Goal: Task Accomplishment & Management: Complete application form

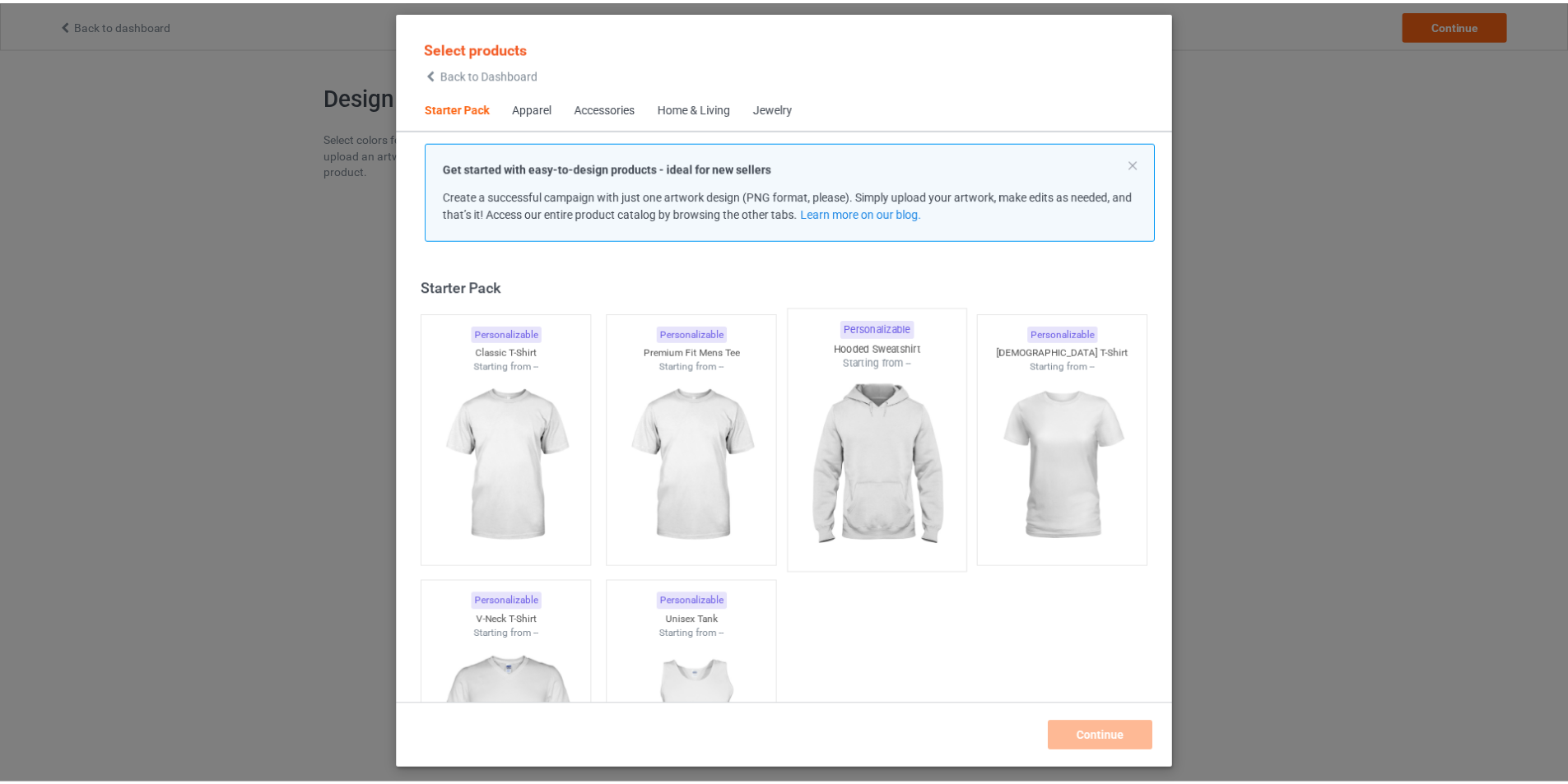
scroll to position [21, 0]
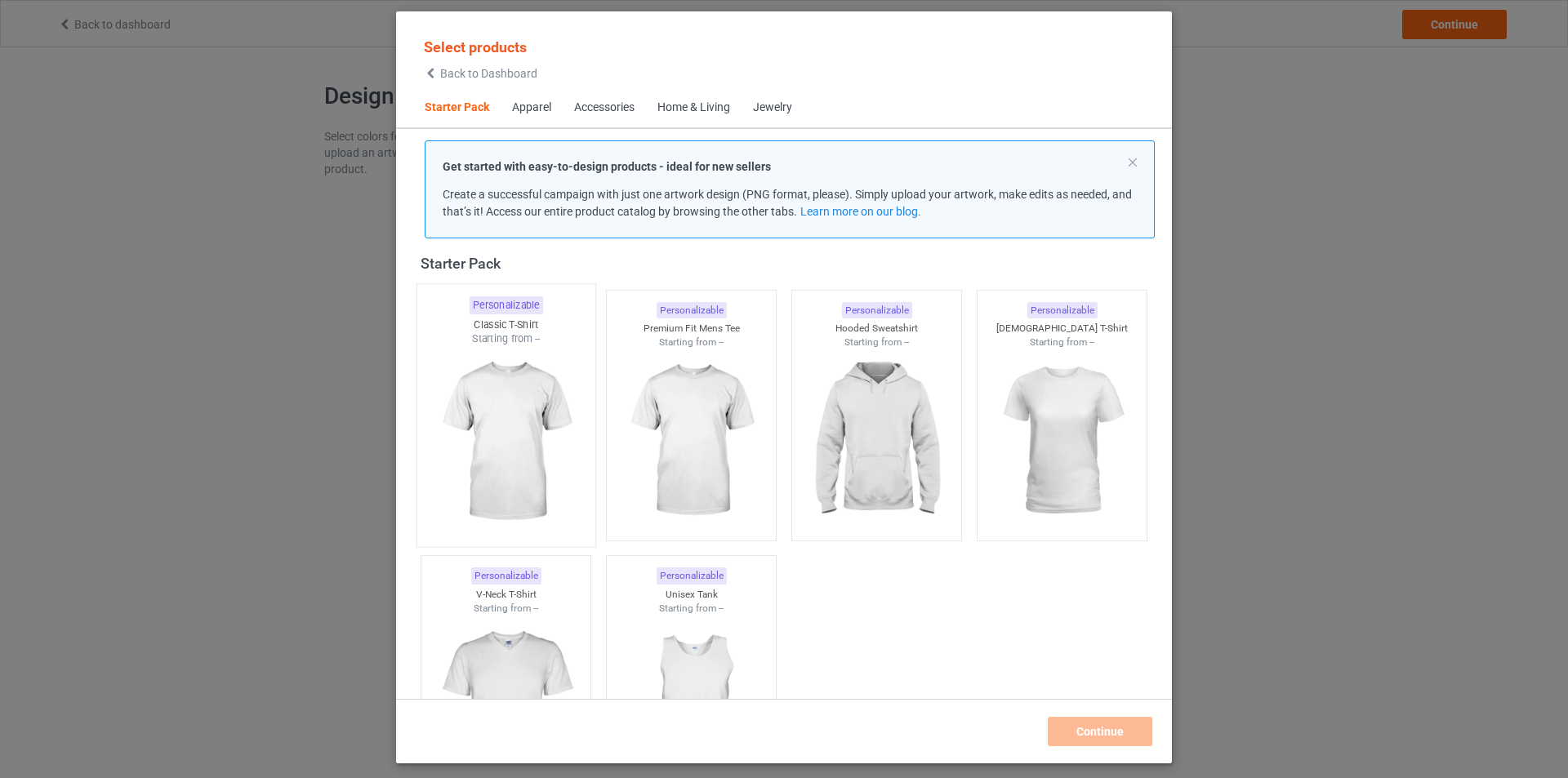
click at [514, 485] on img at bounding box center [505, 442] width 154 height 192
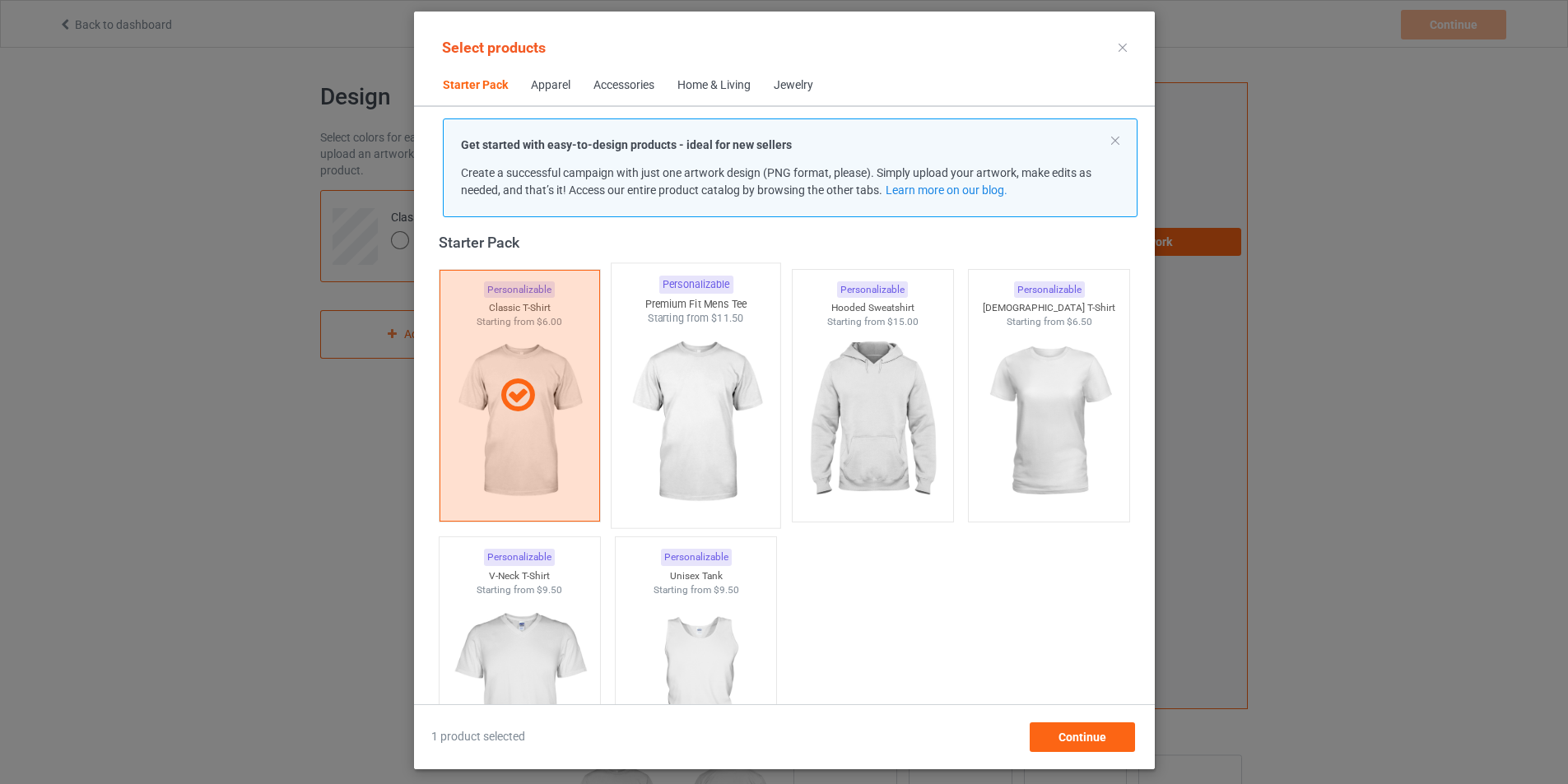
click at [686, 444] on img at bounding box center [696, 422] width 155 height 193
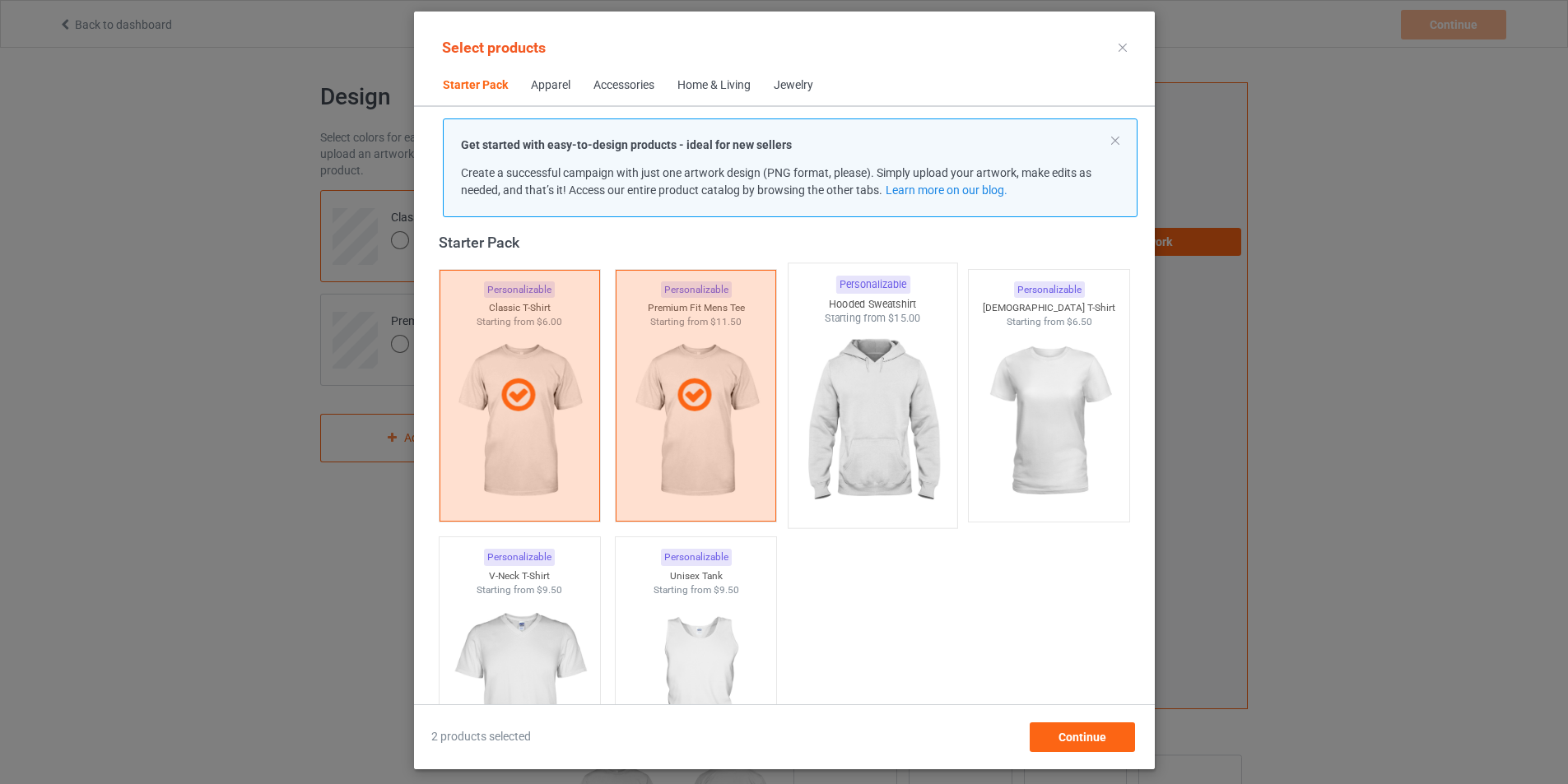
click at [867, 446] on img at bounding box center [872, 422] width 155 height 193
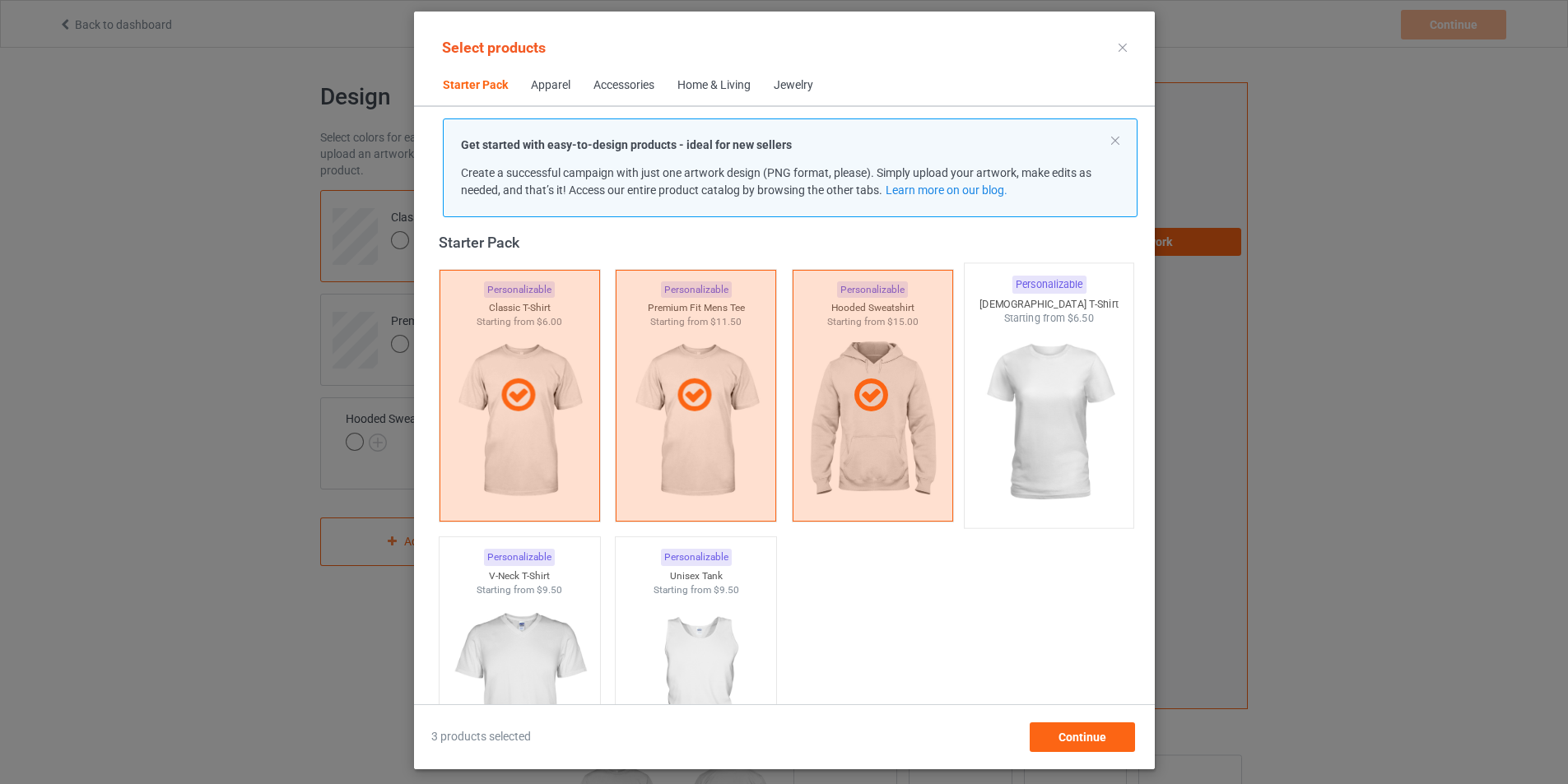
click at [1055, 435] on img at bounding box center [1049, 422] width 155 height 193
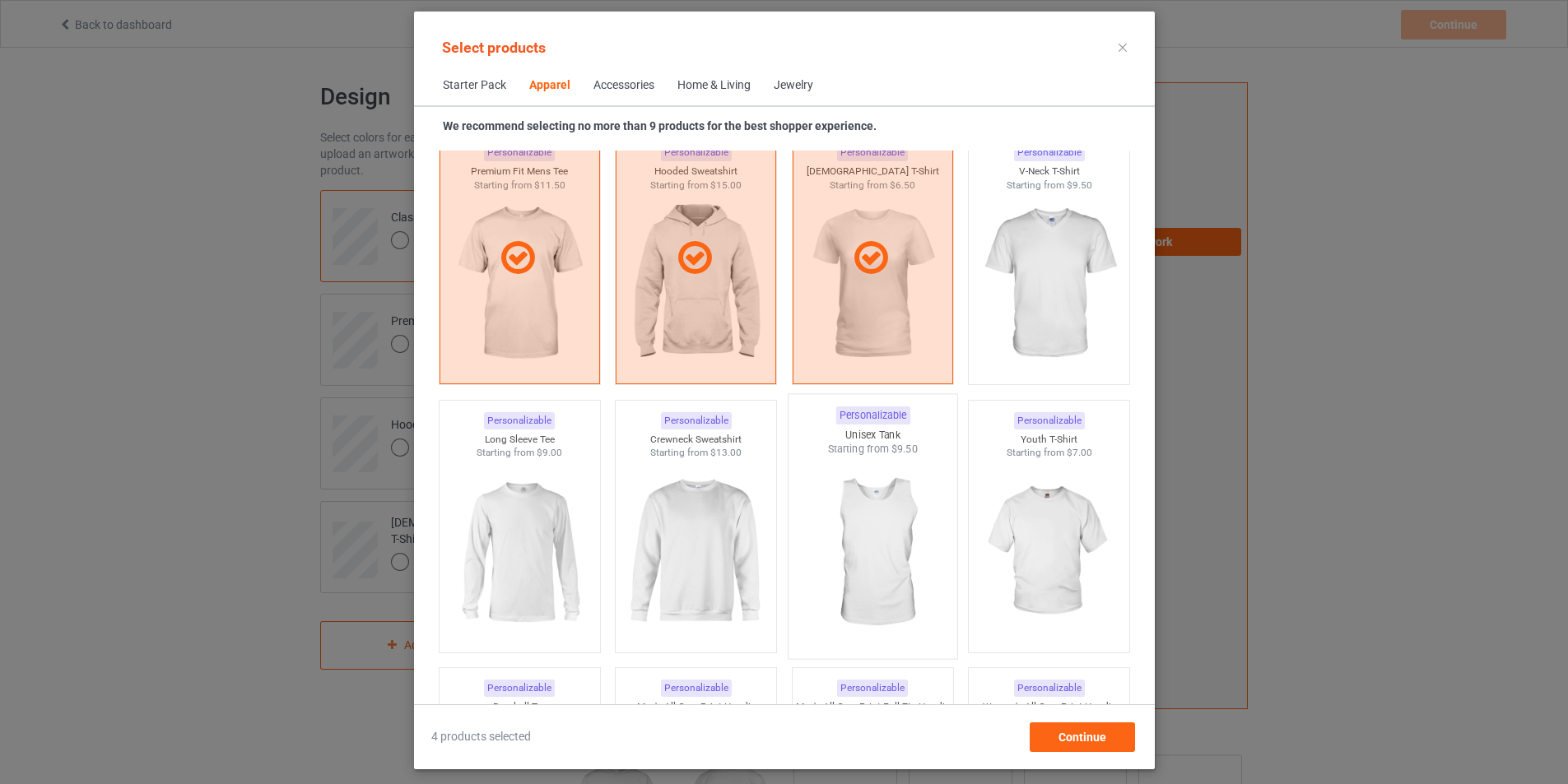
scroll to position [1009, 0]
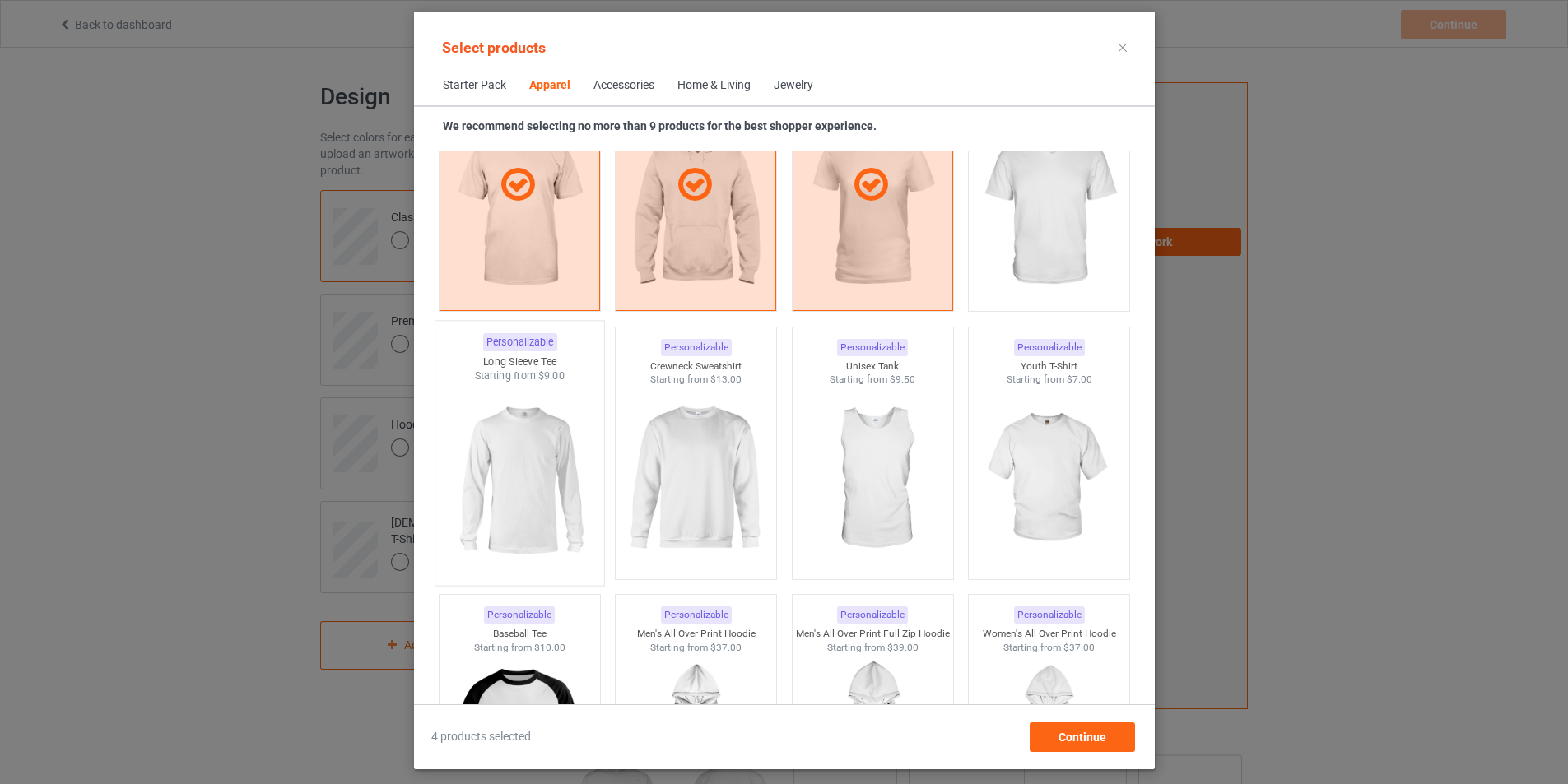
click at [473, 467] on img at bounding box center [519, 480] width 155 height 193
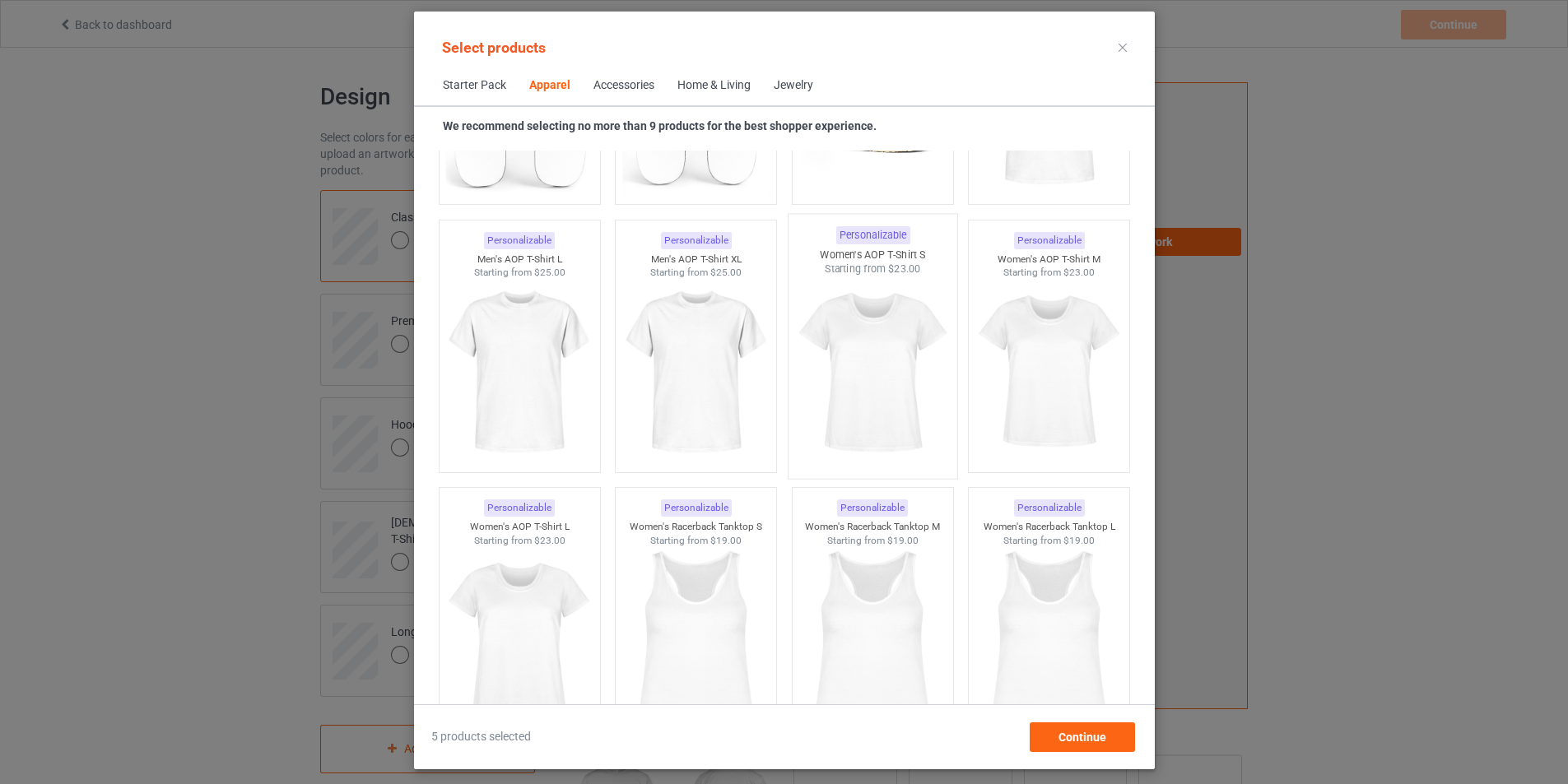
scroll to position [2573, 0]
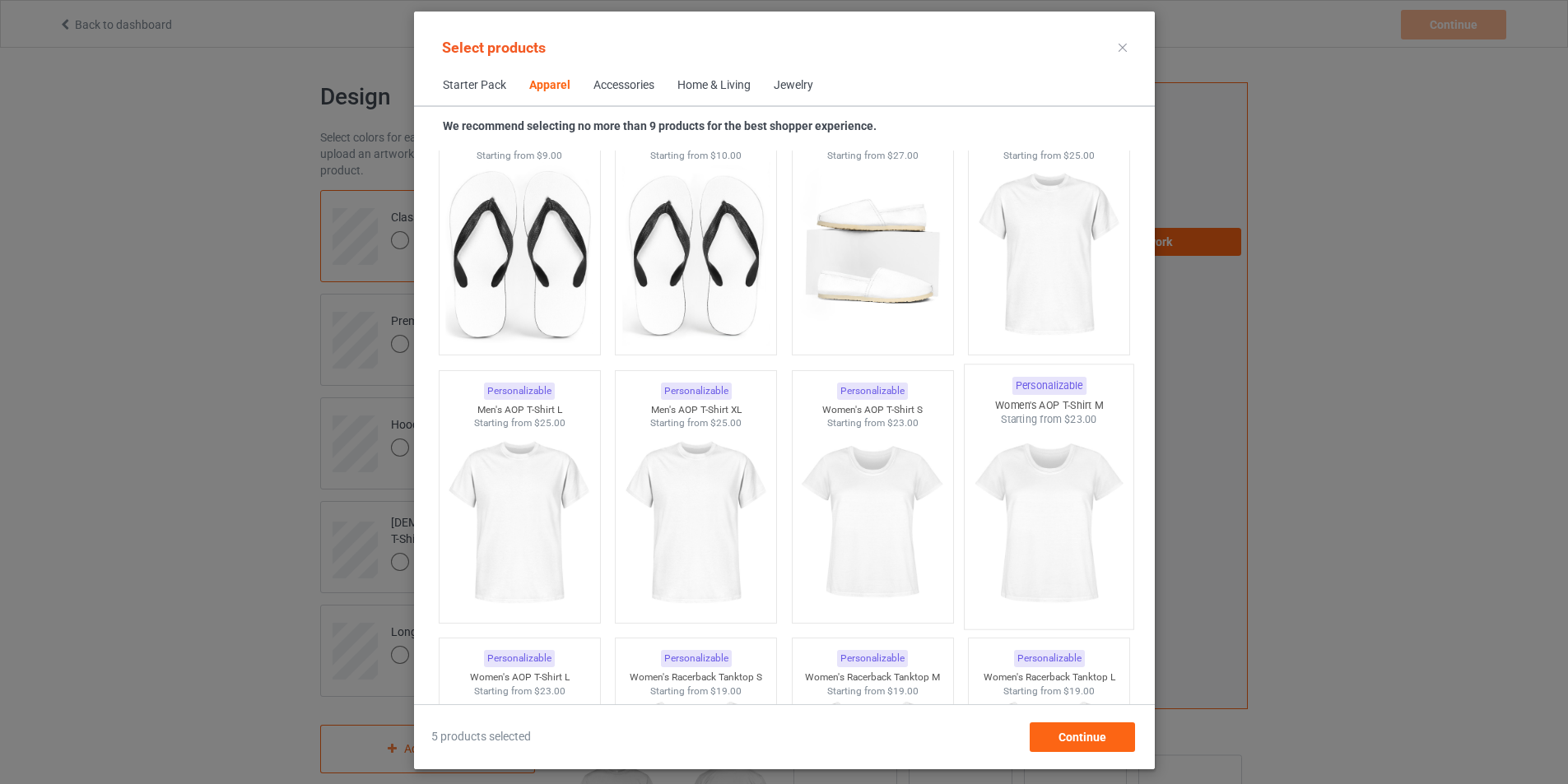
click at [1051, 534] on img at bounding box center [1049, 523] width 155 height 193
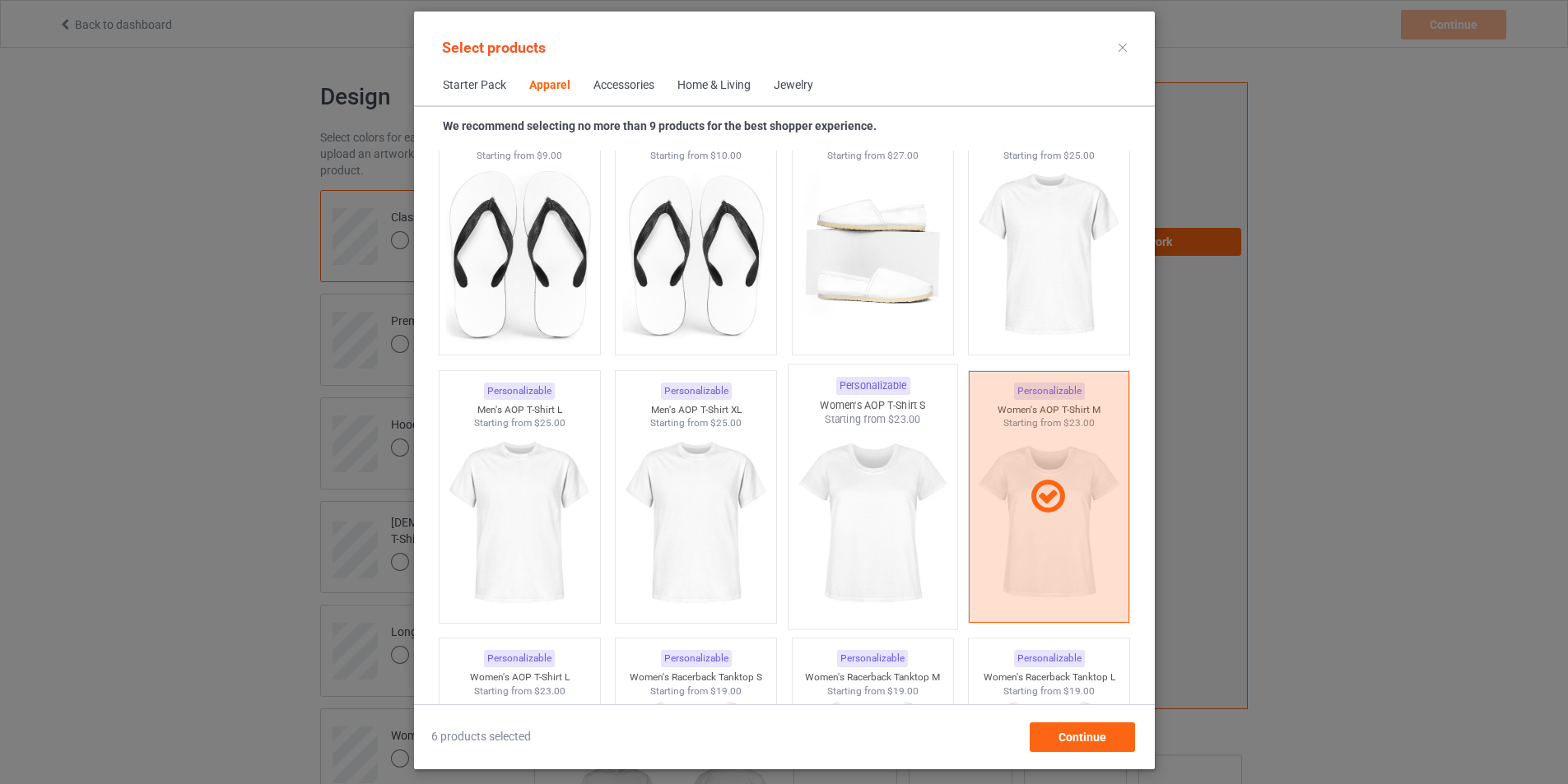
click at [844, 498] on img at bounding box center [872, 523] width 155 height 193
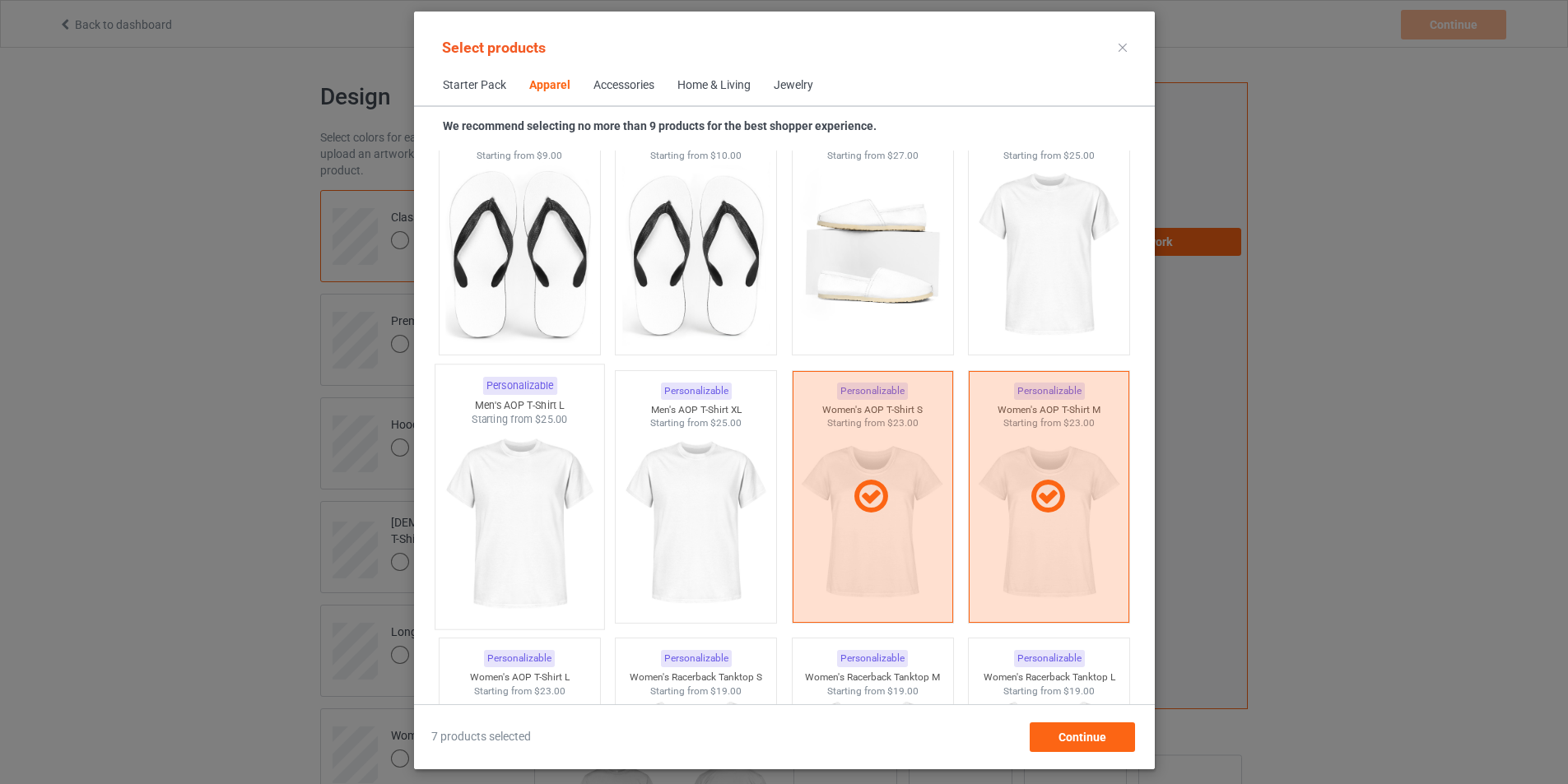
click at [490, 519] on img at bounding box center [519, 523] width 155 height 193
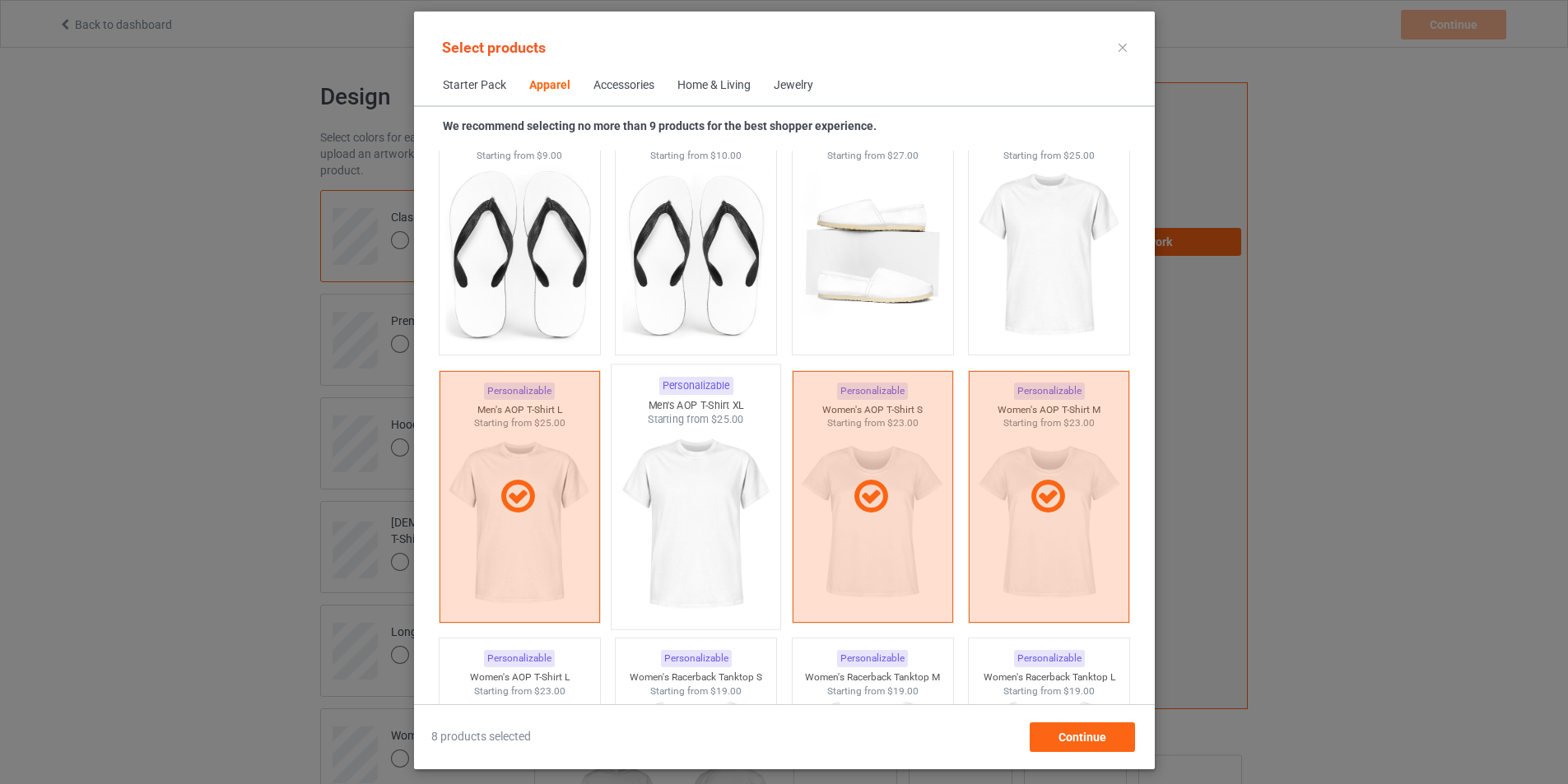
click at [708, 541] on img at bounding box center [696, 523] width 155 height 193
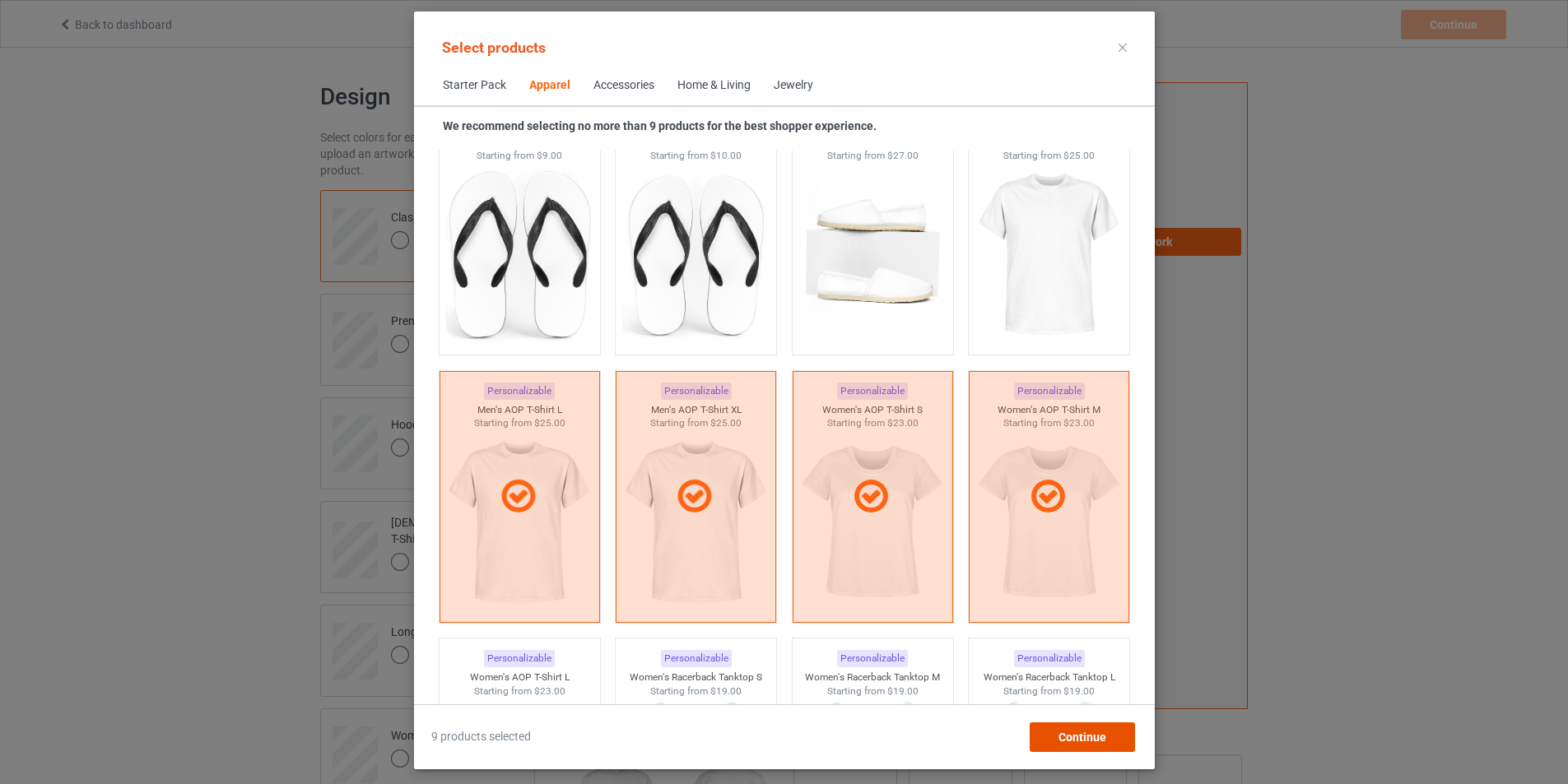
click at [1094, 734] on span "Continue" at bounding box center [1082, 737] width 48 height 13
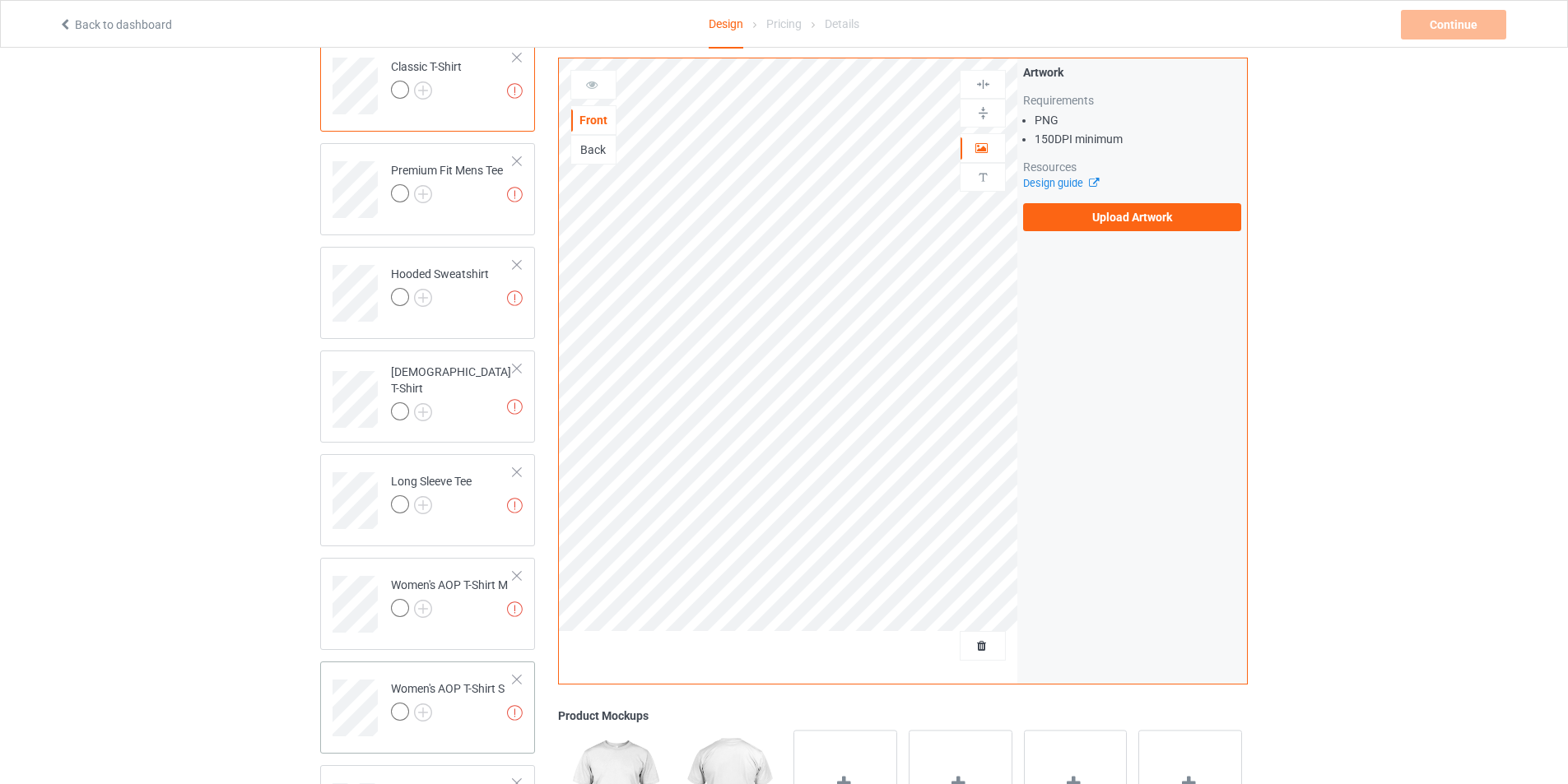
scroll to position [440, 0]
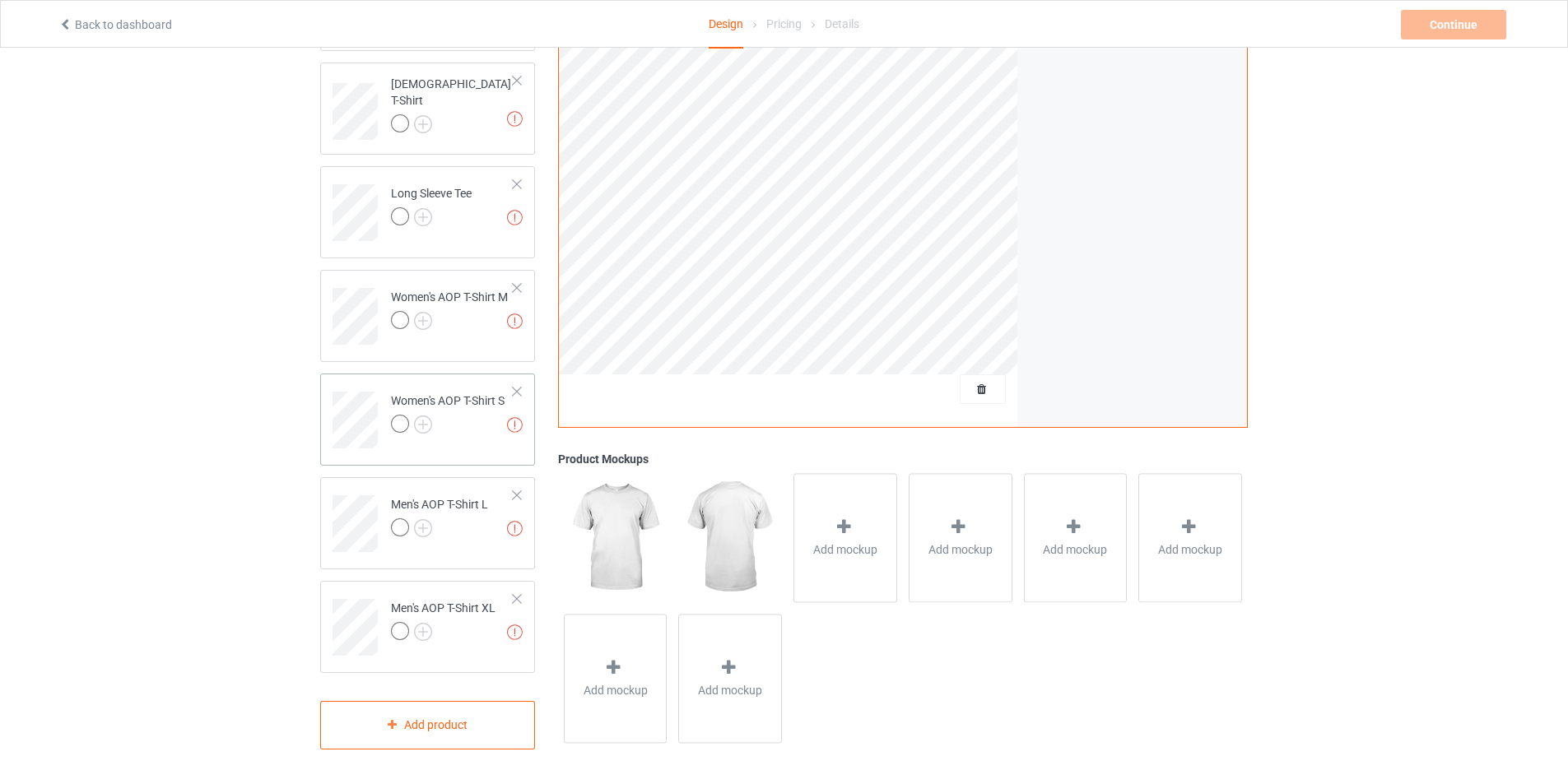
click at [512, 382] on td "Missing artworks Women's AOP T-Shirt S" at bounding box center [452, 415] width 141 height 69
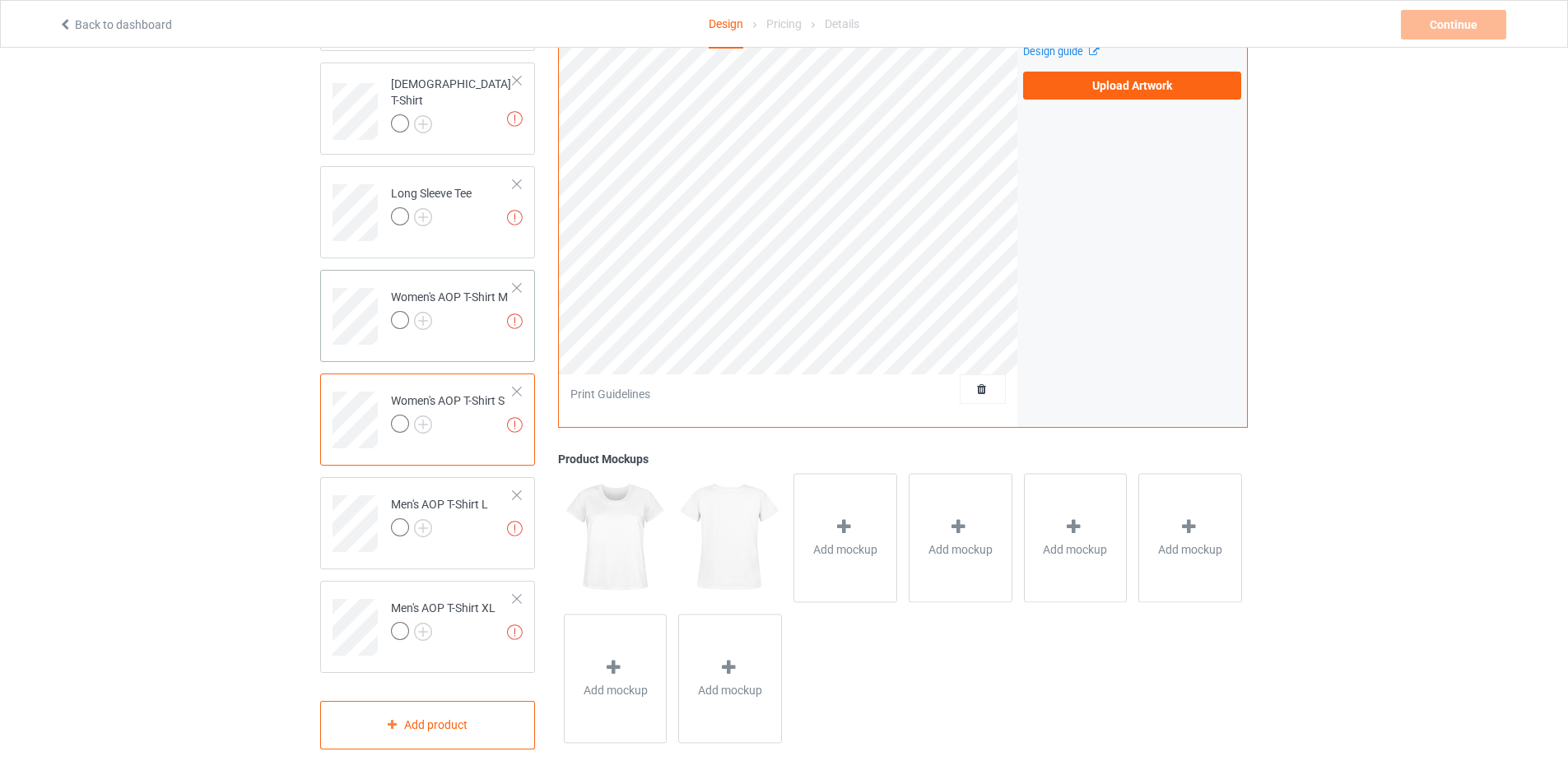
click at [513, 287] on div at bounding box center [517, 288] width 11 height 11
click at [511, 390] on div at bounding box center [517, 392] width 11 height 11
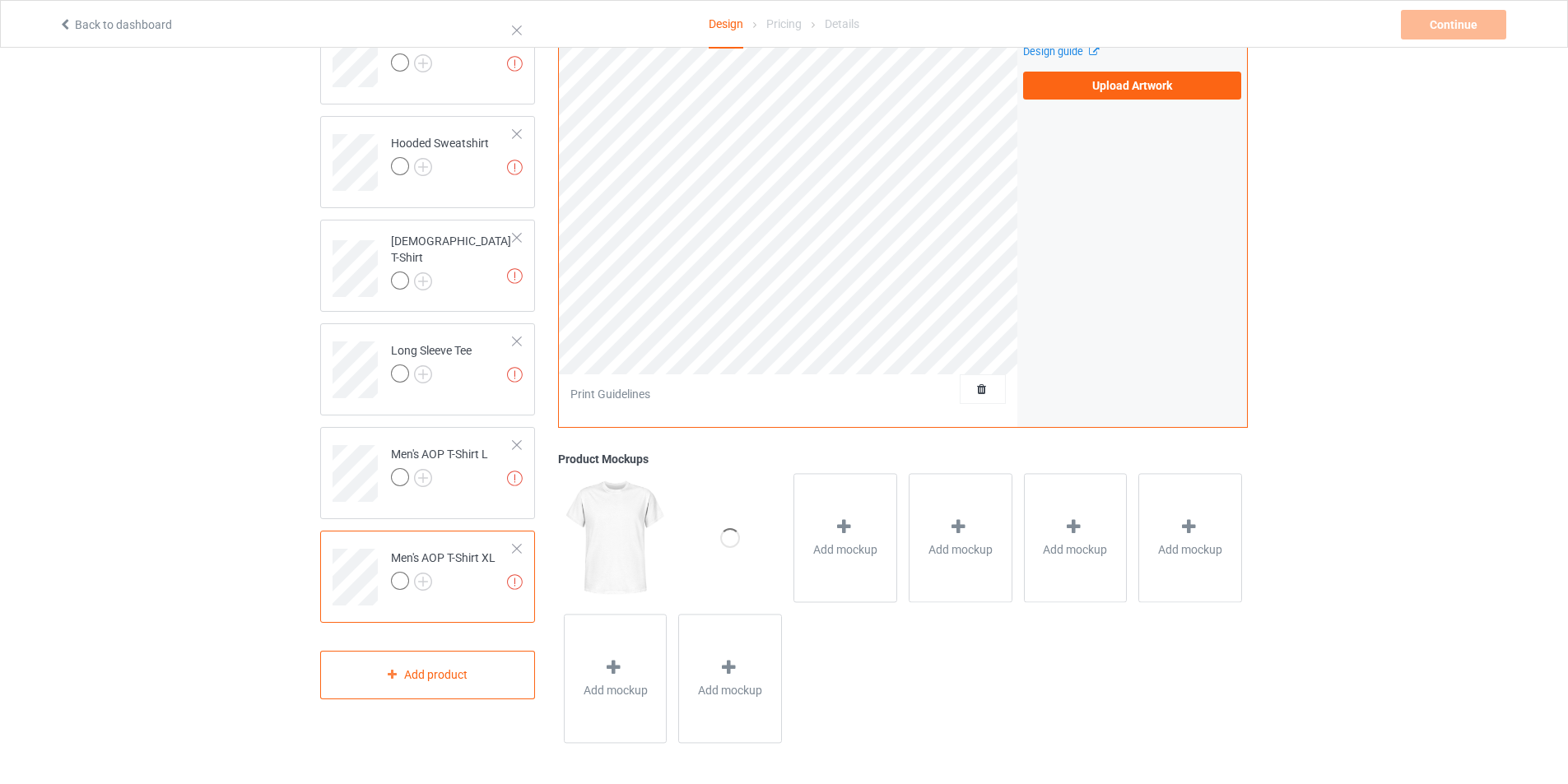
scroll to position [283, 0]
click at [516, 443] on div at bounding box center [517, 445] width 11 height 11
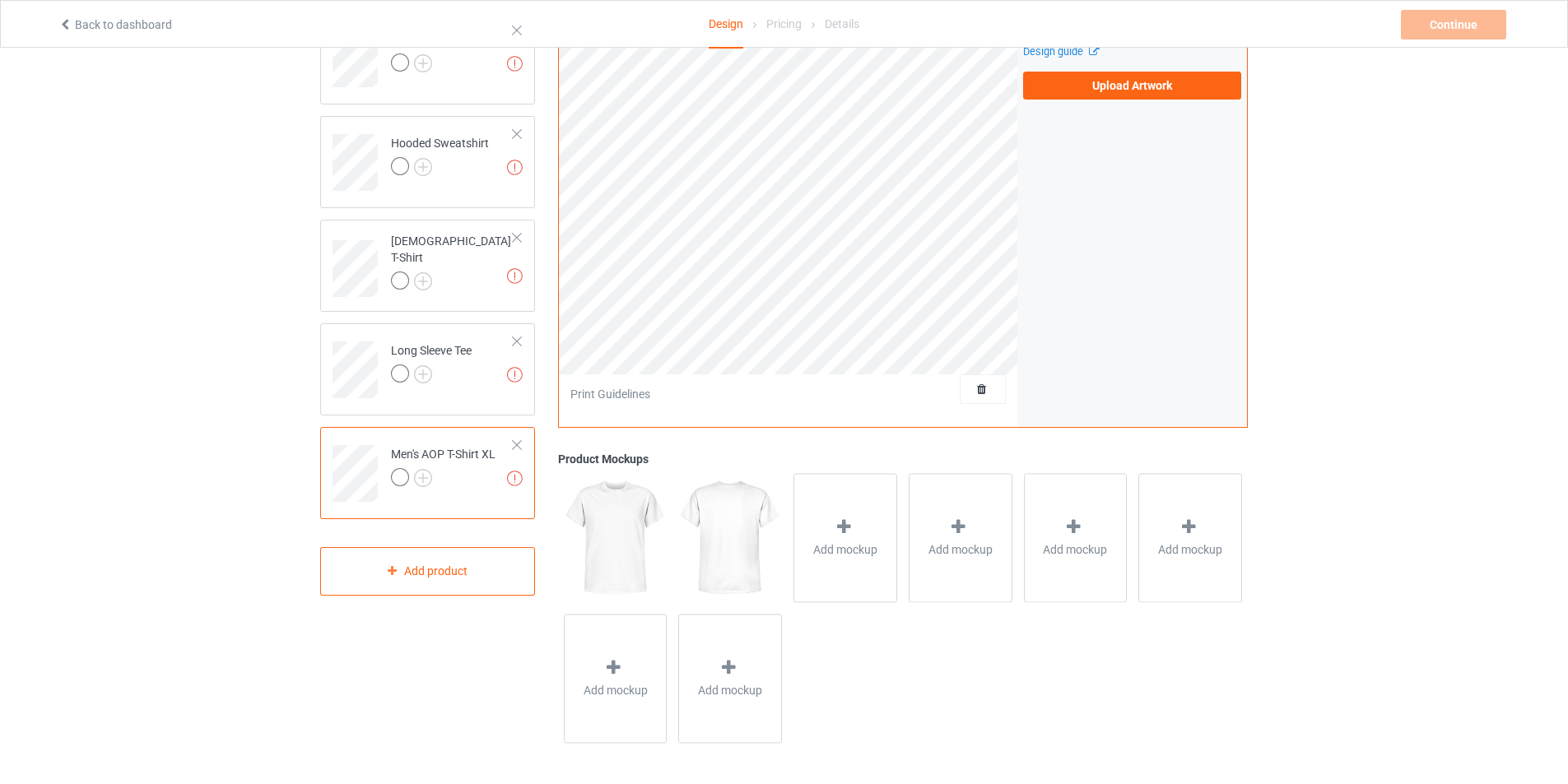
click at [515, 444] on div at bounding box center [517, 445] width 11 height 11
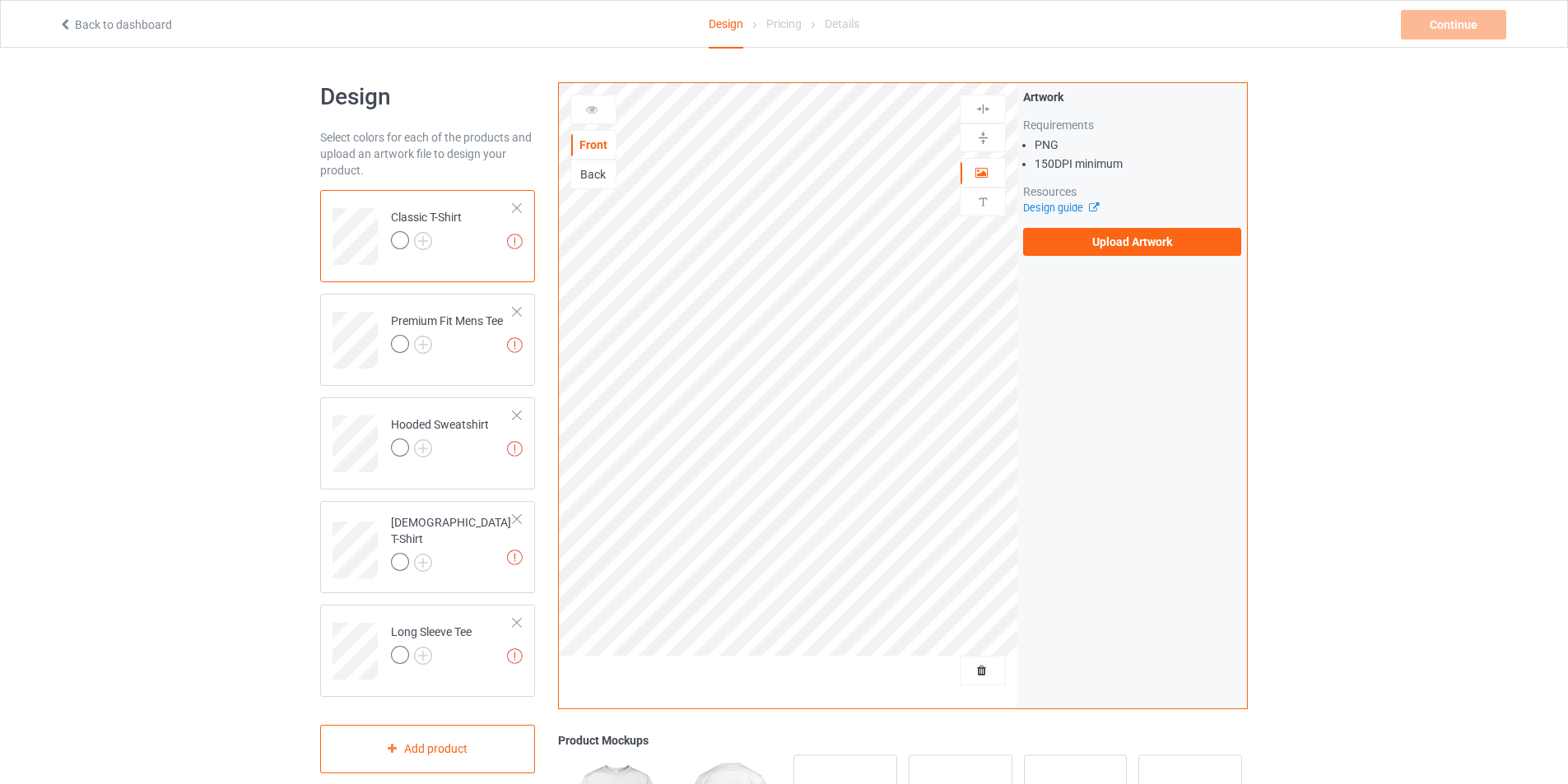
click at [589, 177] on div "Back" at bounding box center [593, 174] width 45 height 16
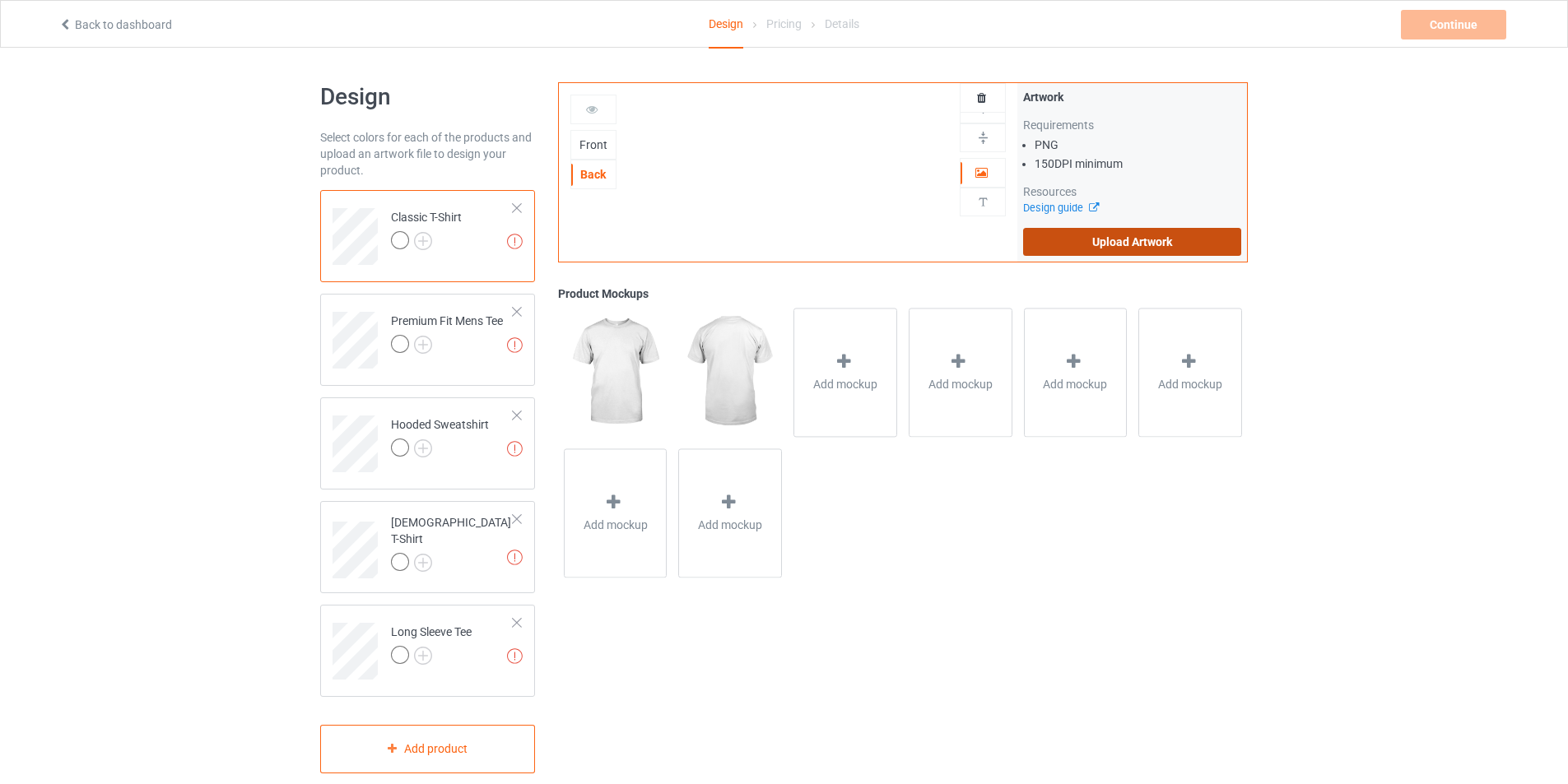
click at [1095, 243] on label "Upload Artwork" at bounding box center [1131, 242] width 218 height 28
click at [0, 0] on input "Upload Artwork" at bounding box center [0, 0] width 0 height 0
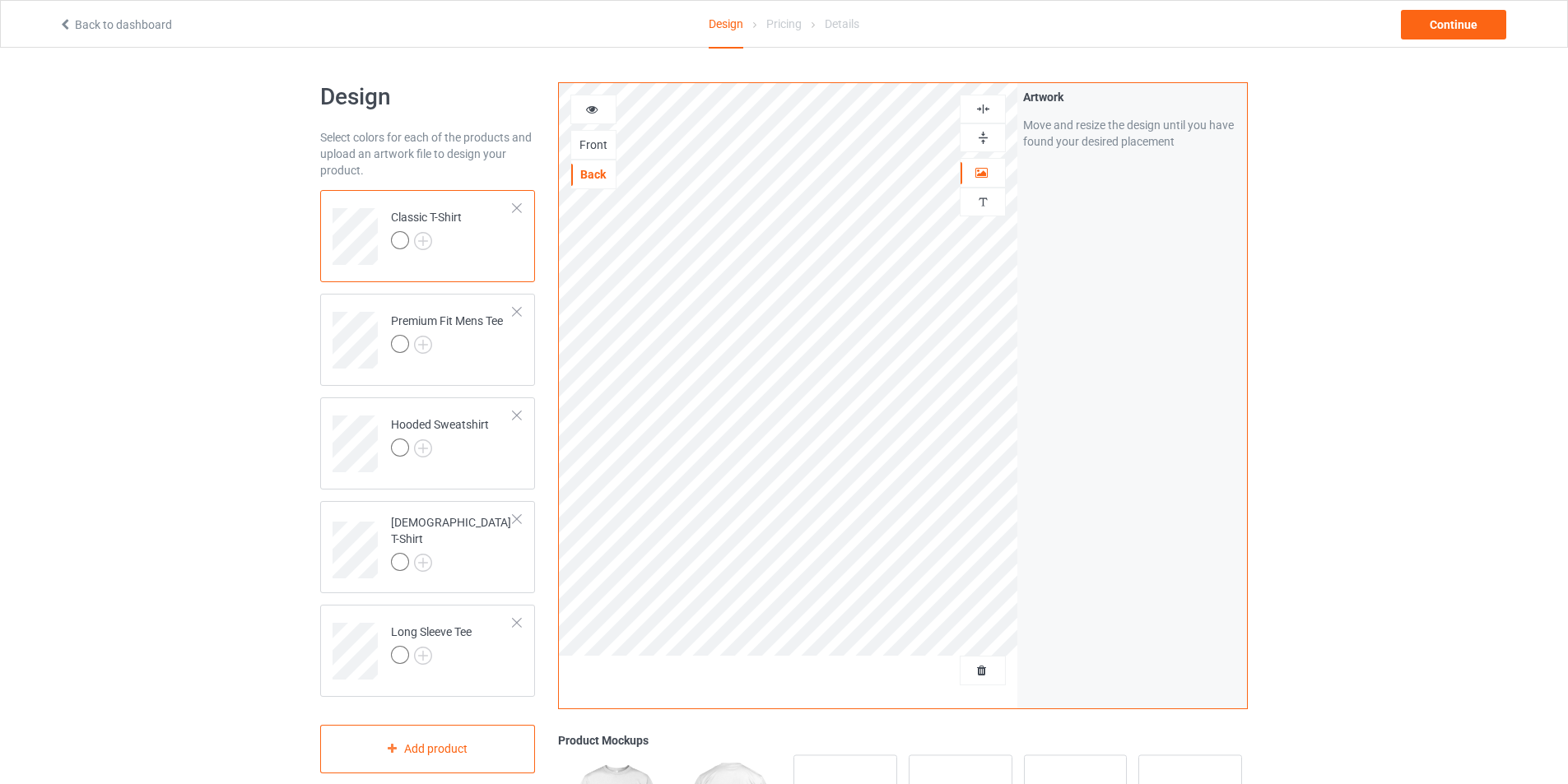
click at [984, 144] on img at bounding box center [983, 138] width 15 height 15
click at [992, 101] on div at bounding box center [982, 108] width 45 height 15
click at [418, 237] on img at bounding box center [422, 241] width 18 height 18
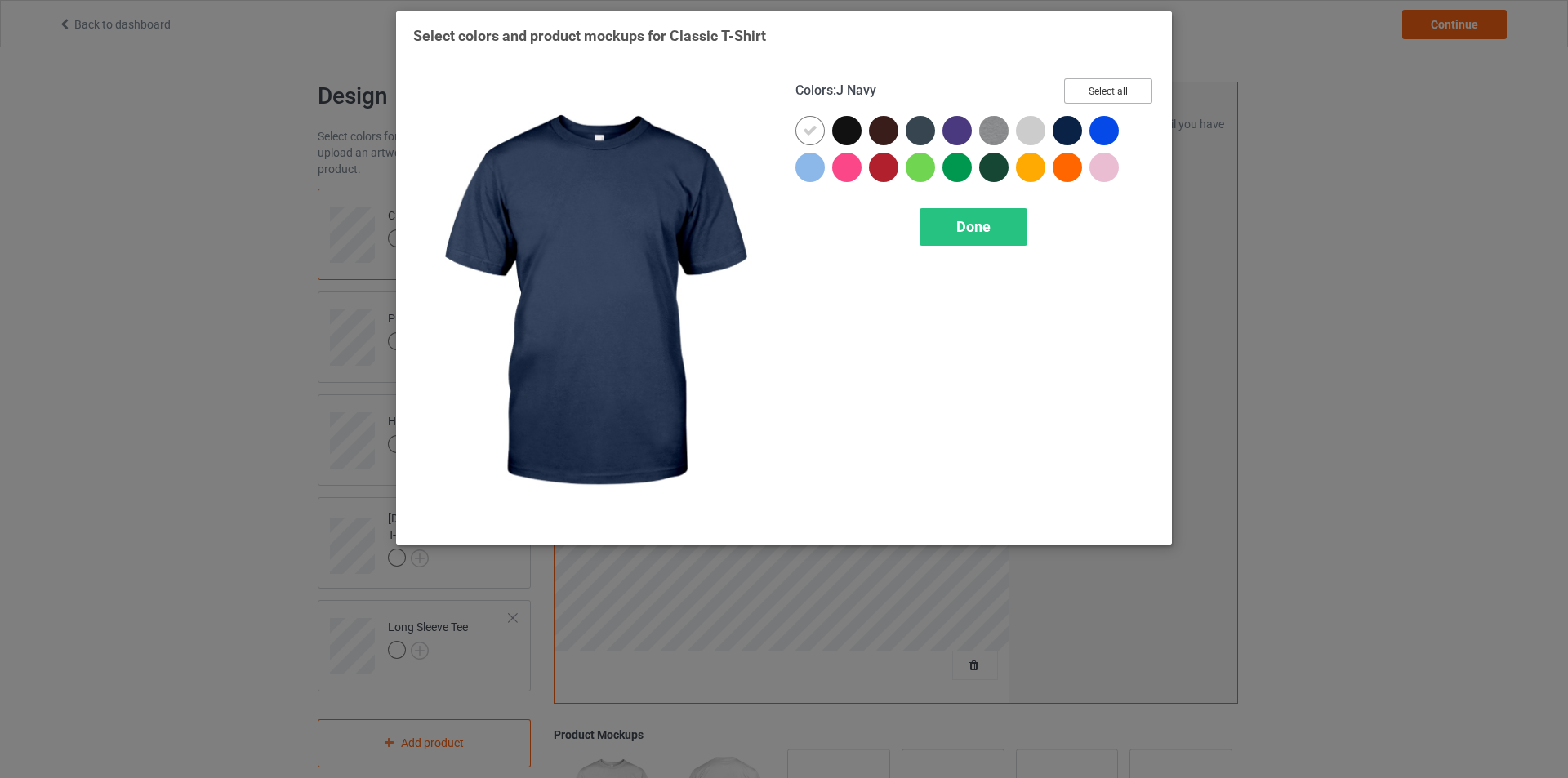
click at [1118, 83] on button "Select all" at bounding box center [1107, 91] width 88 height 25
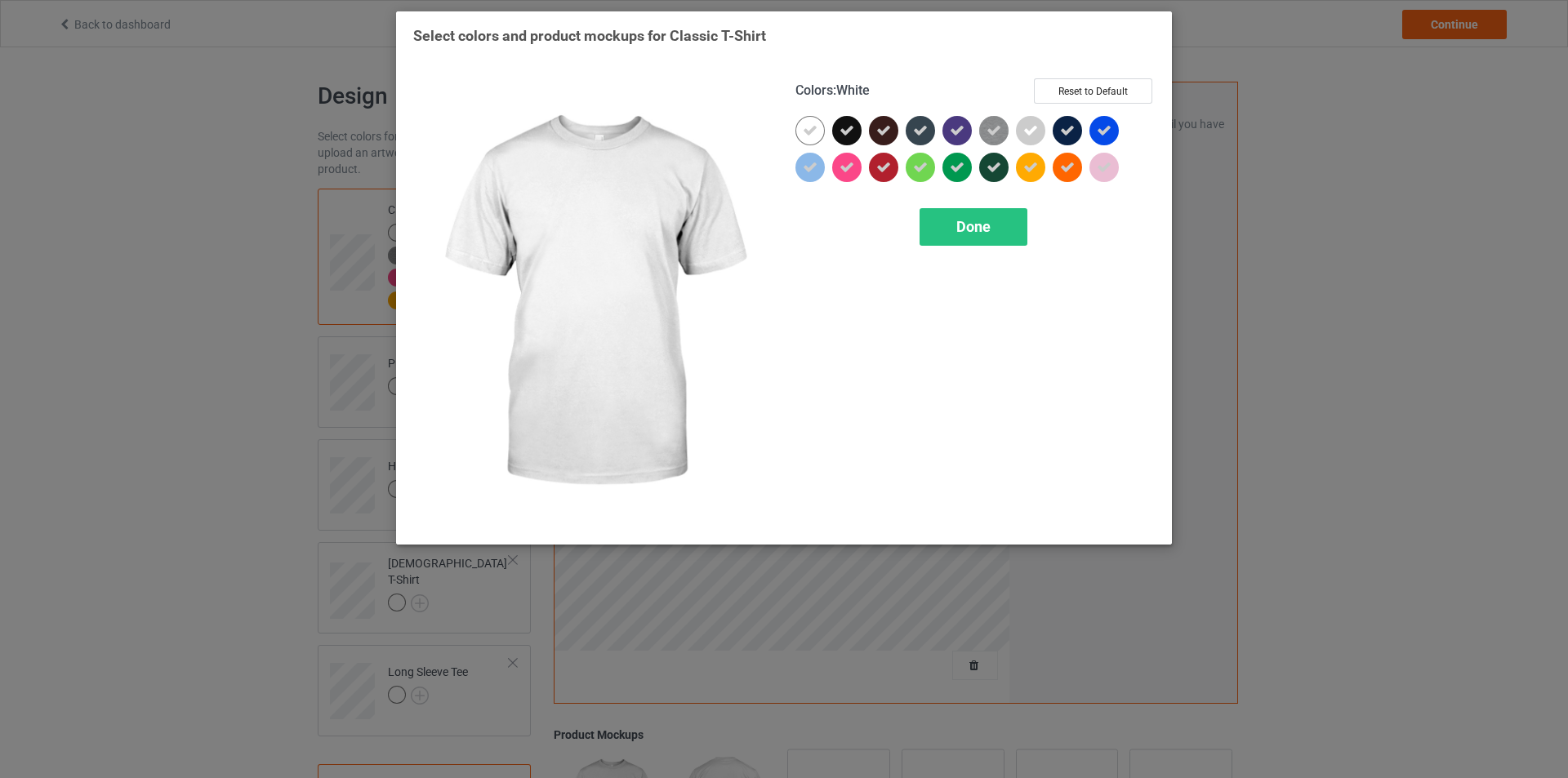
click at [816, 129] on icon at bounding box center [810, 131] width 15 height 15
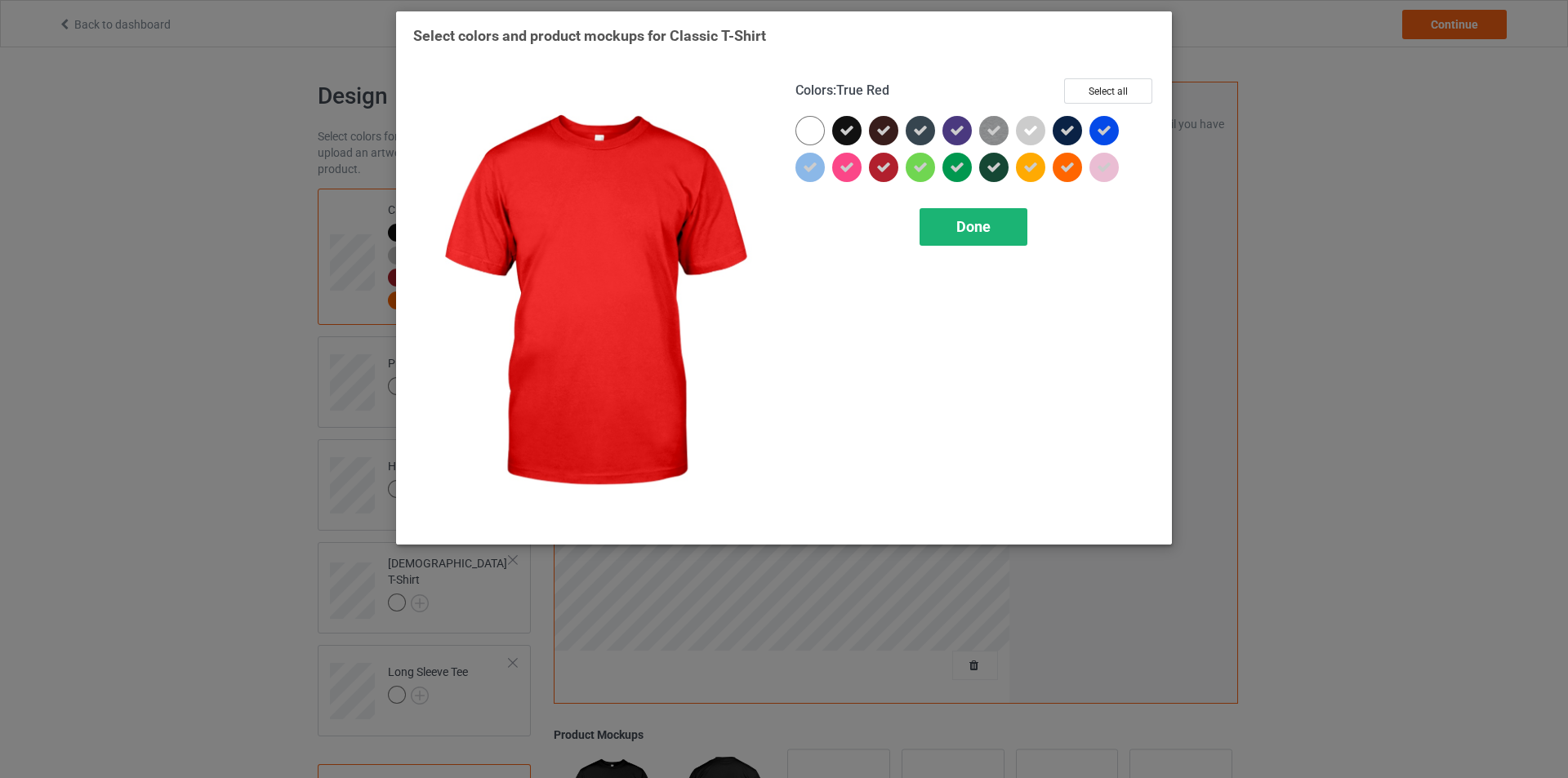
click at [965, 234] on span "Done" at bounding box center [973, 227] width 34 height 17
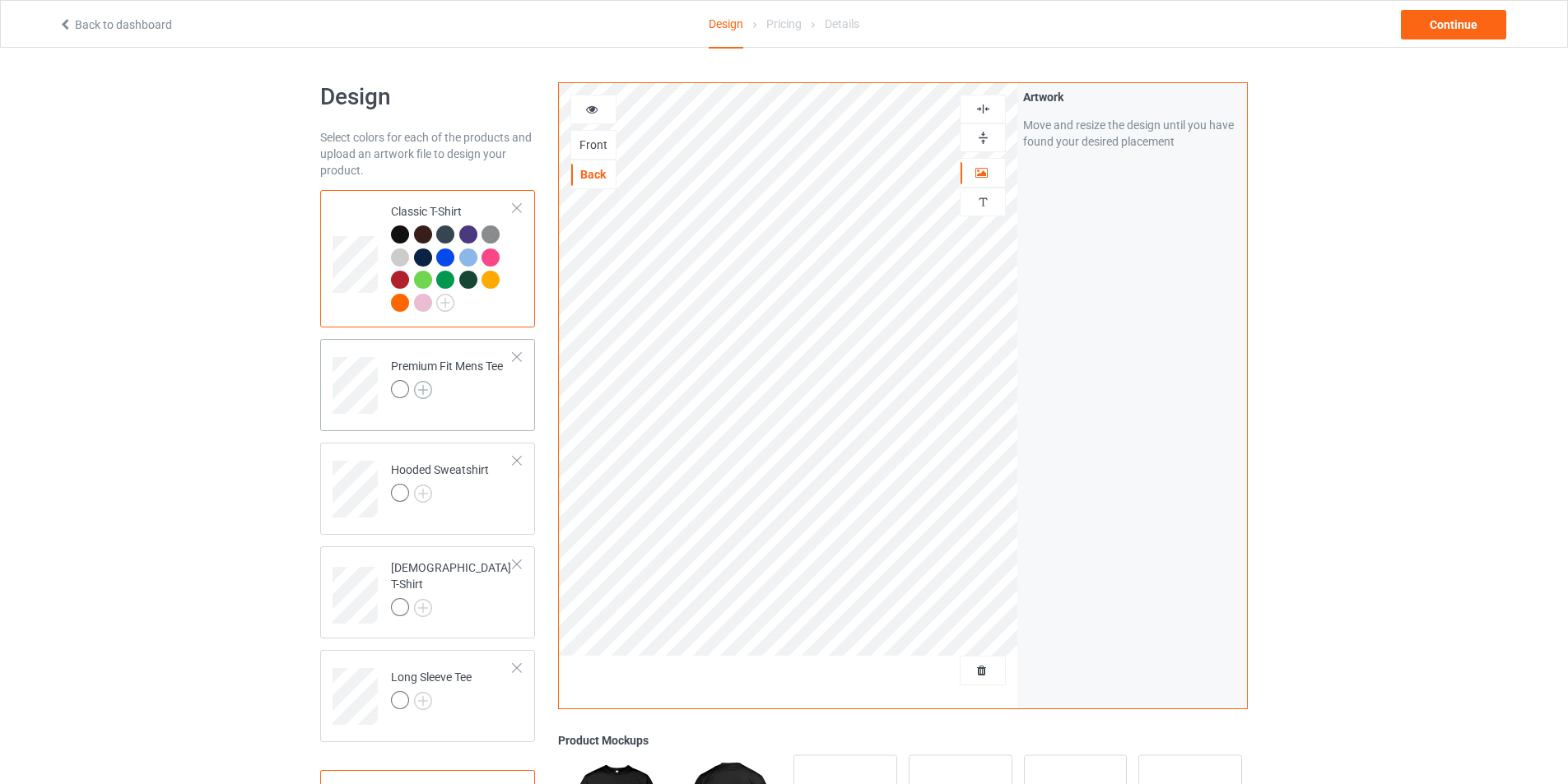
click at [428, 387] on img at bounding box center [422, 389] width 18 height 18
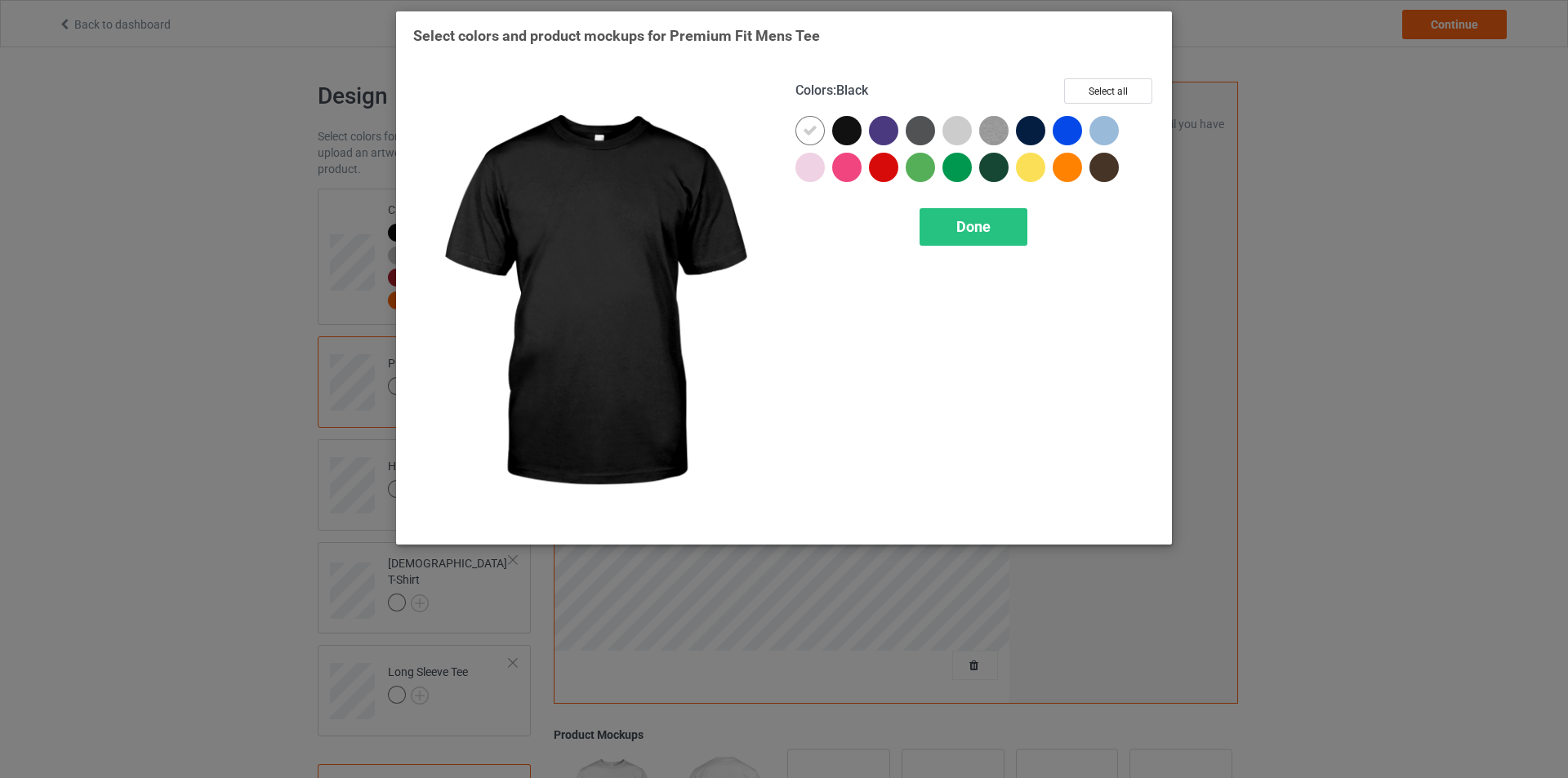
click at [854, 125] on div at bounding box center [846, 130] width 29 height 29
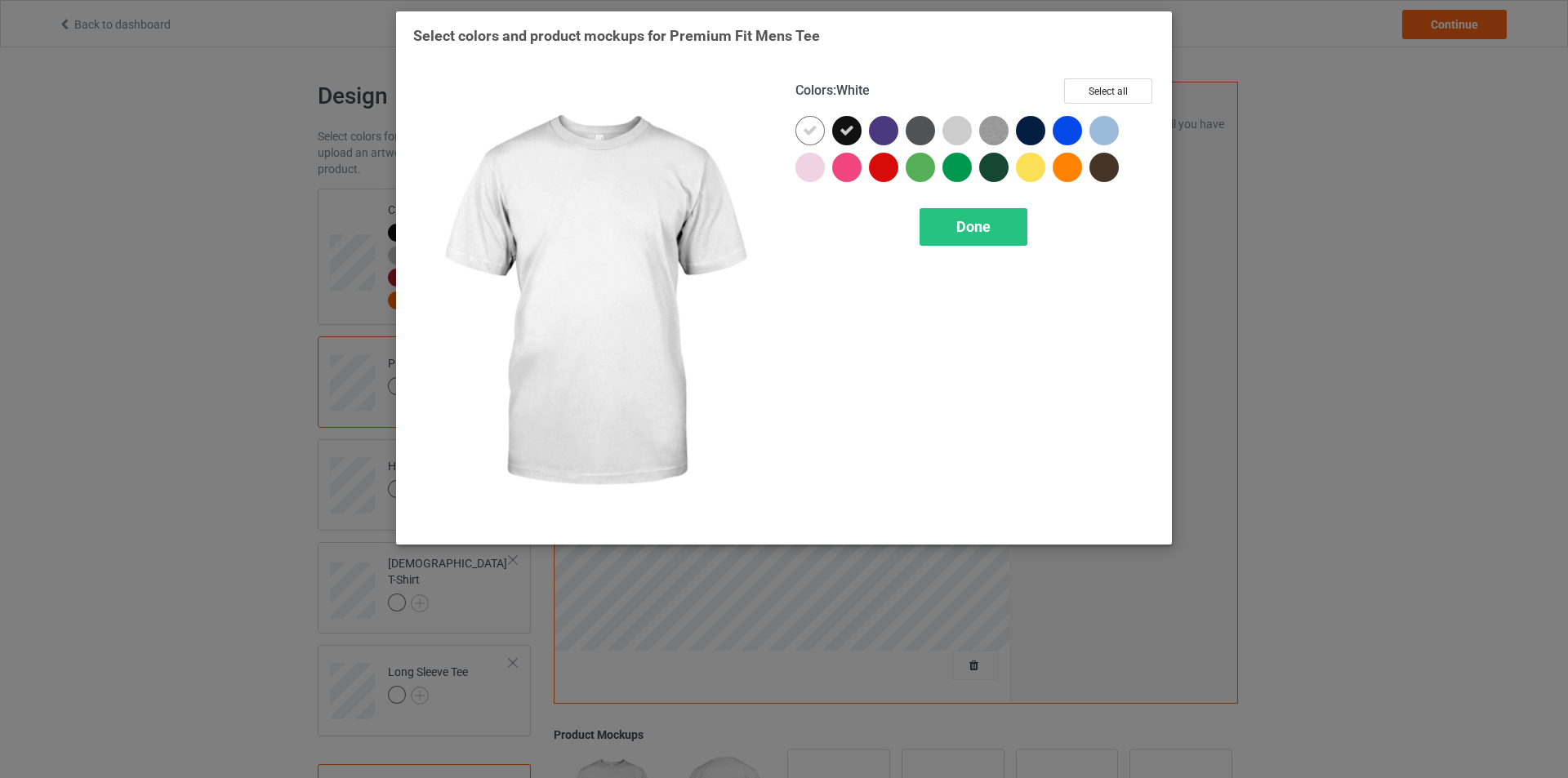
click at [788, 137] on div "Colors : White Select all Done" at bounding box center [974, 303] width 382 height 472
click at [805, 131] on icon at bounding box center [810, 131] width 15 height 15
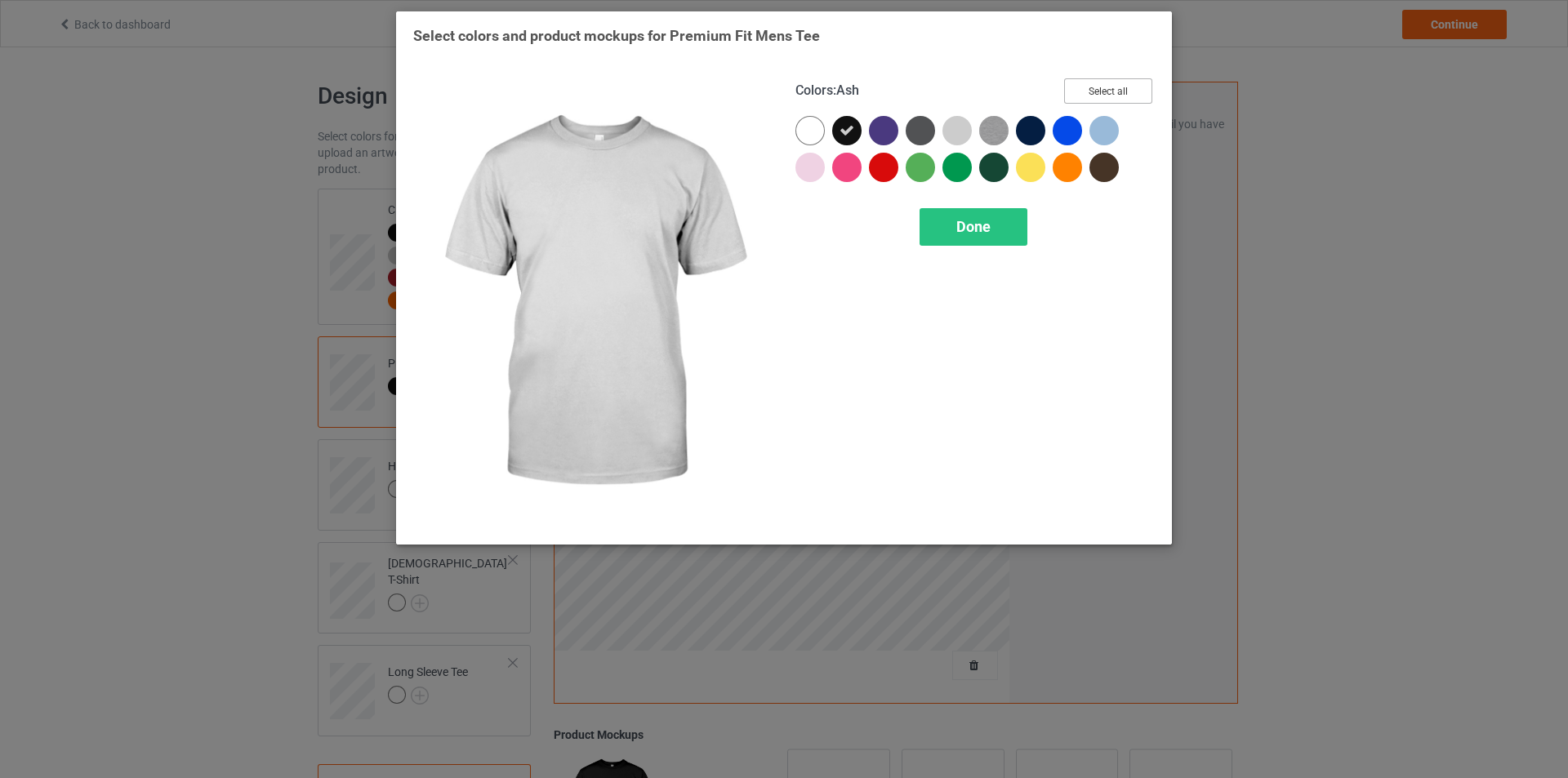
click at [1103, 92] on button "Select all" at bounding box center [1107, 91] width 88 height 25
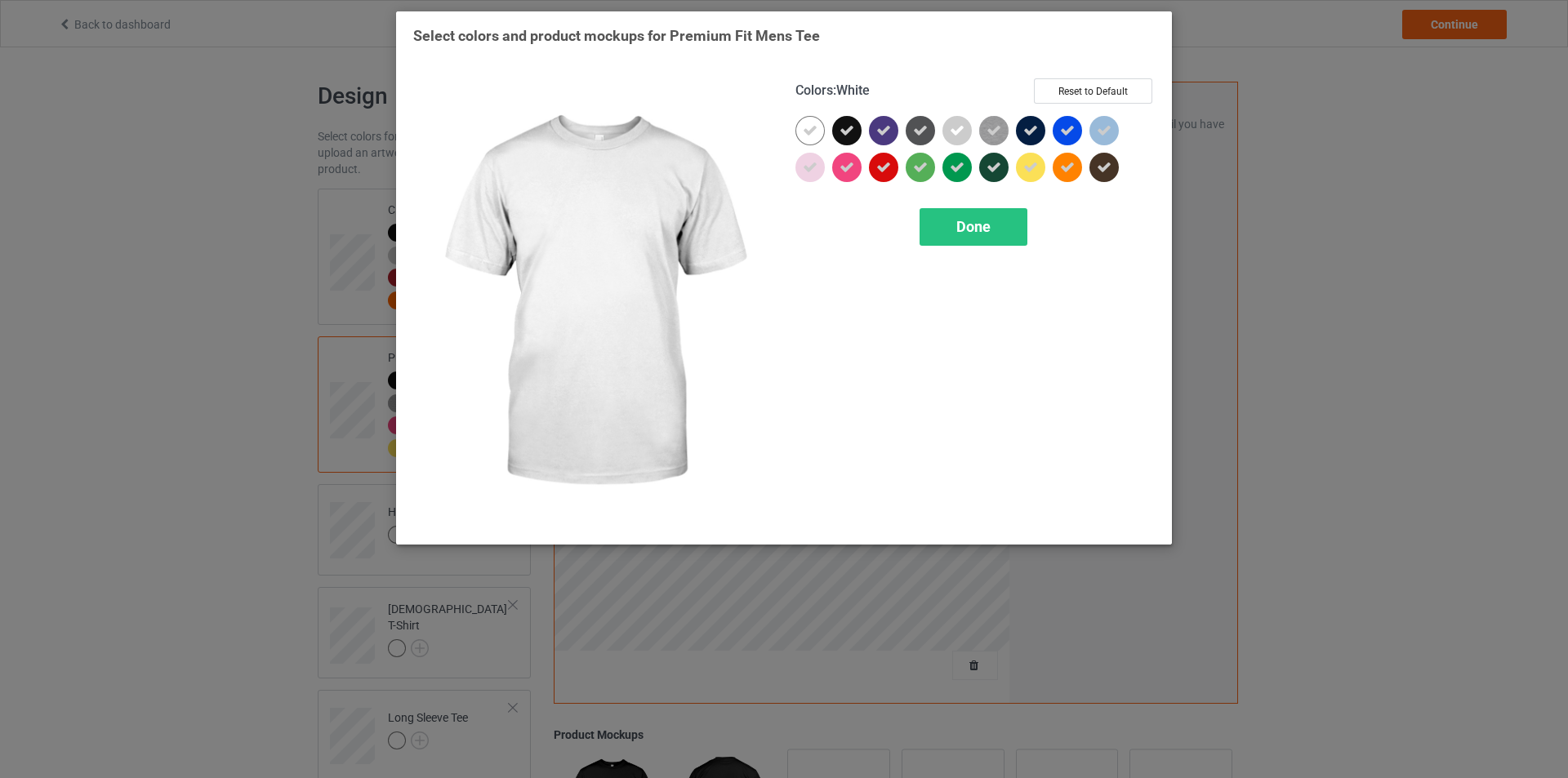
click at [821, 125] on div at bounding box center [810, 130] width 29 height 29
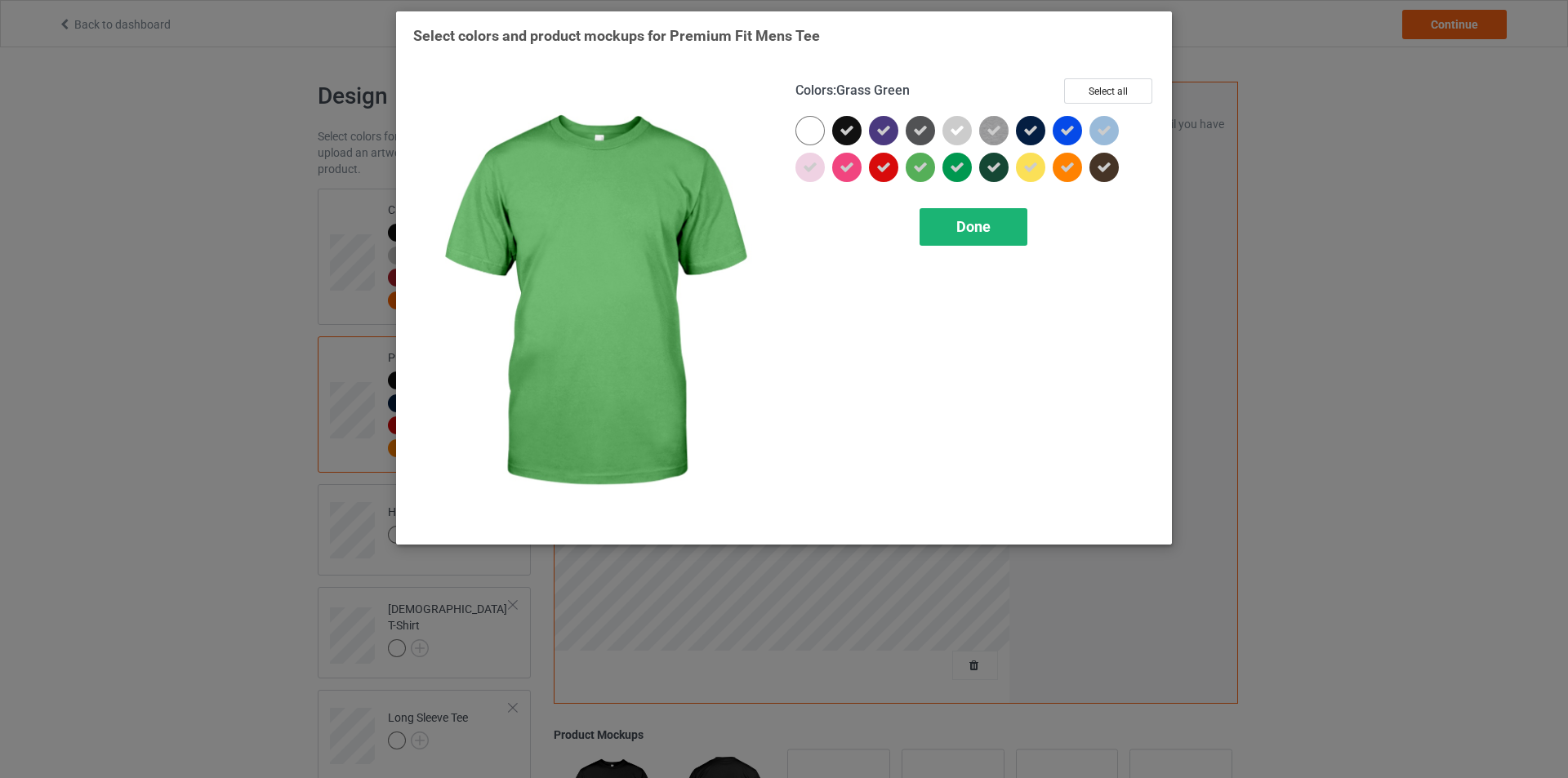
click at [959, 214] on div "Done" at bounding box center [973, 228] width 108 height 38
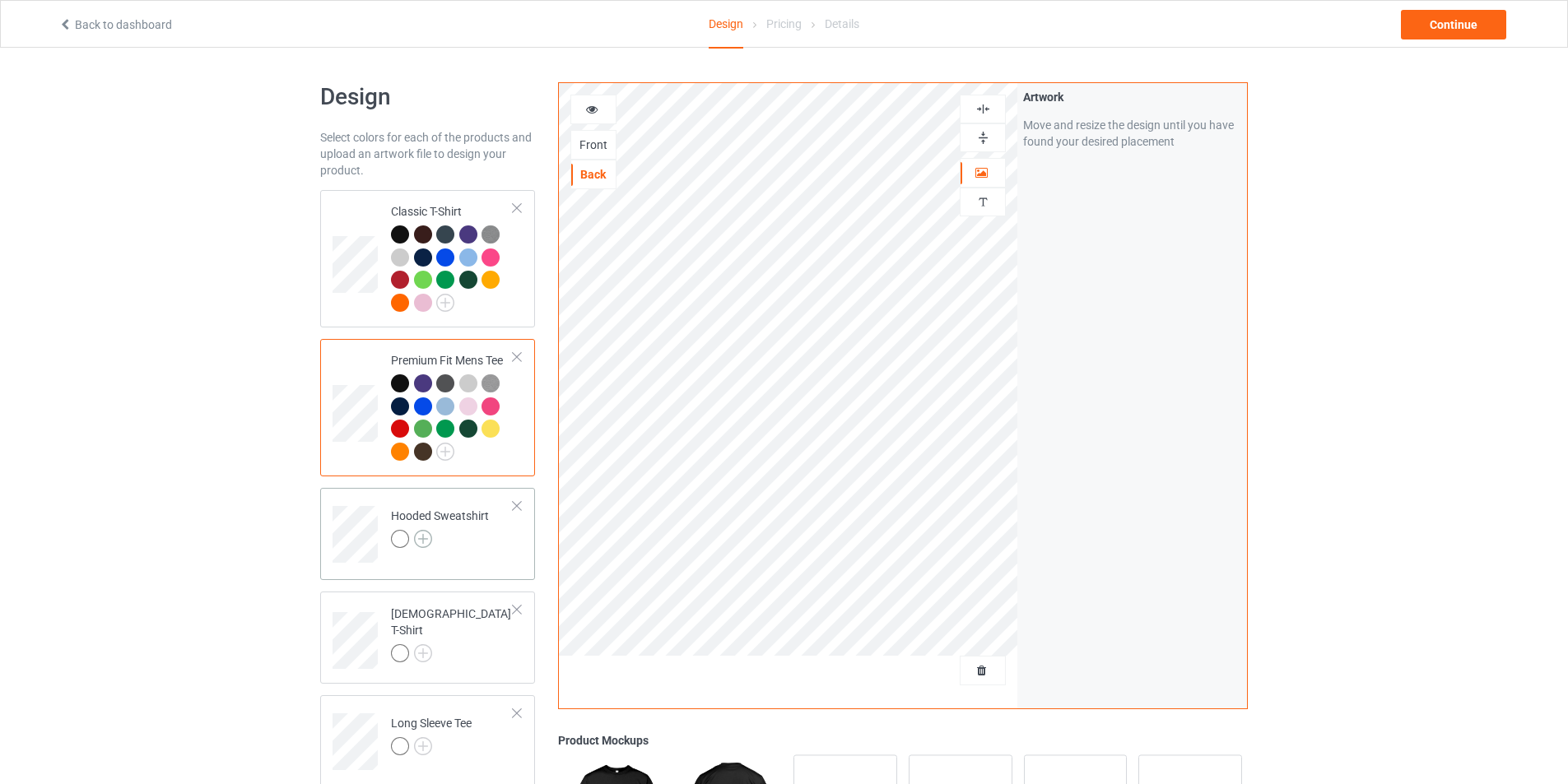
click at [419, 545] on img at bounding box center [422, 539] width 18 height 18
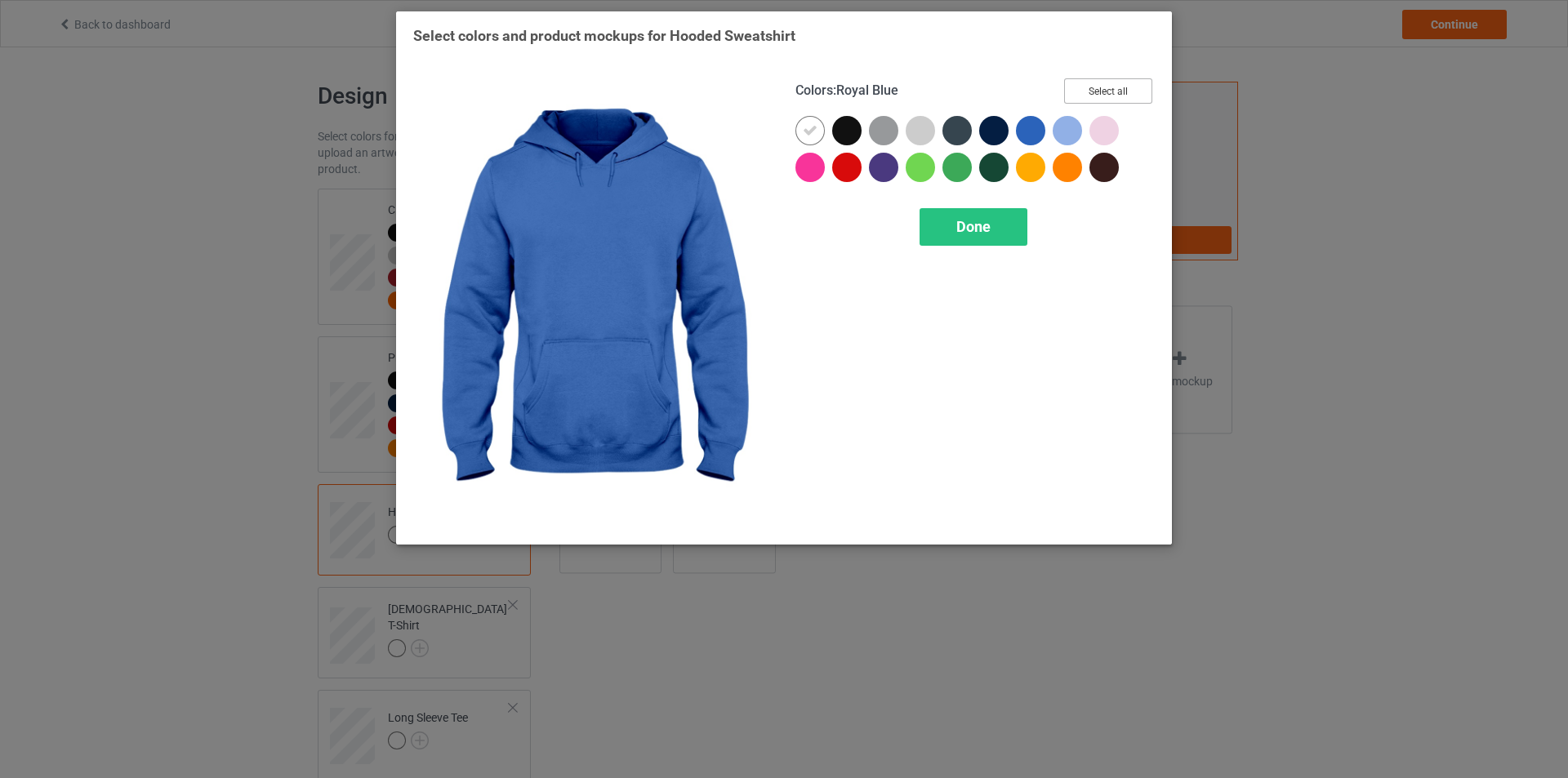
click at [1090, 96] on button "Select all" at bounding box center [1107, 91] width 88 height 25
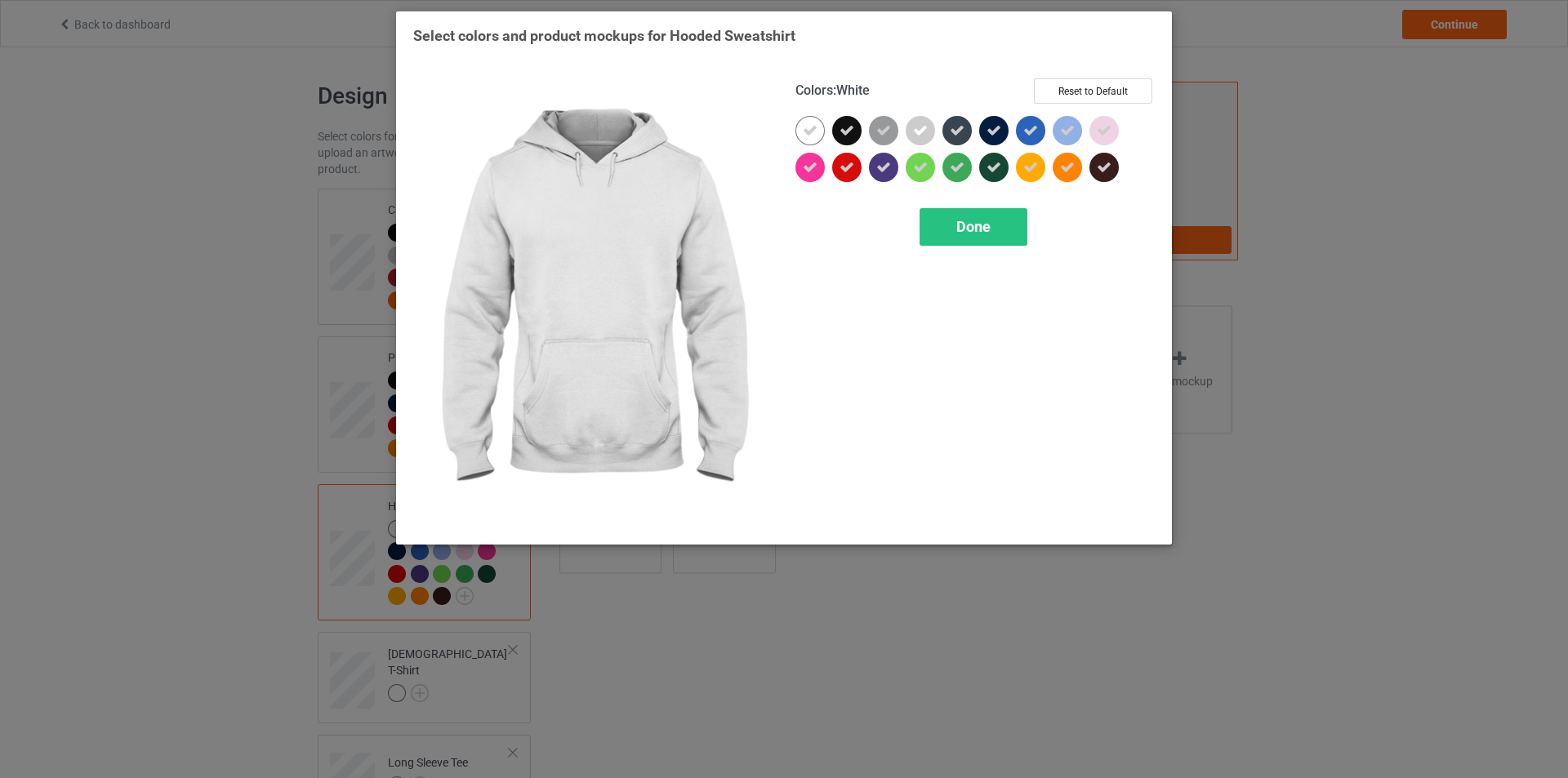
click at [808, 128] on icon at bounding box center [810, 131] width 15 height 15
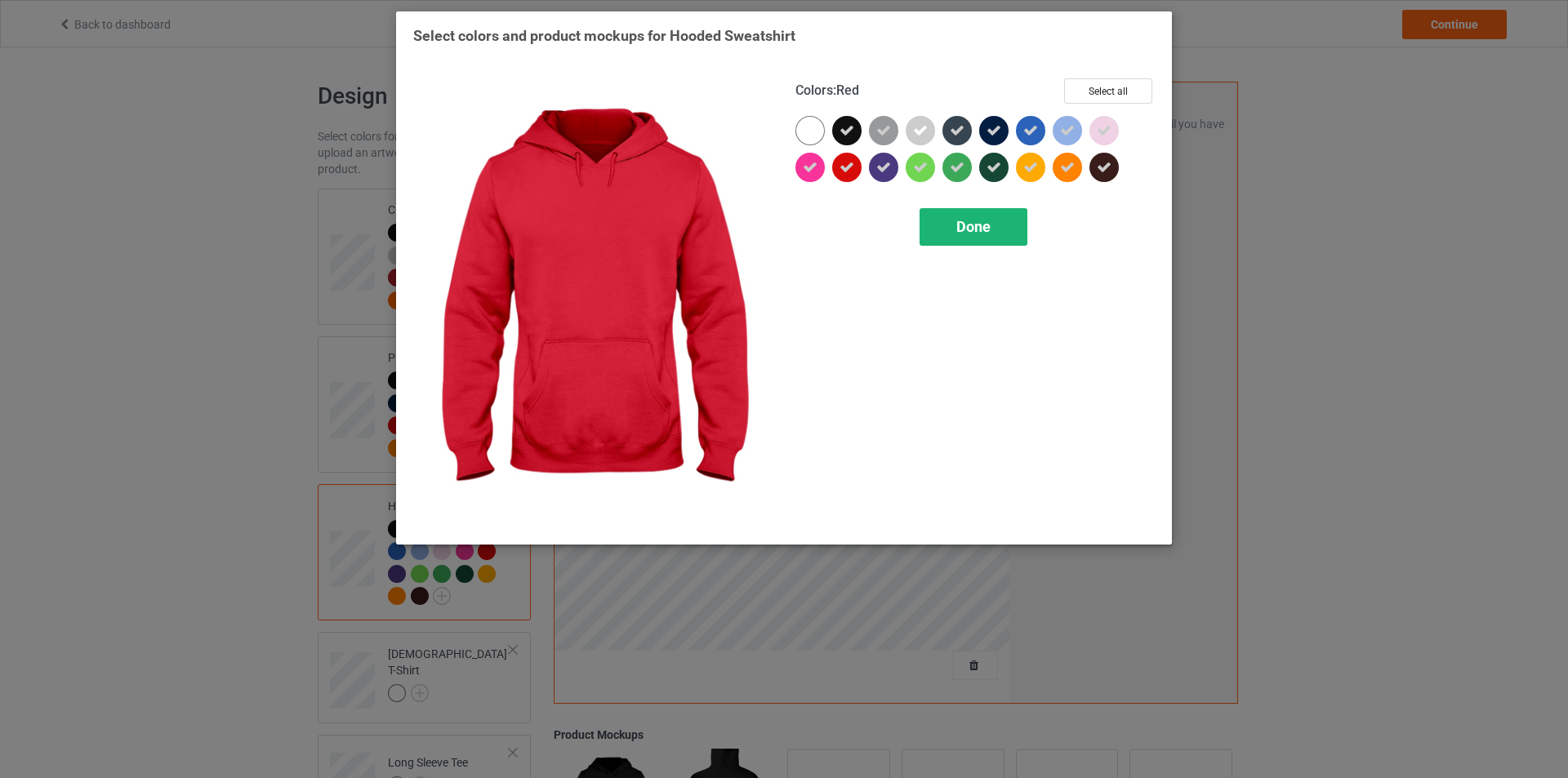
click at [974, 230] on span "Done" at bounding box center [973, 227] width 34 height 17
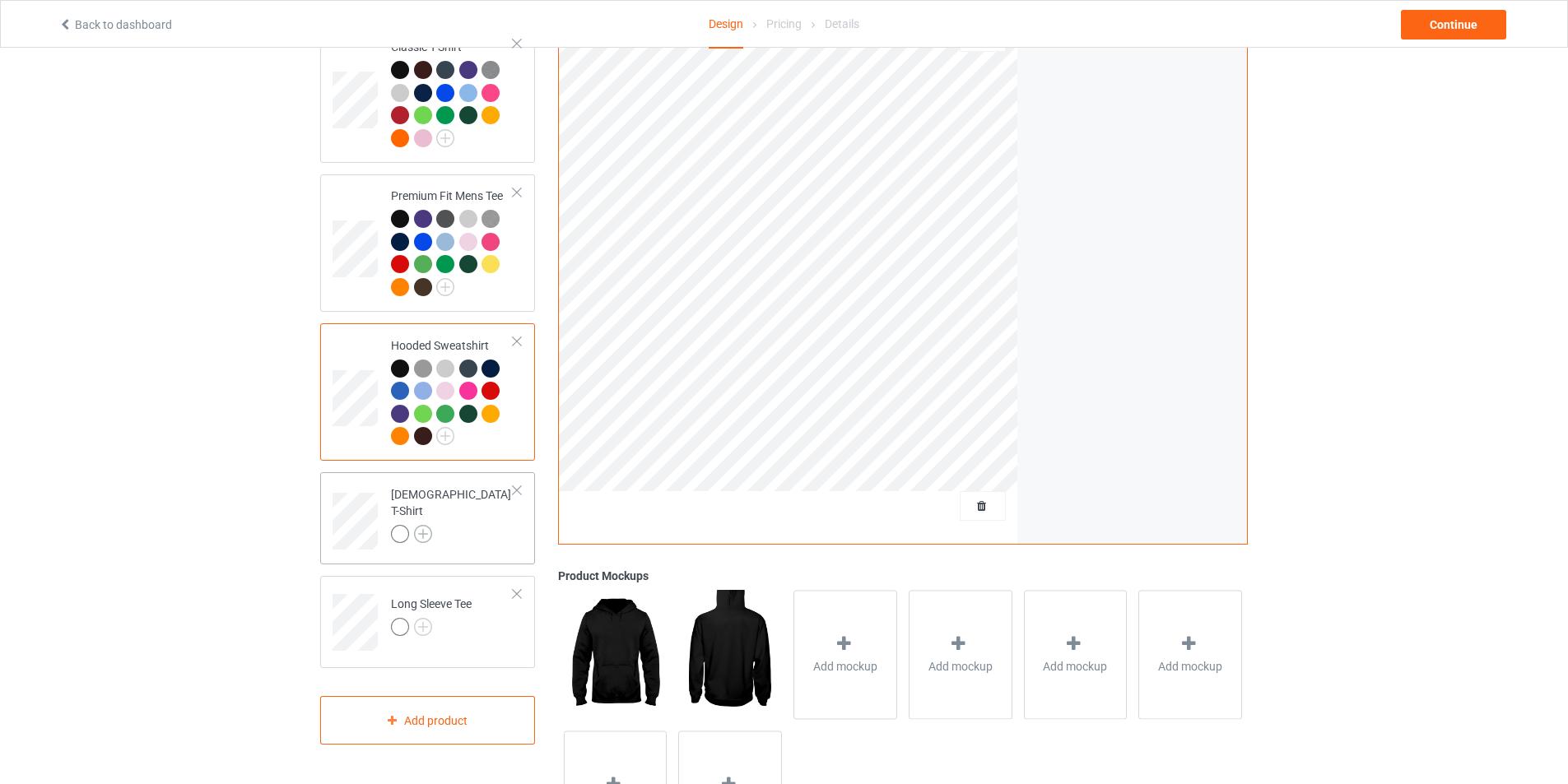
click at [423, 527] on img at bounding box center [422, 534] width 18 height 18
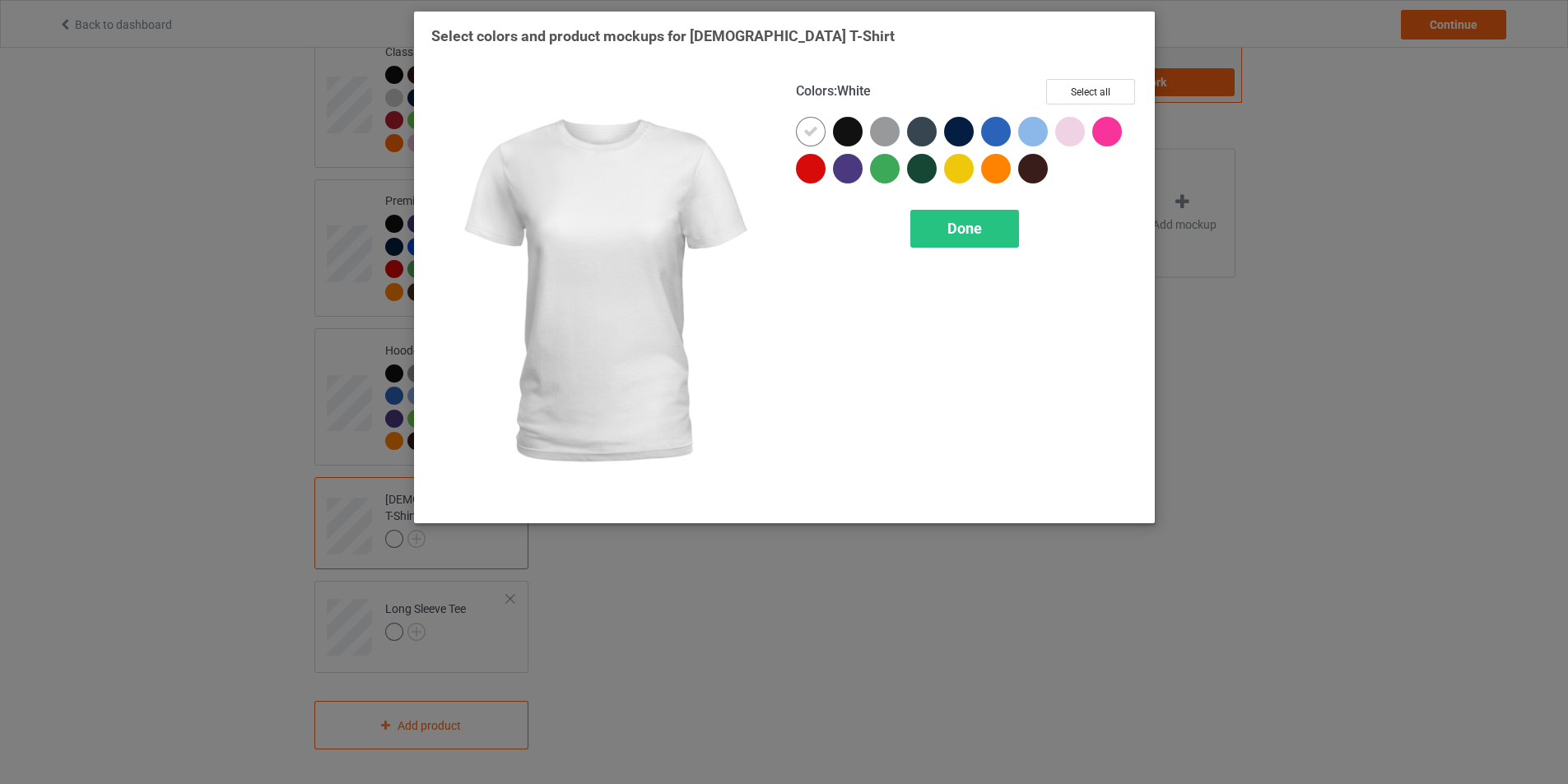
scroll to position [163, 0]
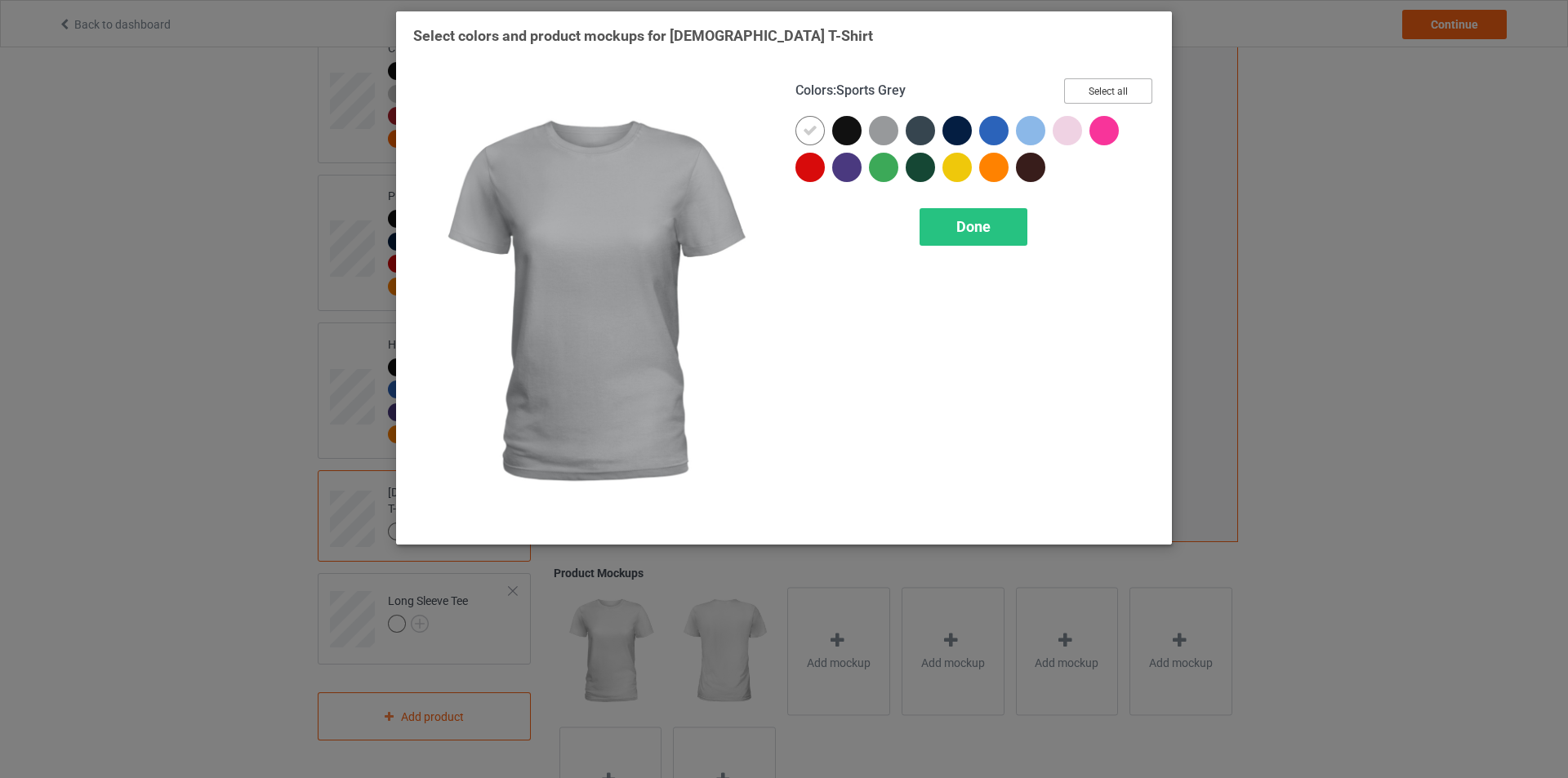
click at [1089, 95] on button "Select all" at bounding box center [1107, 91] width 88 height 25
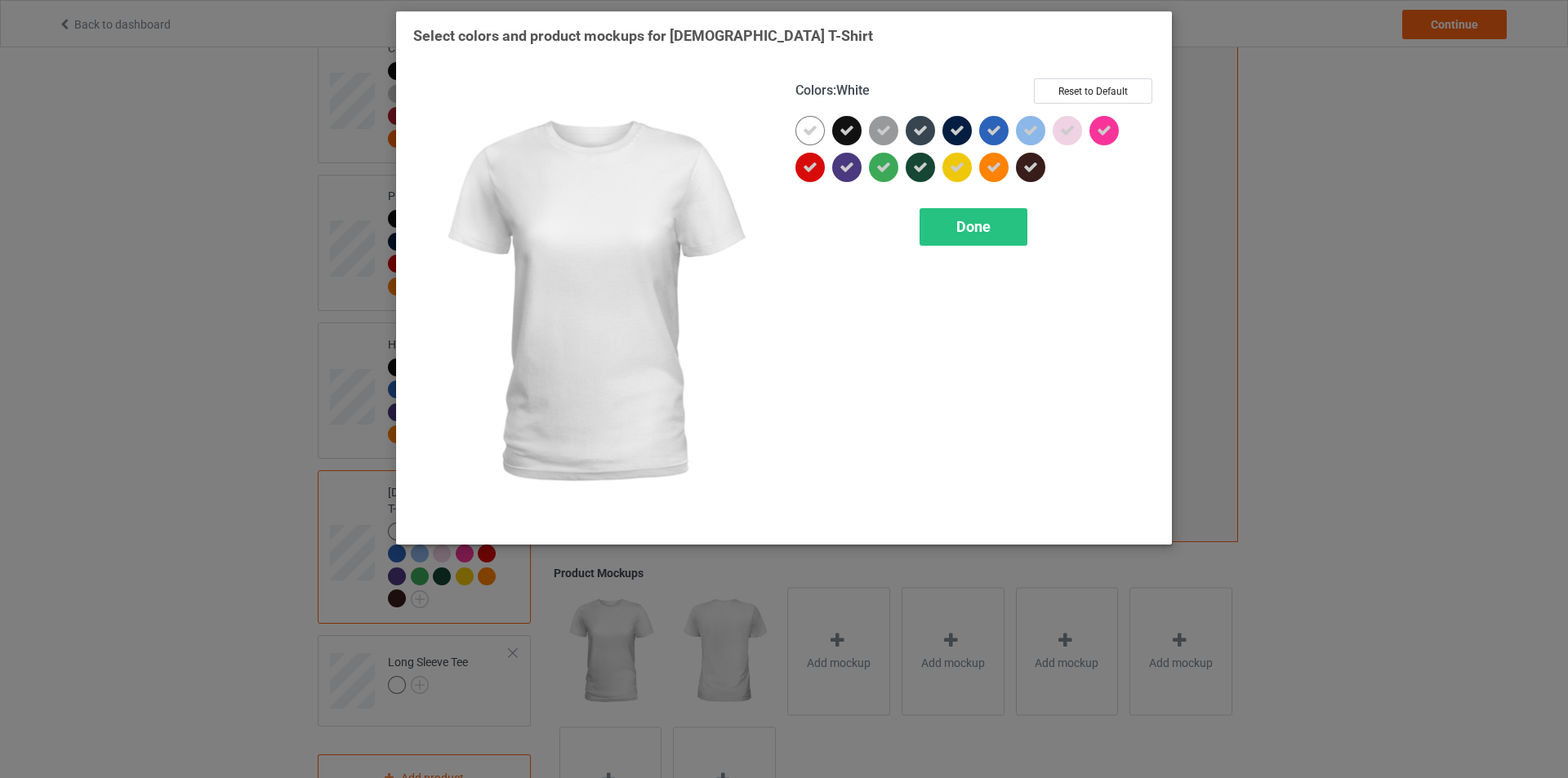
click at [811, 126] on icon at bounding box center [810, 131] width 15 height 15
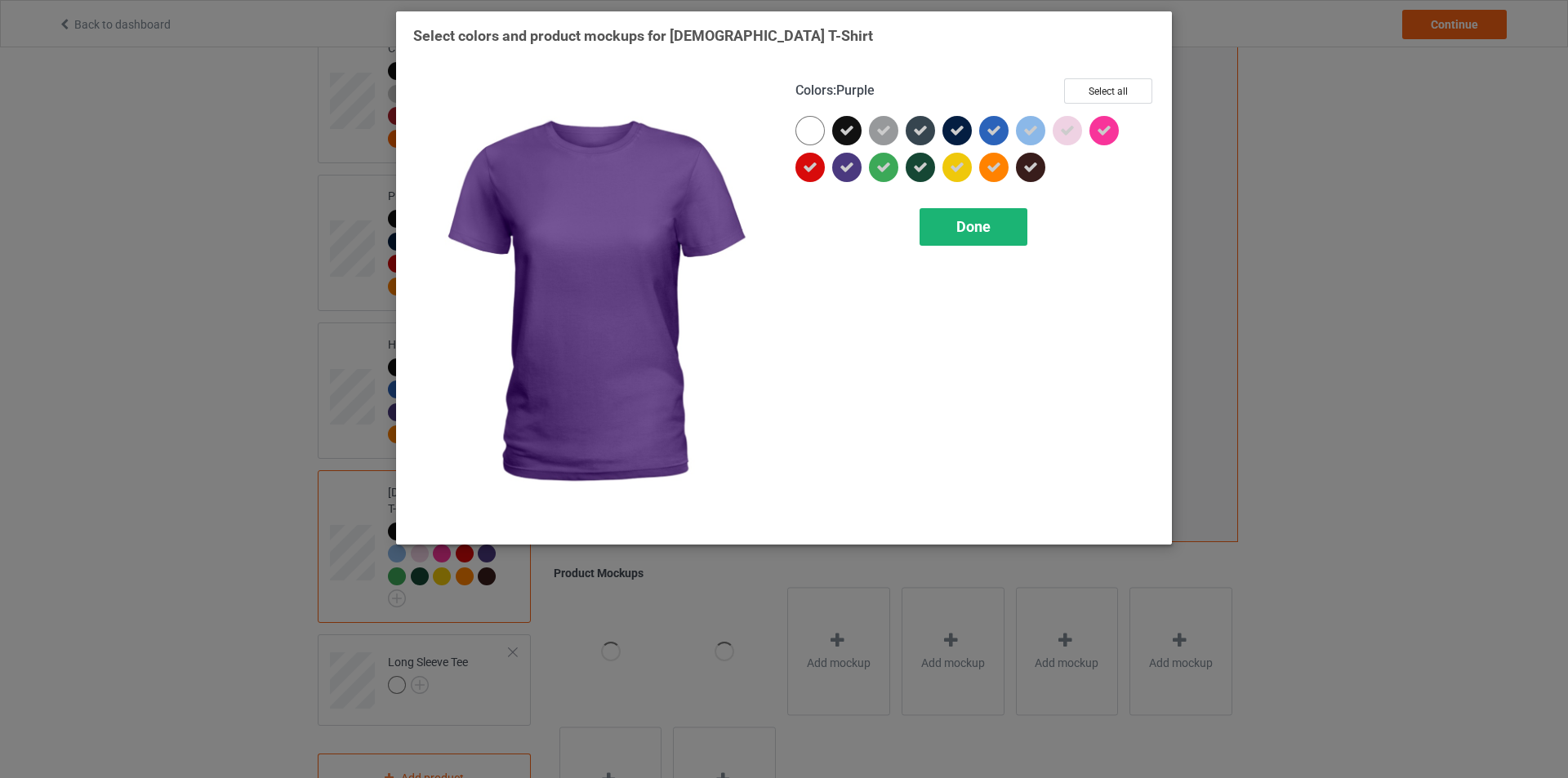
click at [960, 230] on span "Done" at bounding box center [973, 227] width 34 height 17
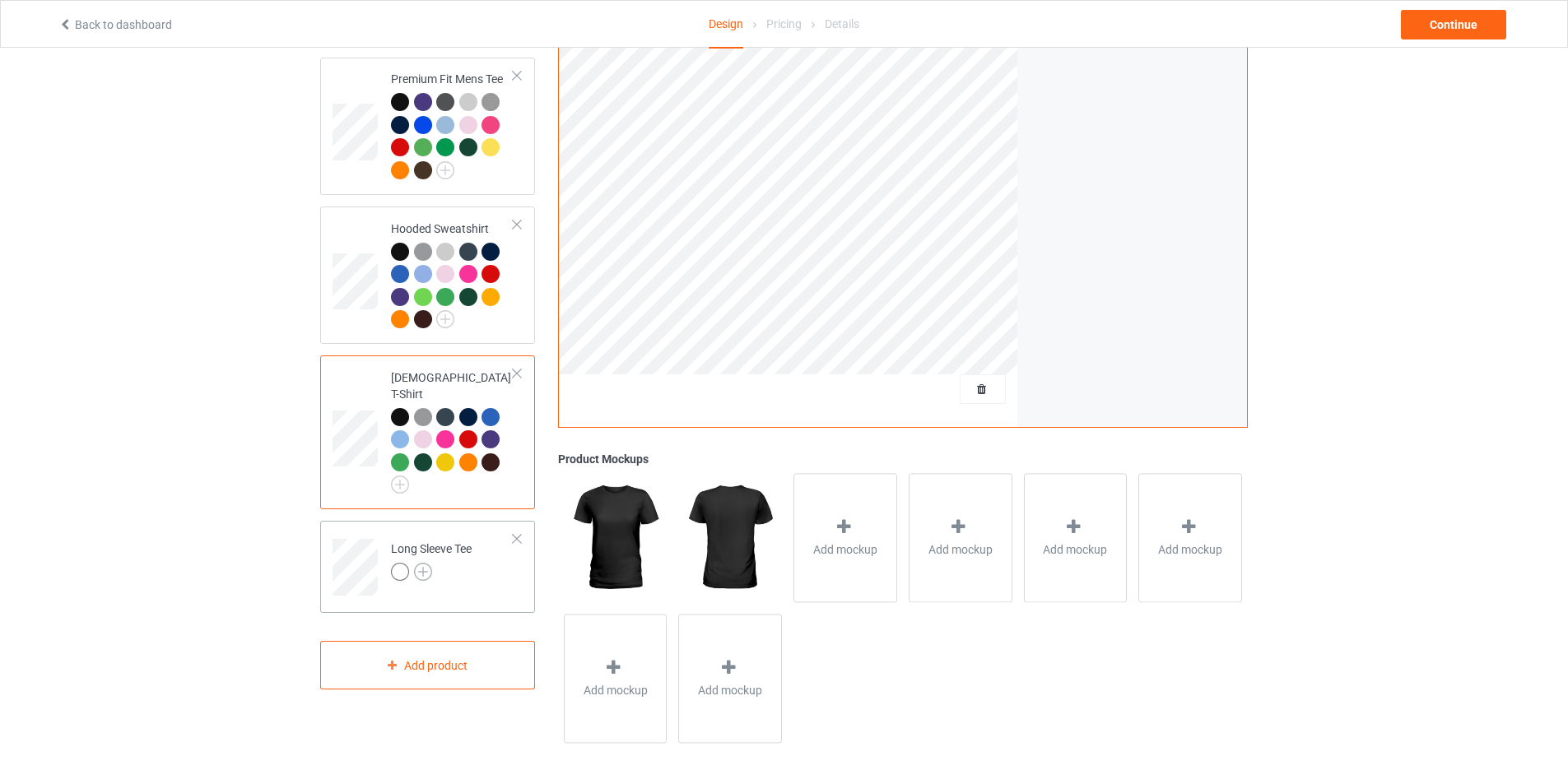
click at [426, 564] on img at bounding box center [422, 572] width 18 height 18
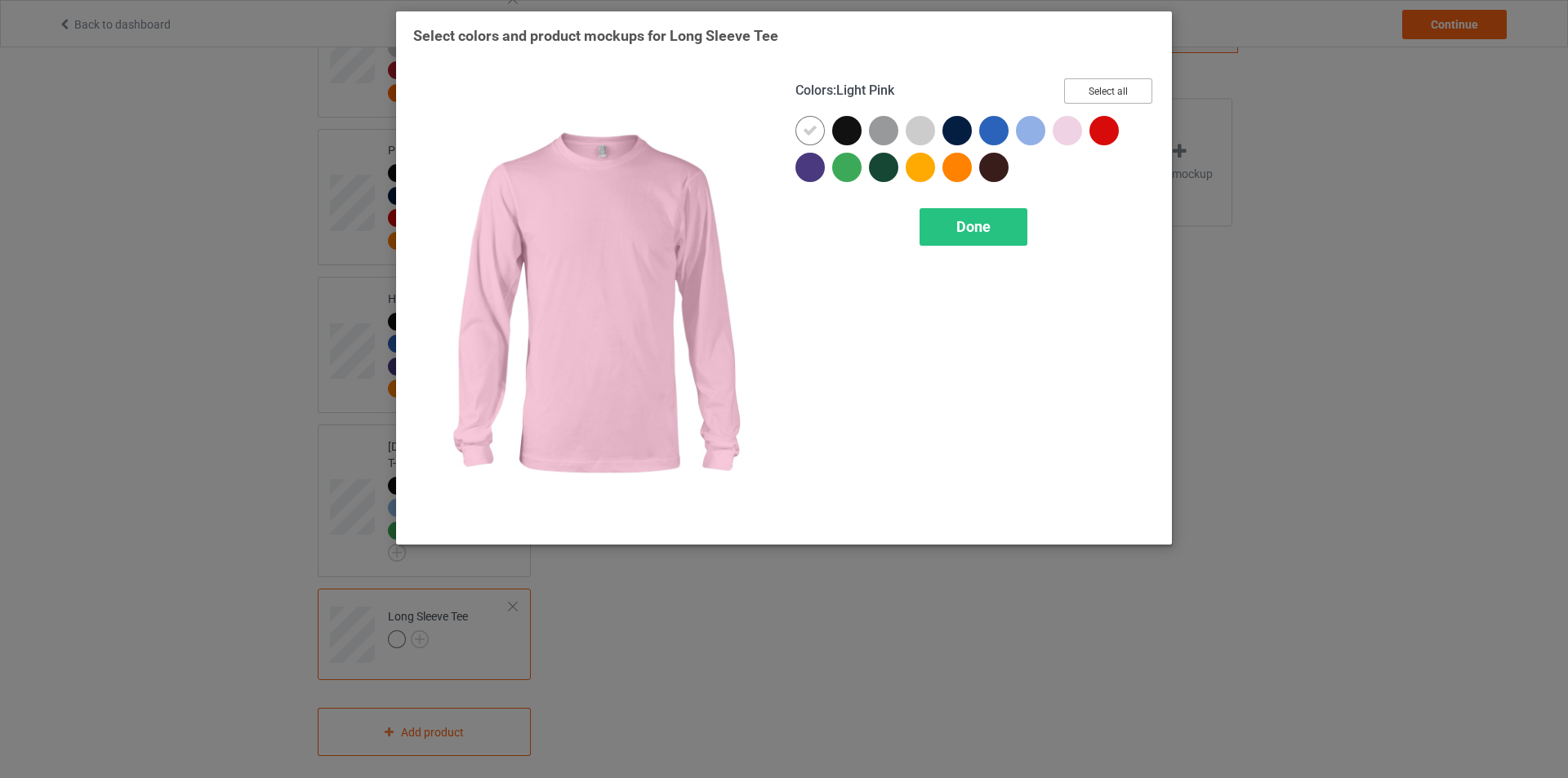
click at [1127, 97] on button "Select all" at bounding box center [1107, 91] width 88 height 25
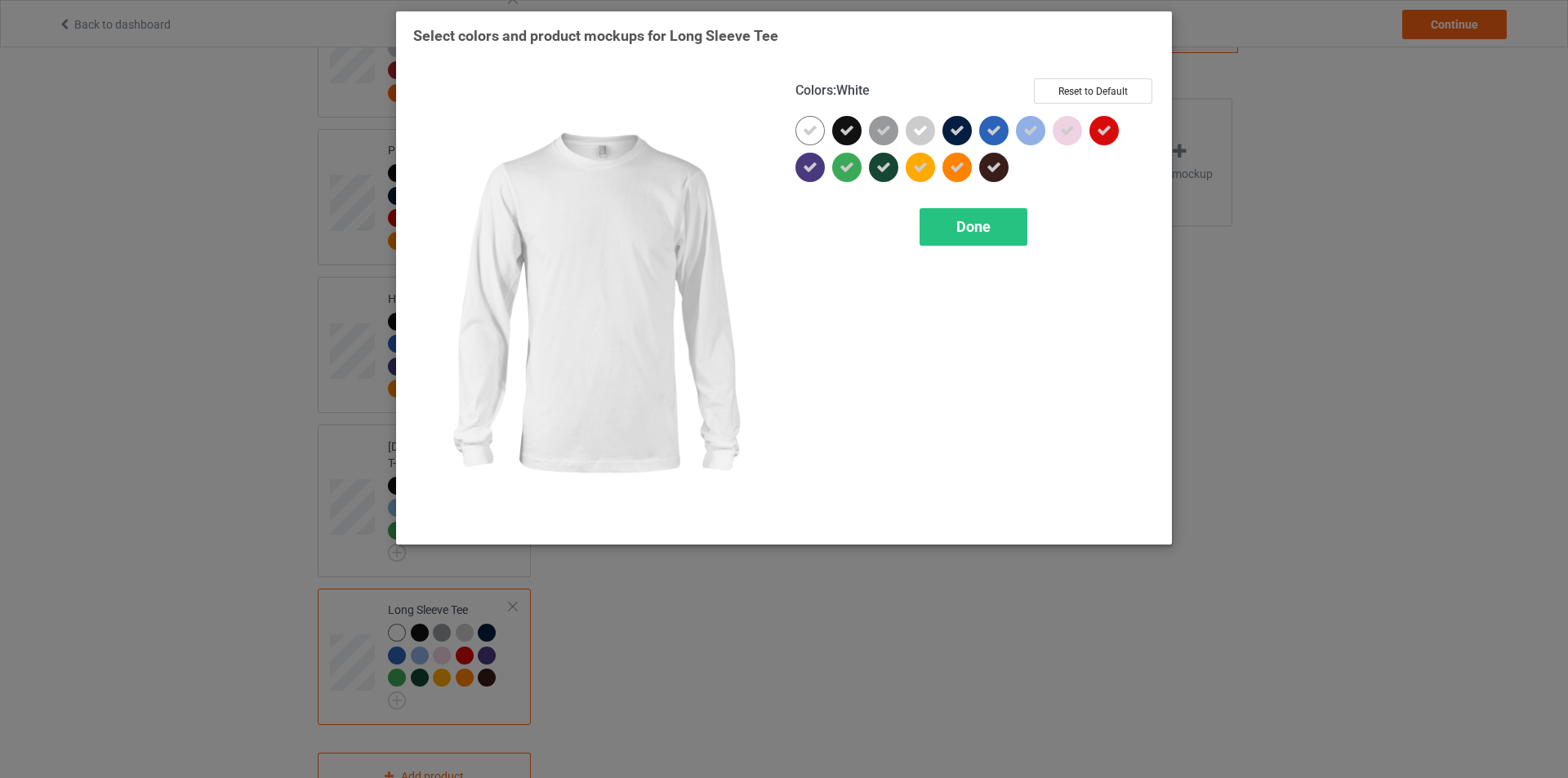
click at [803, 135] on icon at bounding box center [810, 131] width 15 height 15
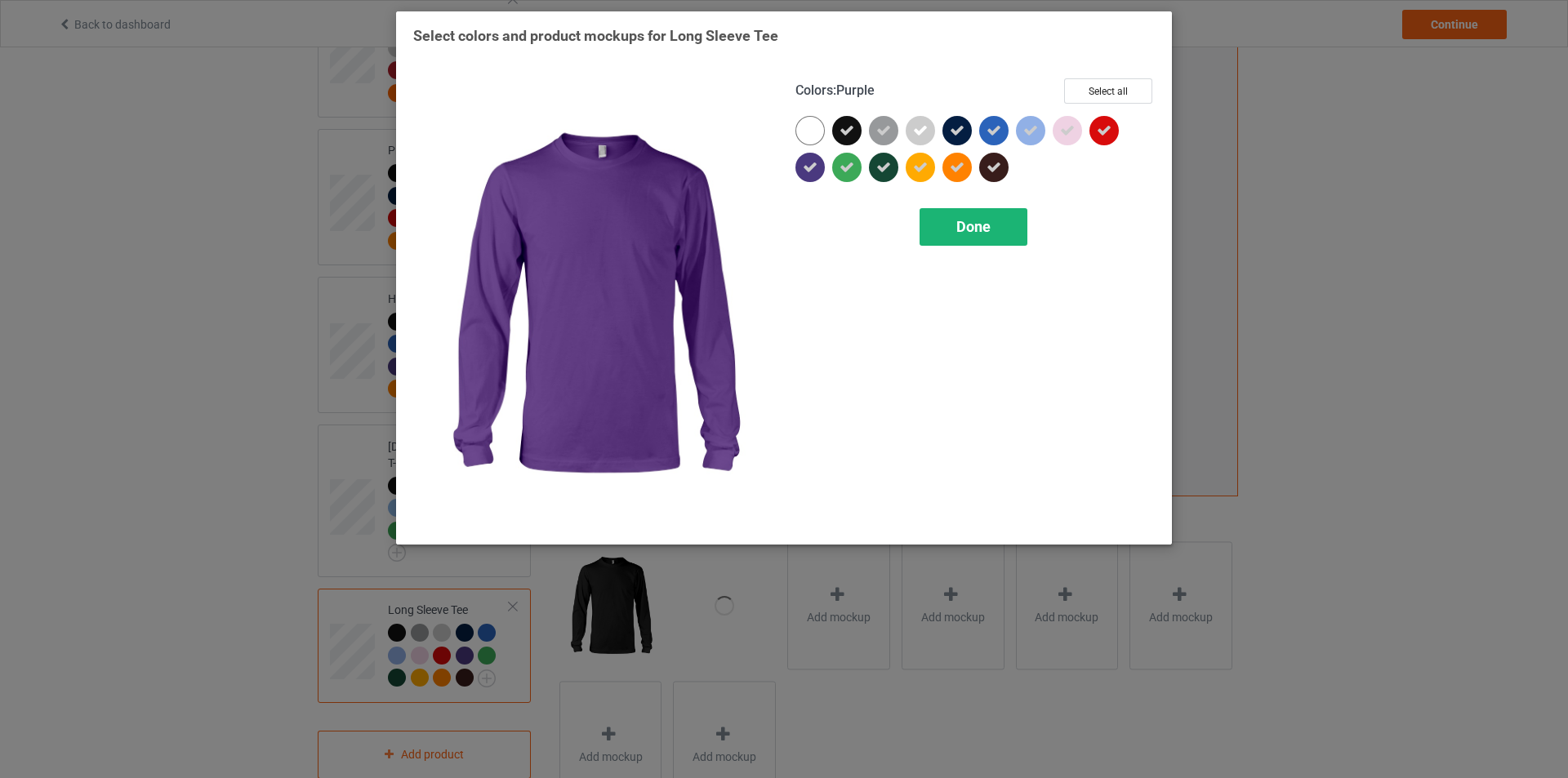
click at [975, 232] on span "Done" at bounding box center [973, 227] width 34 height 17
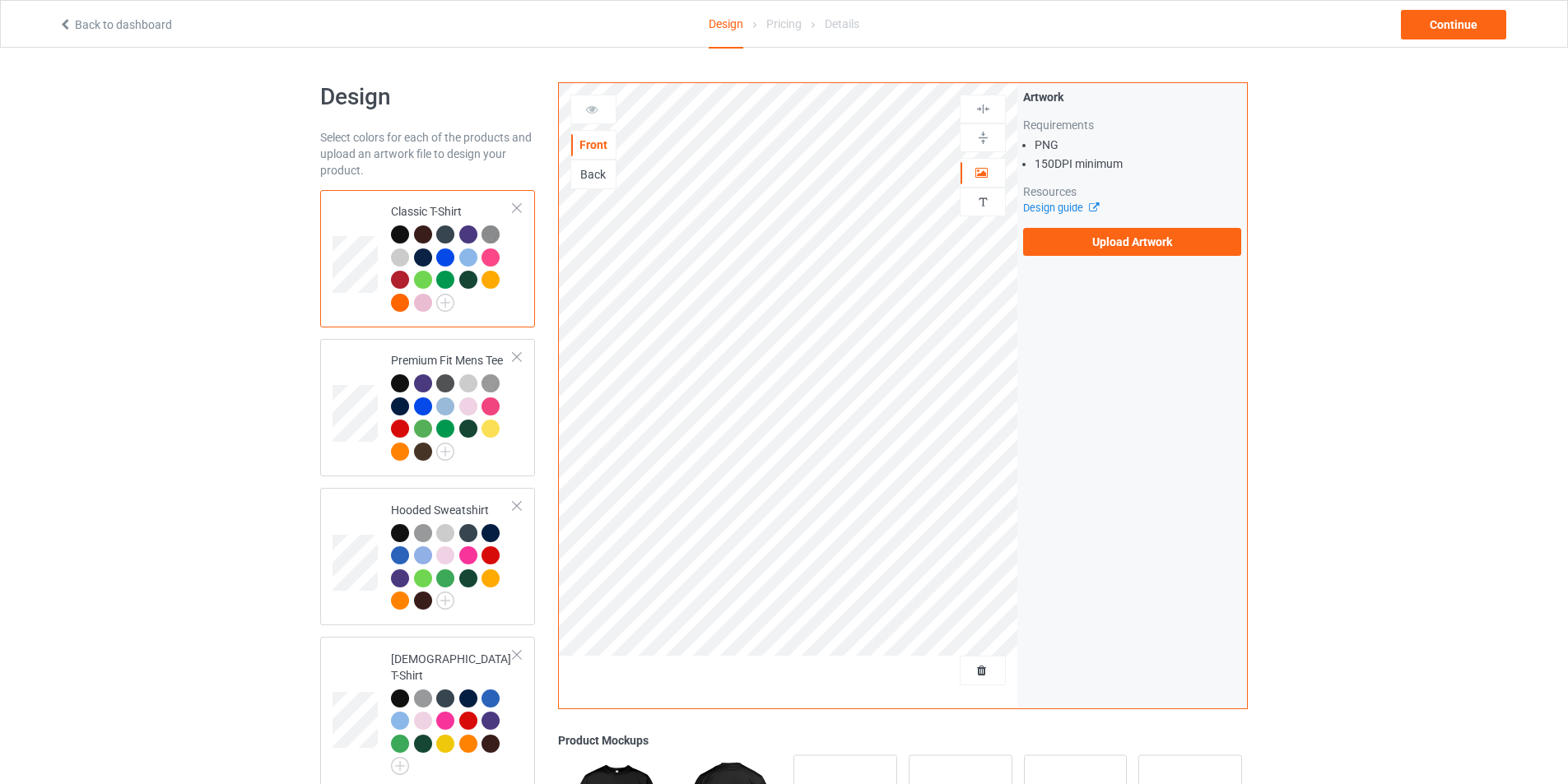
click at [578, 173] on div "Back" at bounding box center [593, 174] width 45 height 16
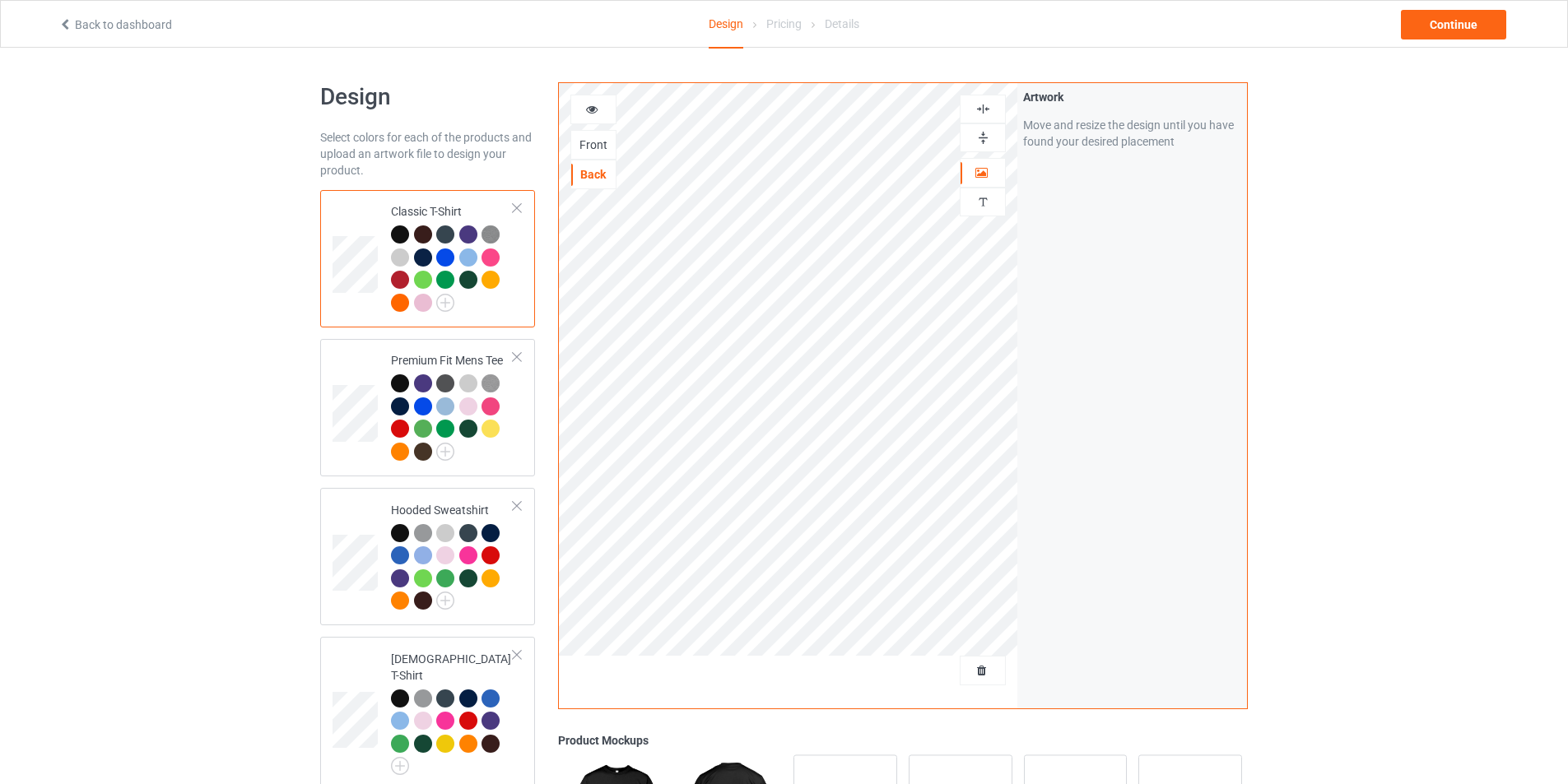
click at [593, 147] on div "Front" at bounding box center [593, 145] width 45 height 16
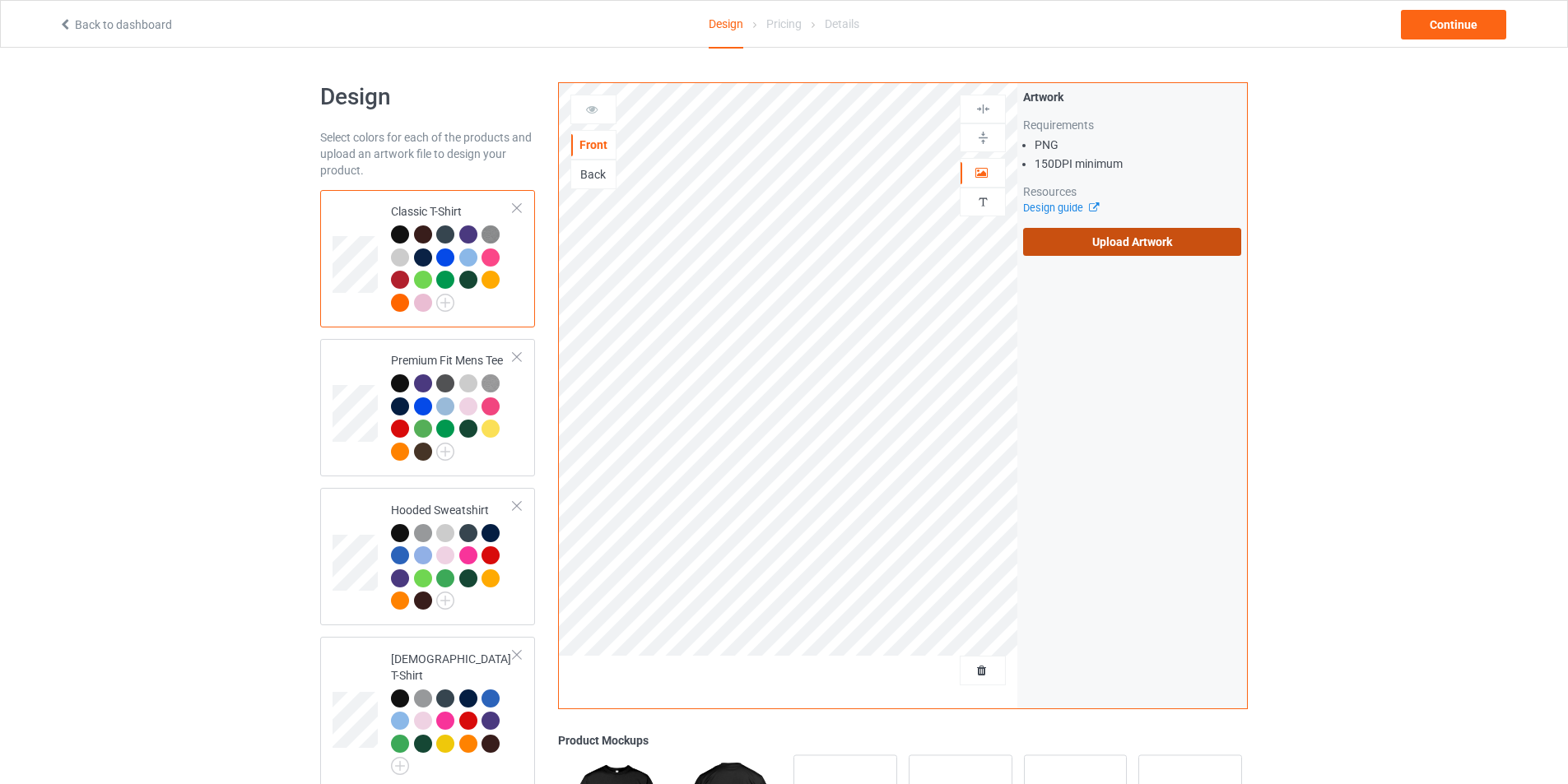
click at [1097, 245] on label "Upload Artwork" at bounding box center [1131, 242] width 218 height 28
click at [0, 0] on input "Upload Artwork" at bounding box center [0, 0] width 0 height 0
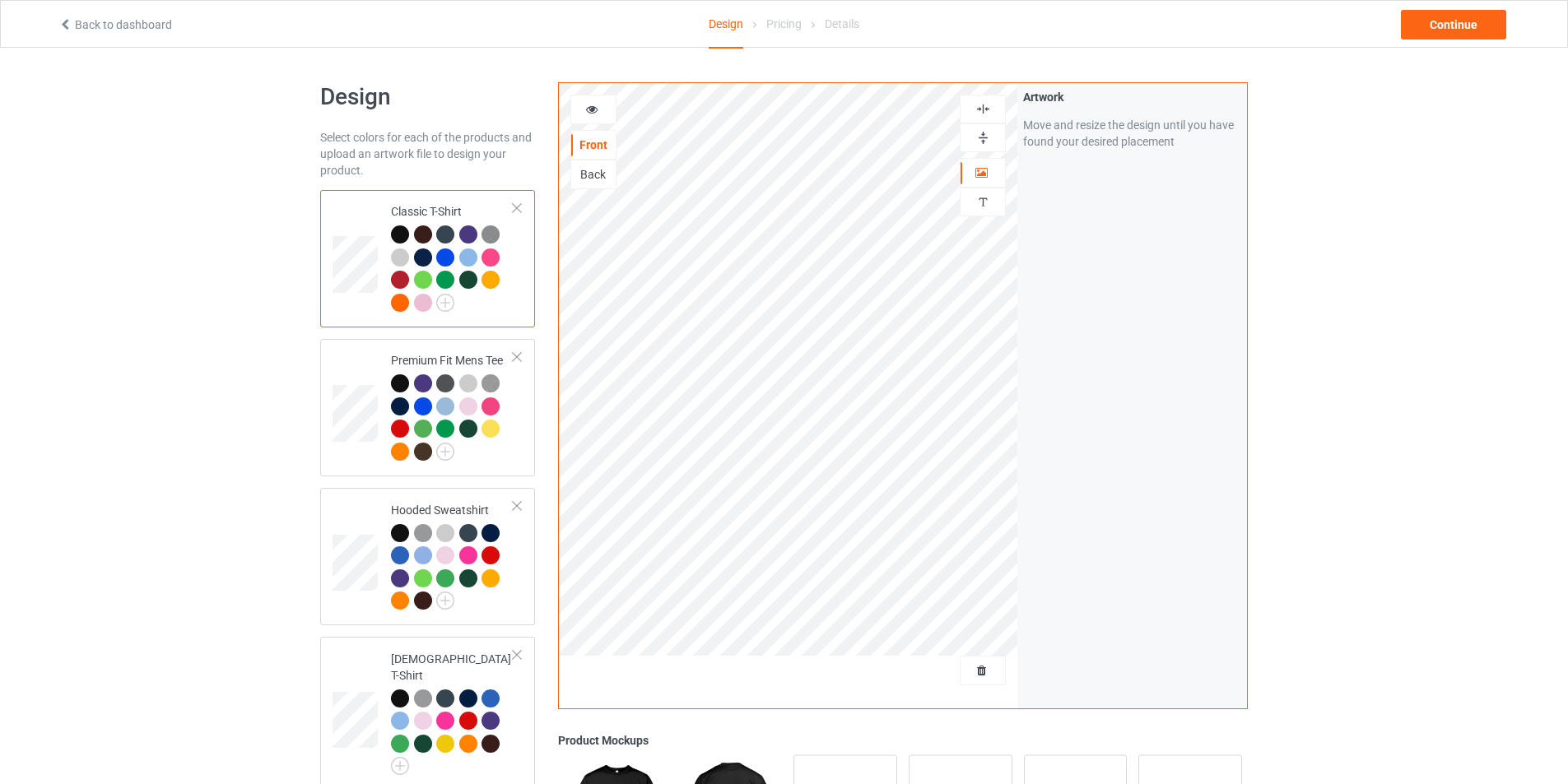
click at [590, 107] on icon at bounding box center [592, 107] width 14 height 11
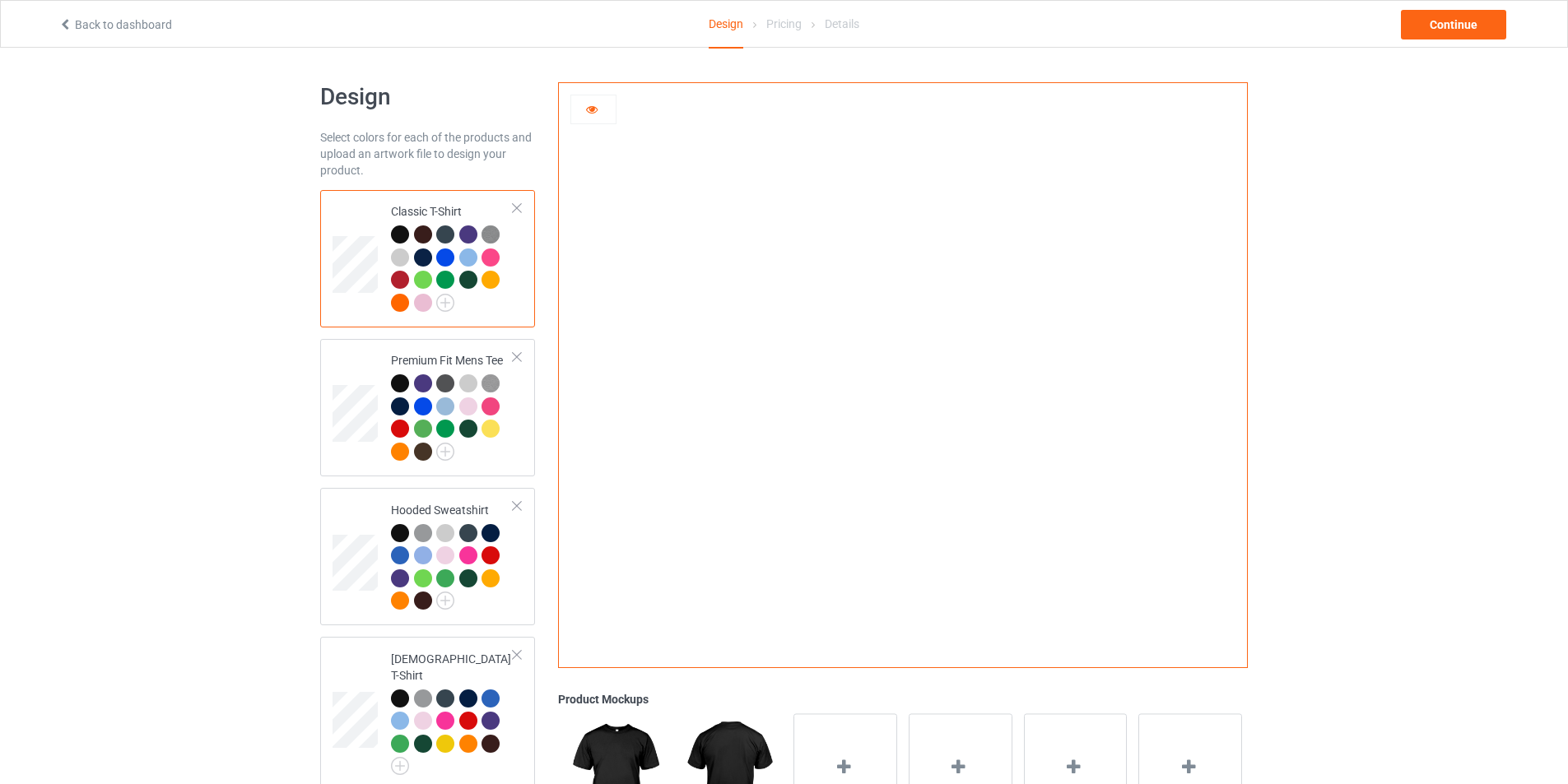
click at [586, 112] on icon at bounding box center [592, 107] width 14 height 11
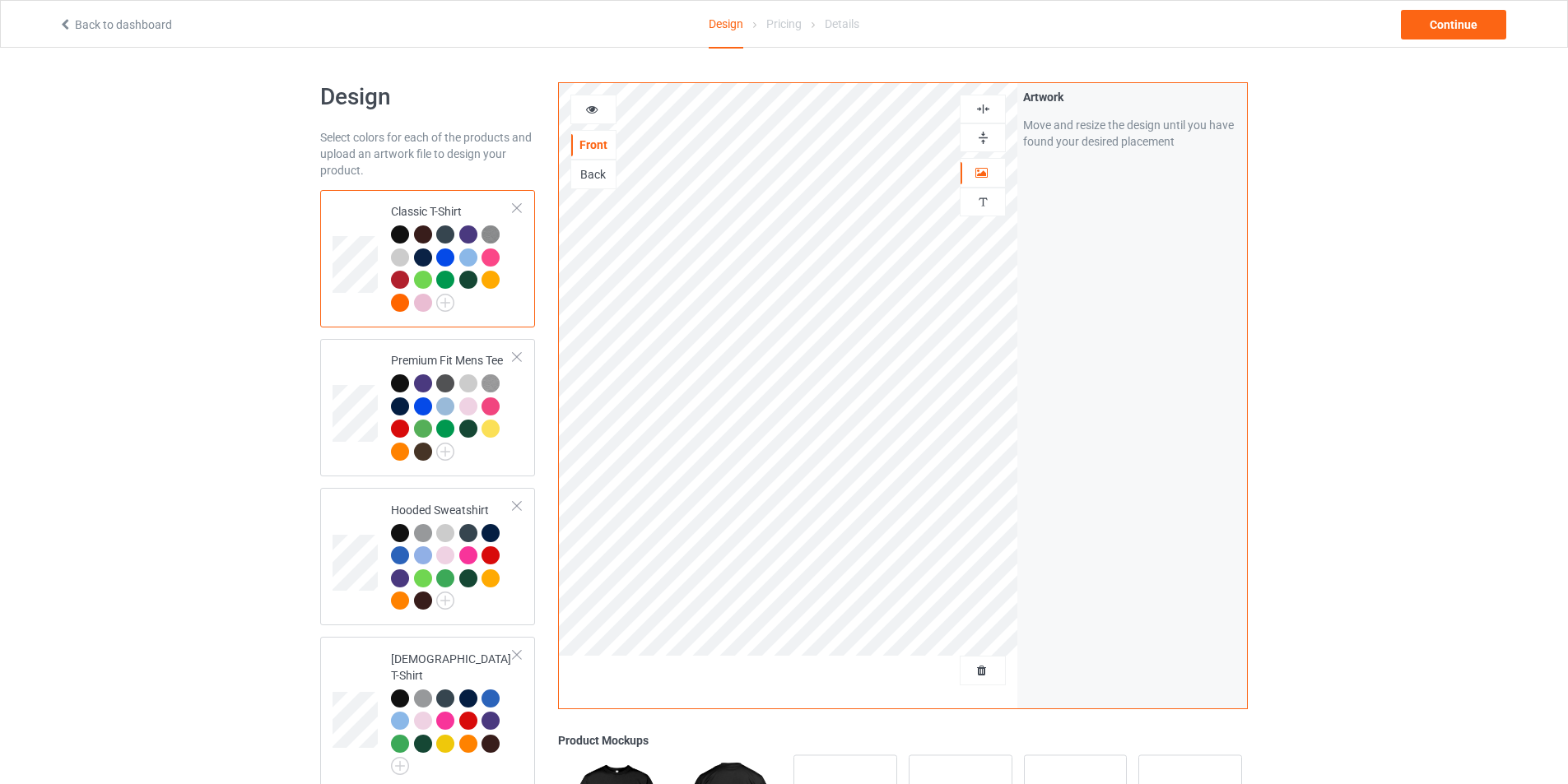
click at [1046, 371] on div "Artwork Move and resize the design until you have found your desired placement" at bounding box center [1131, 395] width 229 height 625
click at [584, 174] on div "Back" at bounding box center [593, 174] width 45 height 16
click at [983, 112] on img at bounding box center [983, 108] width 15 height 15
click at [983, 149] on div at bounding box center [983, 138] width 46 height 29
click at [1446, 30] on div "Continue" at bounding box center [1453, 24] width 106 height 29
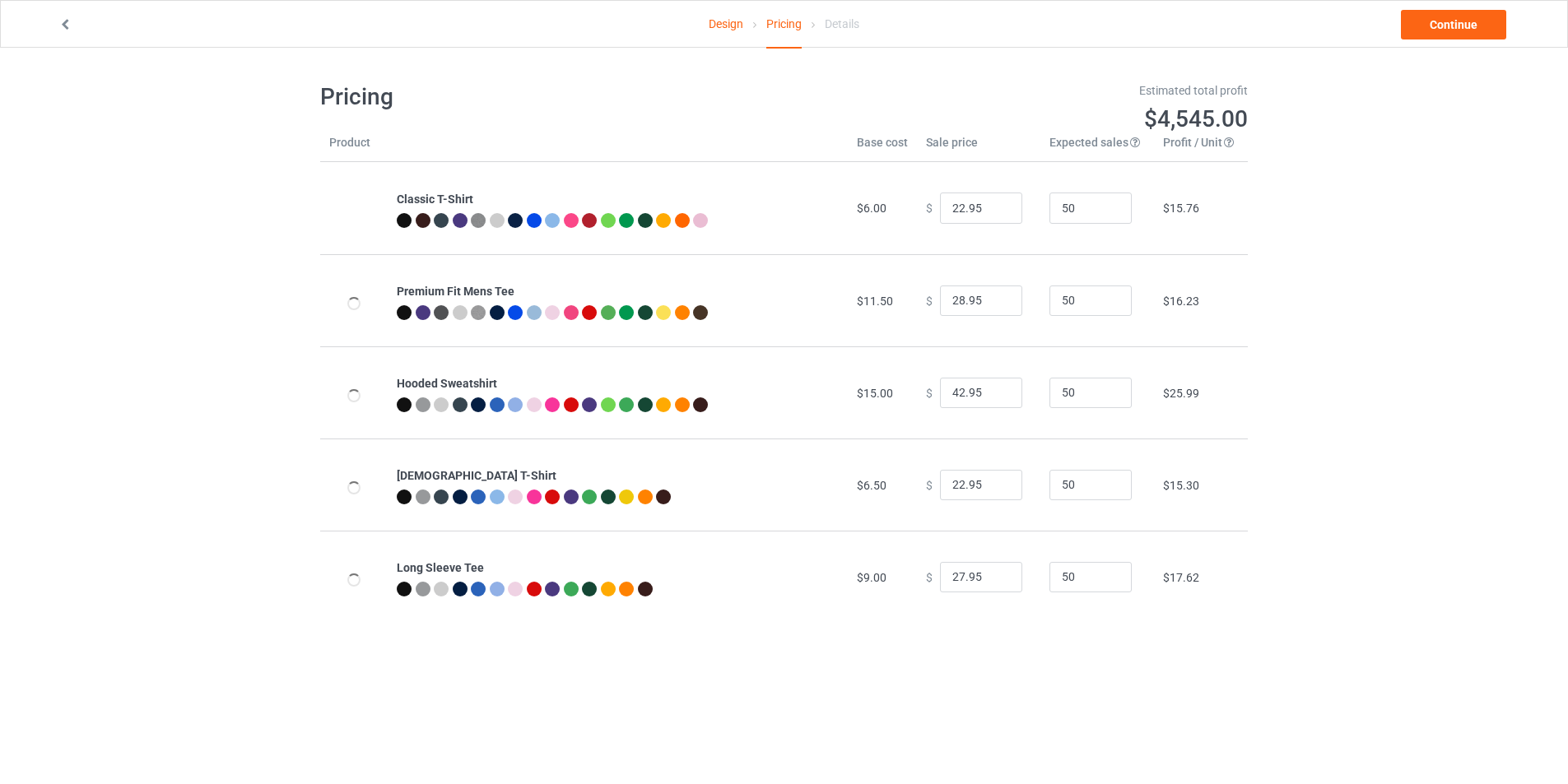
type input "26.95"
type input "32.95"
type input "46.95"
type input "26.95"
type input "31.95"
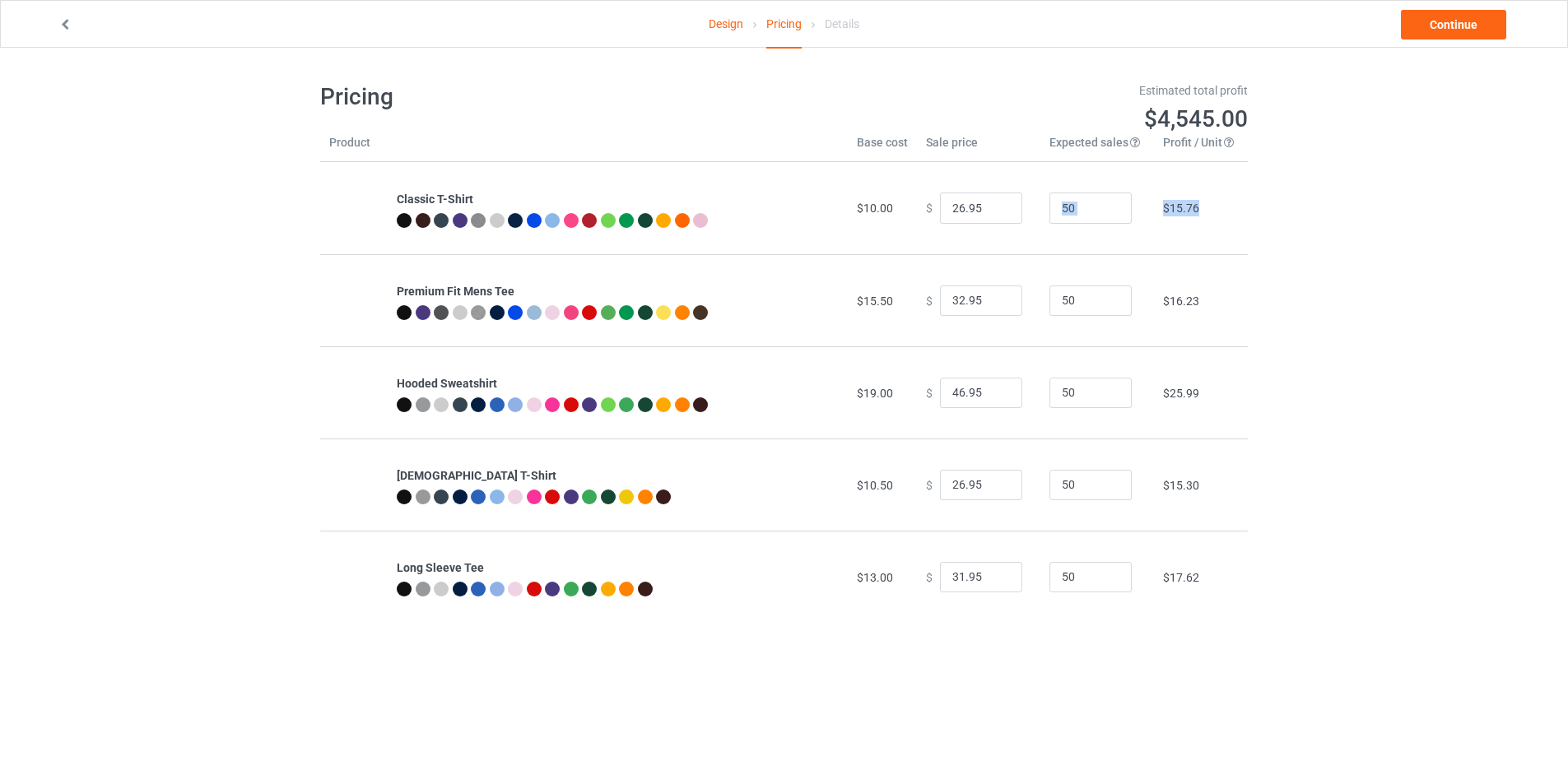
drag, startPoint x: 1126, startPoint y: 207, endPoint x: 1113, endPoint y: 207, distance: 13.0
click at [1113, 207] on tr "Classic T-Shirt $10.00 $ 26.95 50 $15.76" at bounding box center [783, 207] width 928 height 92
drag, startPoint x: 1202, startPoint y: 323, endPoint x: 1147, endPoint y: 324, distance: 55.0
click at [1147, 324] on tr "Premium Fit Mens Tee $15.50 $ 32.95 50 $16.23" at bounding box center [783, 300] width 928 height 92
drag, startPoint x: 1197, startPoint y: 430, endPoint x: 1165, endPoint y: 430, distance: 32.0
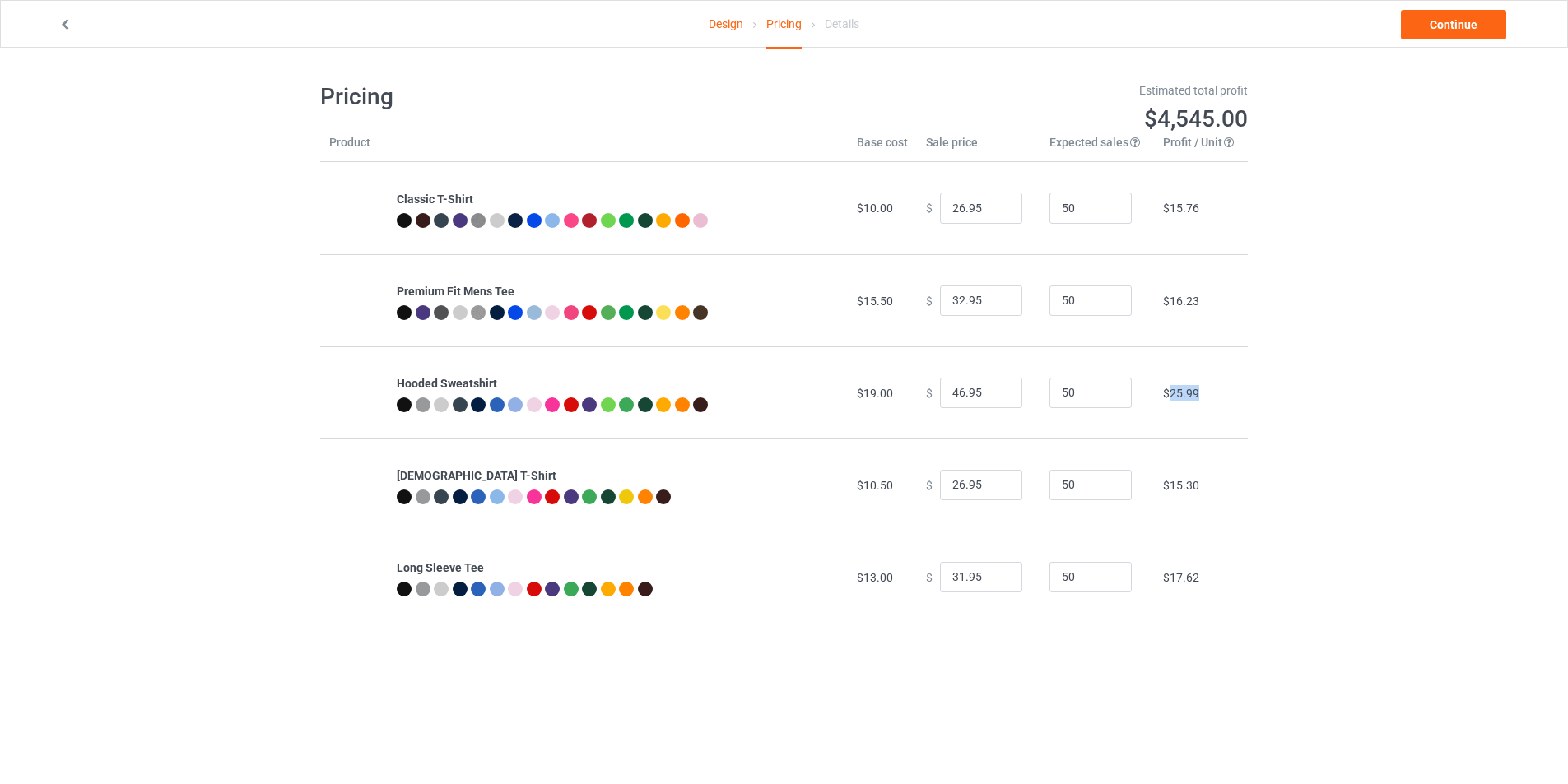
click at [1165, 430] on td "$25.99" at bounding box center [1201, 392] width 94 height 92
drag, startPoint x: 1211, startPoint y: 500, endPoint x: 1161, endPoint y: 500, distance: 50.0
click at [1161, 500] on td "$15.30" at bounding box center [1201, 484] width 94 height 92
drag, startPoint x: 1180, startPoint y: 558, endPoint x: 1173, endPoint y: 564, distance: 9.2
click at [1173, 564] on td "$17.62" at bounding box center [1201, 577] width 94 height 92
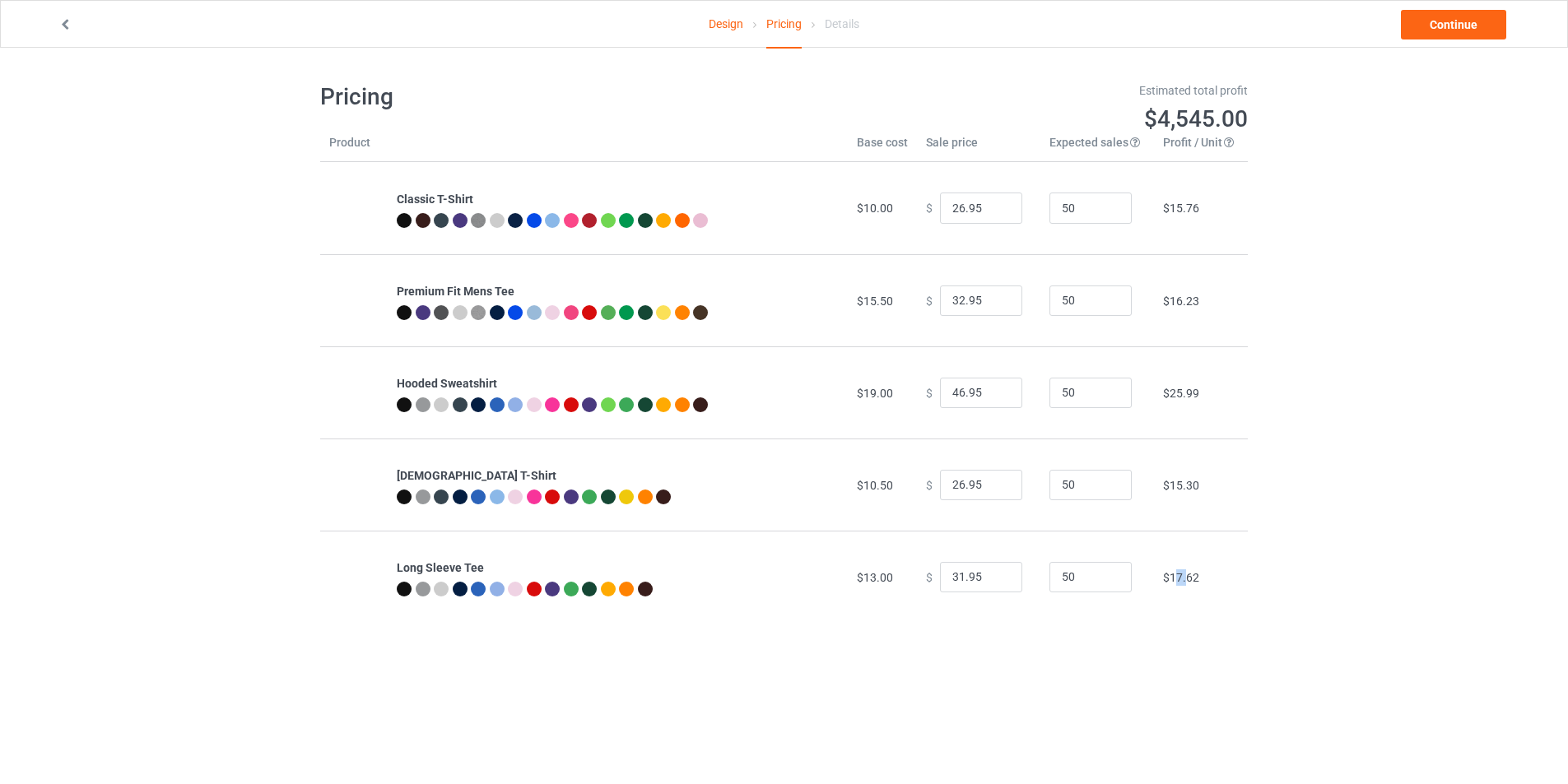
click at [64, 23] on icon at bounding box center [65, 22] width 14 height 11
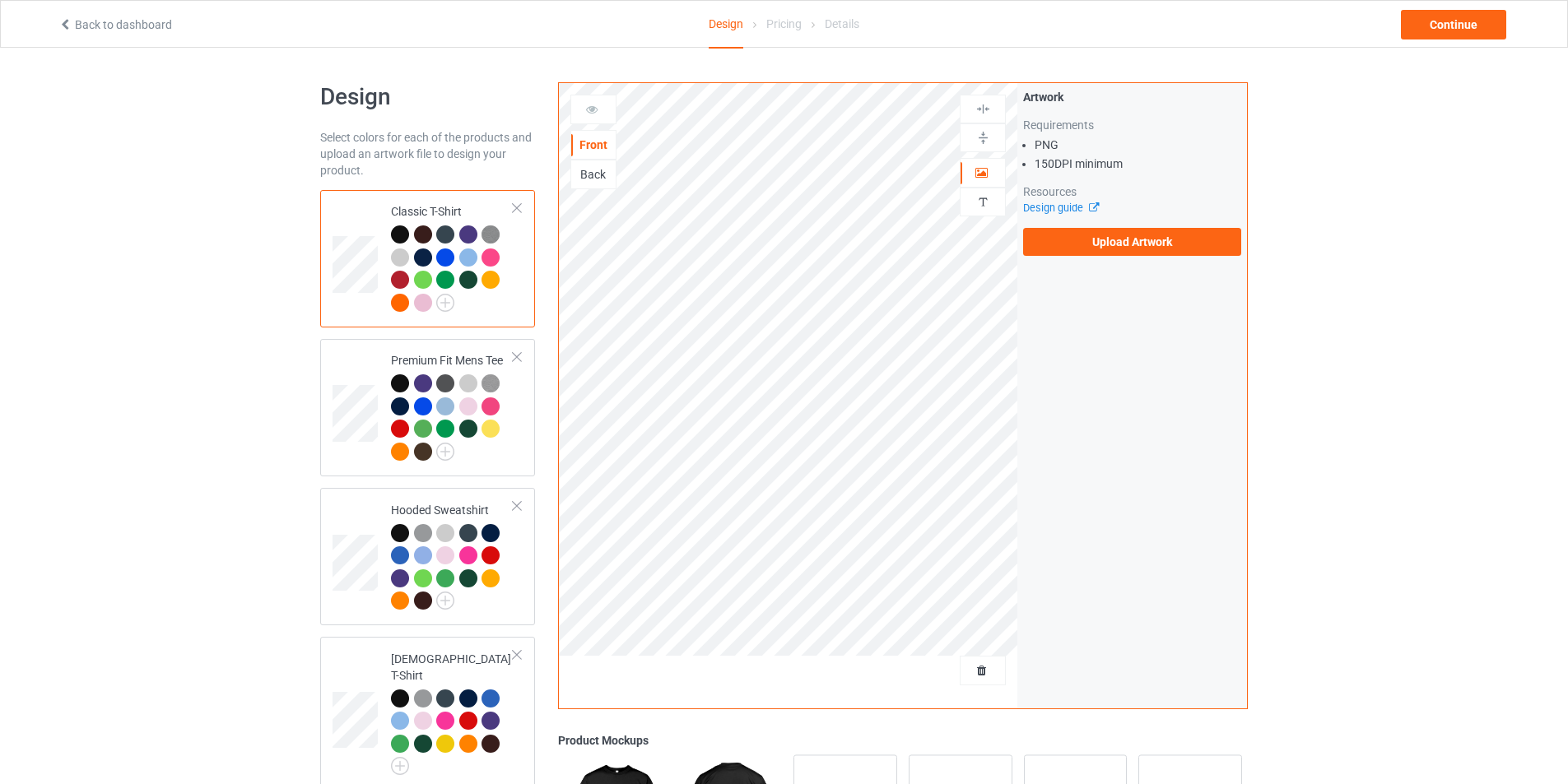
click at [585, 174] on div "Back" at bounding box center [593, 174] width 45 height 16
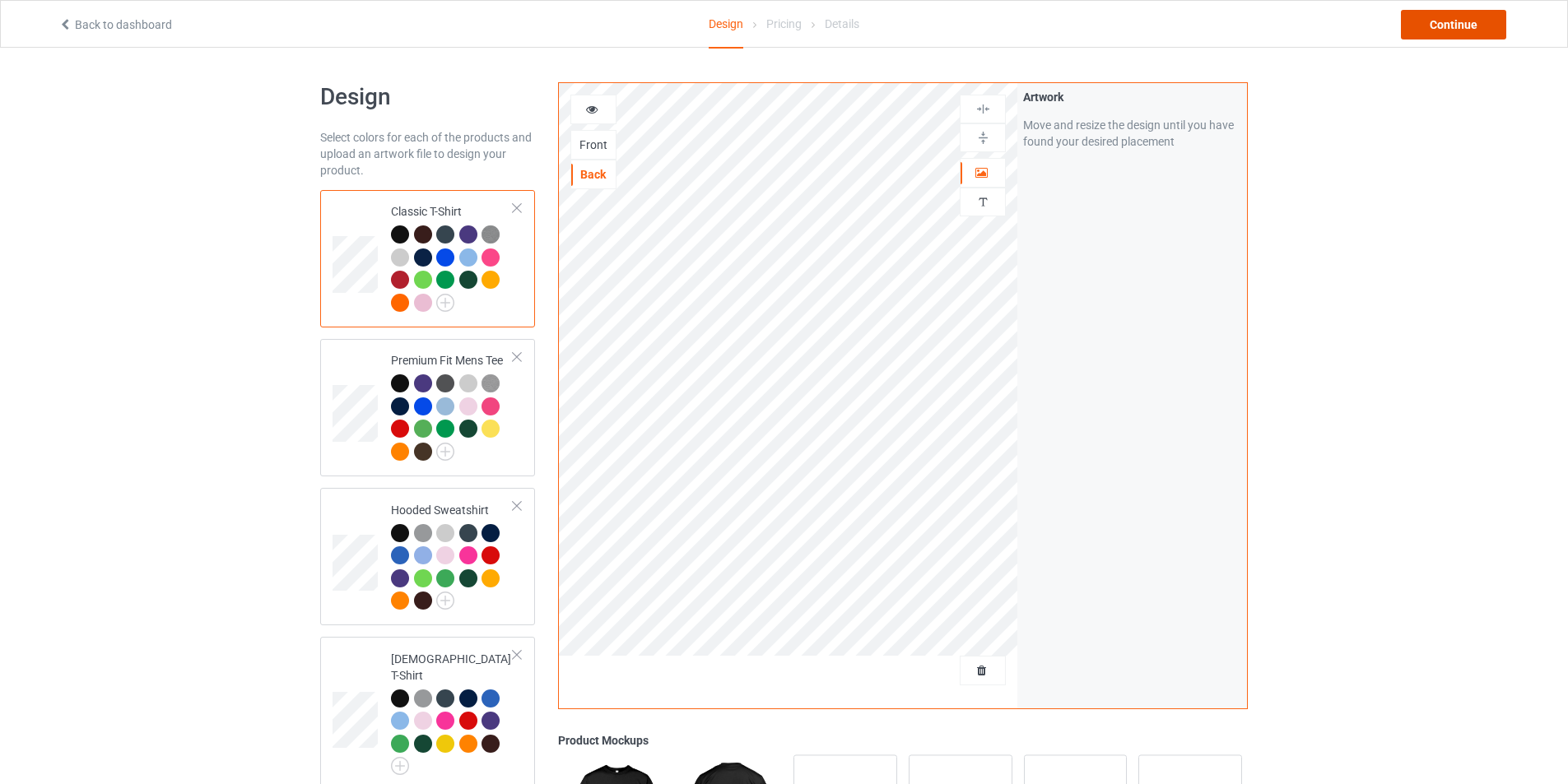
click at [1451, 31] on div "Continue" at bounding box center [1453, 24] width 106 height 29
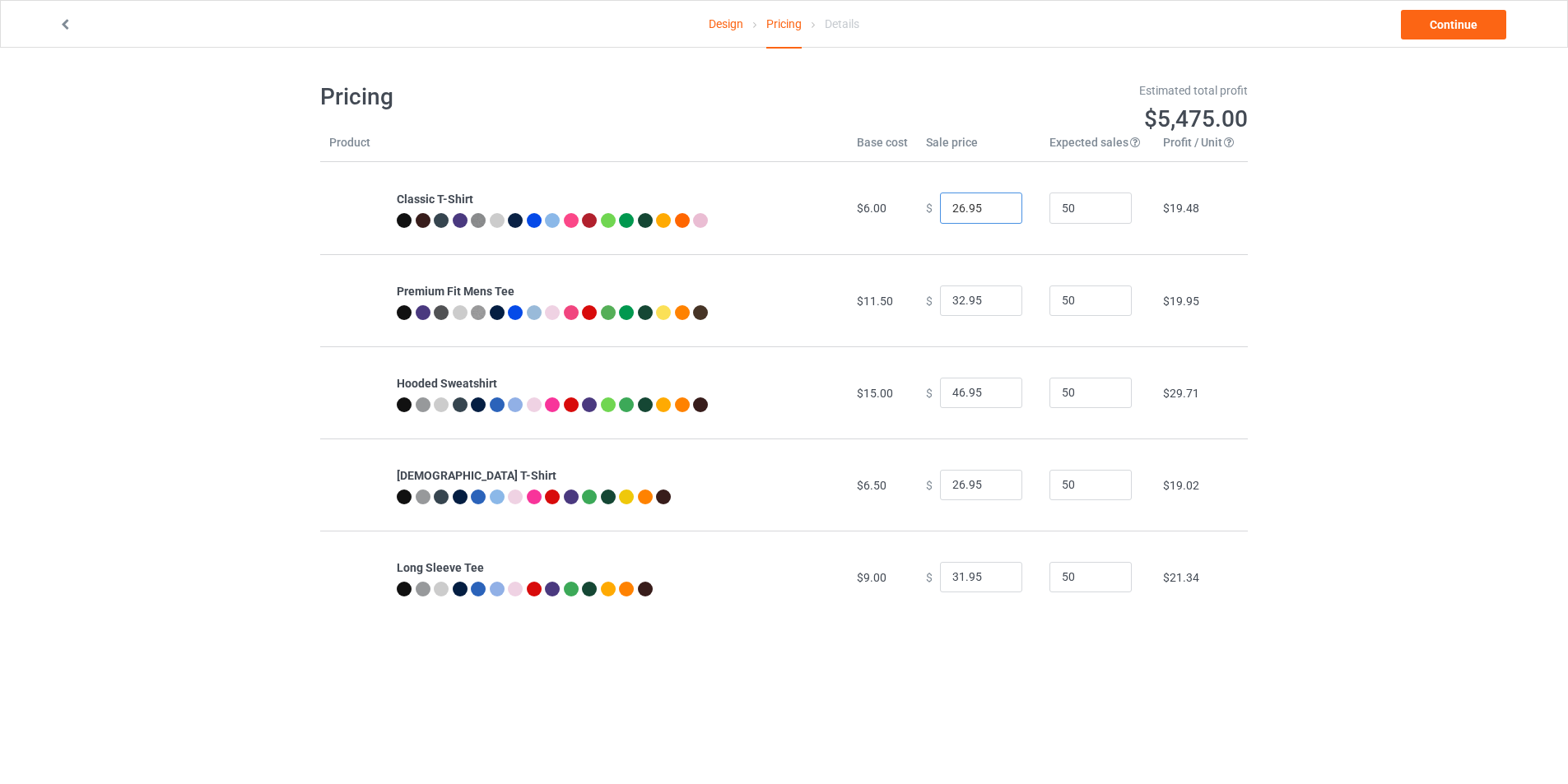
drag, startPoint x: 973, startPoint y: 206, endPoint x: 665, endPoint y: 213, distance: 308.1
click at [730, 213] on tr "Classic T-Shirt $6.00 $ 26.95 50 $19.48" at bounding box center [783, 207] width 928 height 92
type input "22.99"
click at [1336, 270] on div "Design Pricing Details Continue Pricing Estimated total profit $5,291.00 Produc…" at bounding box center [784, 352] width 1568 height 610
drag, startPoint x: 974, startPoint y: 302, endPoint x: 699, endPoint y: 325, distance: 276.0
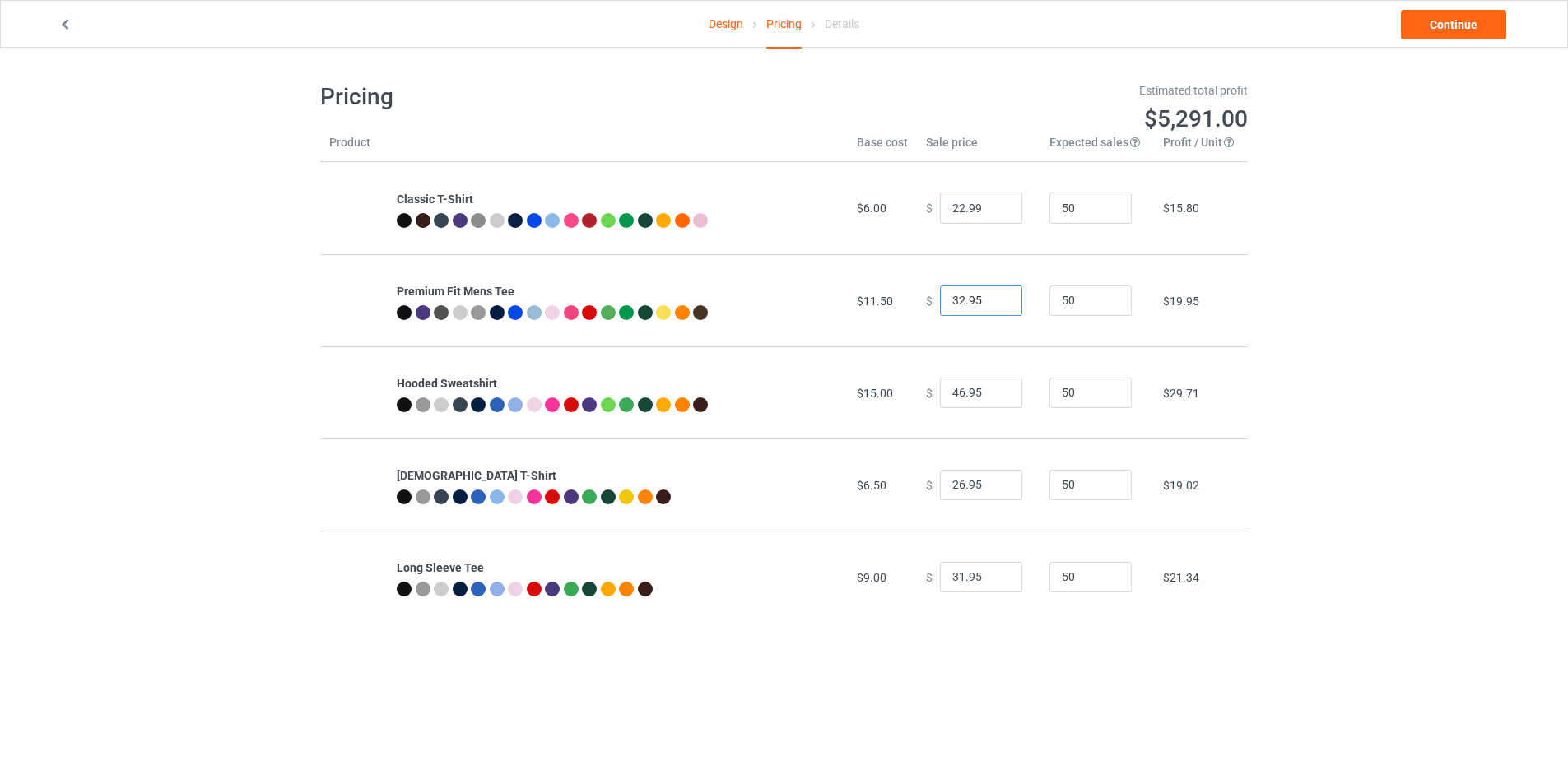
click at [771, 313] on tr "Premium Fit Mens Tee $11.50 $ 32.95 50 $19.95" at bounding box center [783, 300] width 928 height 92
type input "28.99"
click at [1321, 330] on div "Design Pricing Details Continue Pricing Estimated total profit $5,107.00 Produc…" at bounding box center [784, 352] width 1568 height 610
drag, startPoint x: 977, startPoint y: 396, endPoint x: 783, endPoint y: 399, distance: 194.0
click at [854, 399] on tr "Hooded Sweatshirt $15.00 $ 46.95 50 $29.71" at bounding box center [783, 392] width 928 height 92
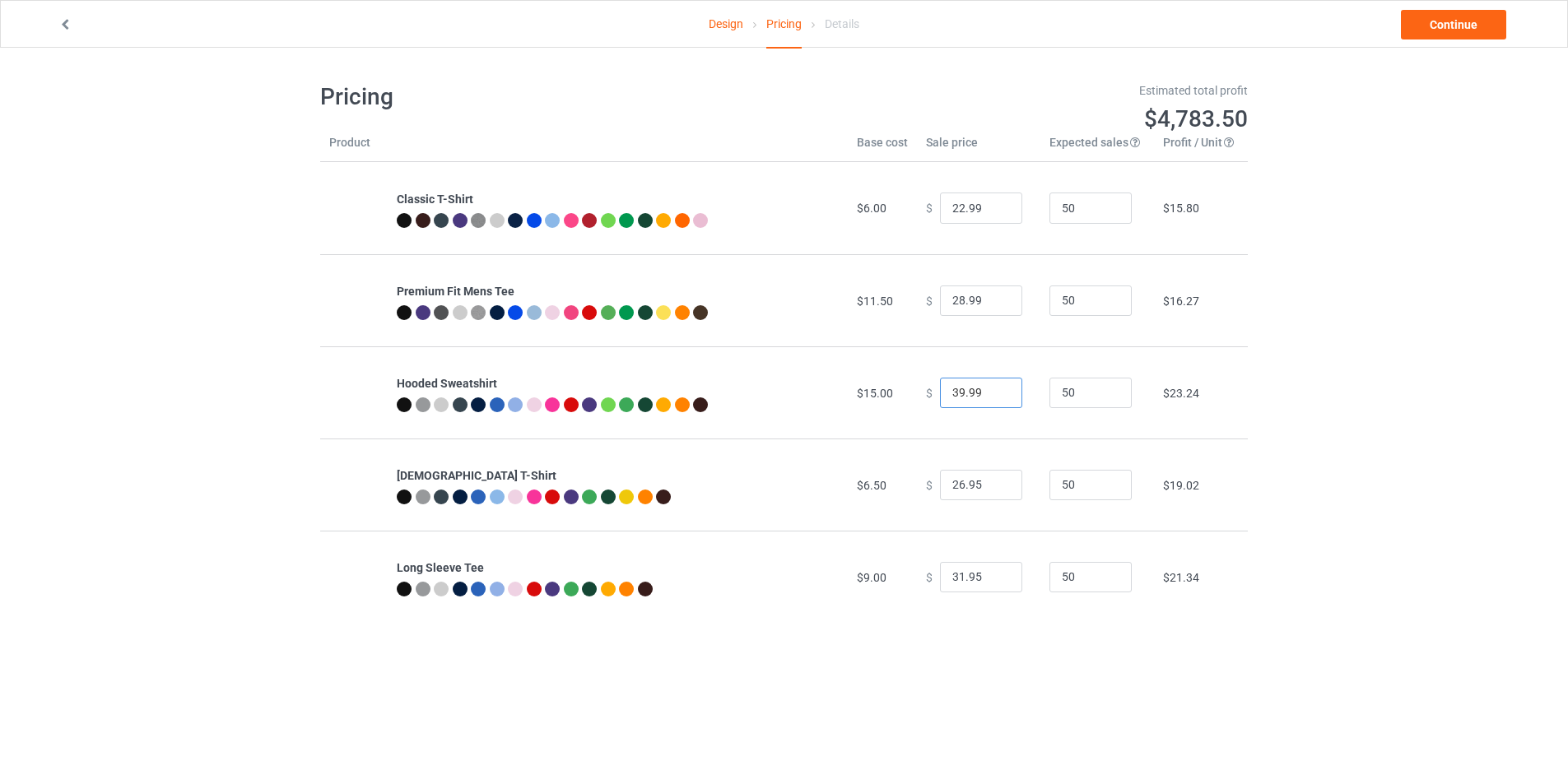
type input "39.99"
click at [1288, 412] on div "Design Pricing Details Continue Pricing Estimated total profit $4,783.50 Produc…" at bounding box center [784, 352] width 1568 height 610
drag, startPoint x: 972, startPoint y: 487, endPoint x: 621, endPoint y: 508, distance: 351.6
click at [768, 505] on tr "[DEMOGRAPHIC_DATA] T-Shirt $6.50 $ 26.95 50 $19.02" at bounding box center [783, 484] width 928 height 92
type input "24.99"
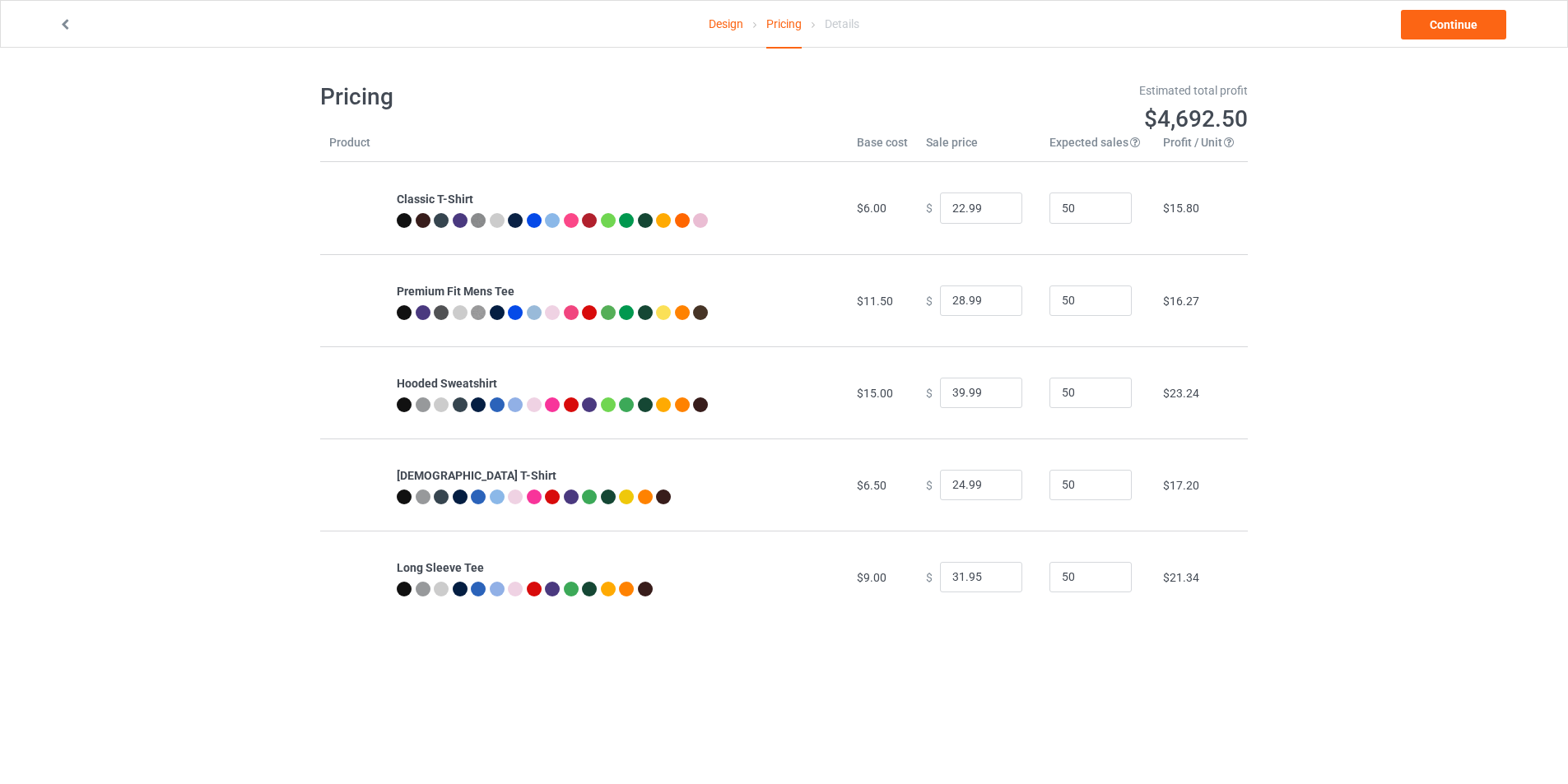
click at [1364, 494] on div "Design Pricing Details Continue Pricing Estimated total profit $4,692.50 Produc…" at bounding box center [784, 352] width 1568 height 610
click at [942, 579] on input "31.95" at bounding box center [981, 578] width 82 height 31
type input "29.99"
click at [971, 714] on body "Design Pricing Details Continue Pricing Estimated total profit $4,601.50 Produc…" at bounding box center [784, 440] width 1568 height 784
click at [1443, 28] on link "Continue" at bounding box center [1453, 24] width 106 height 29
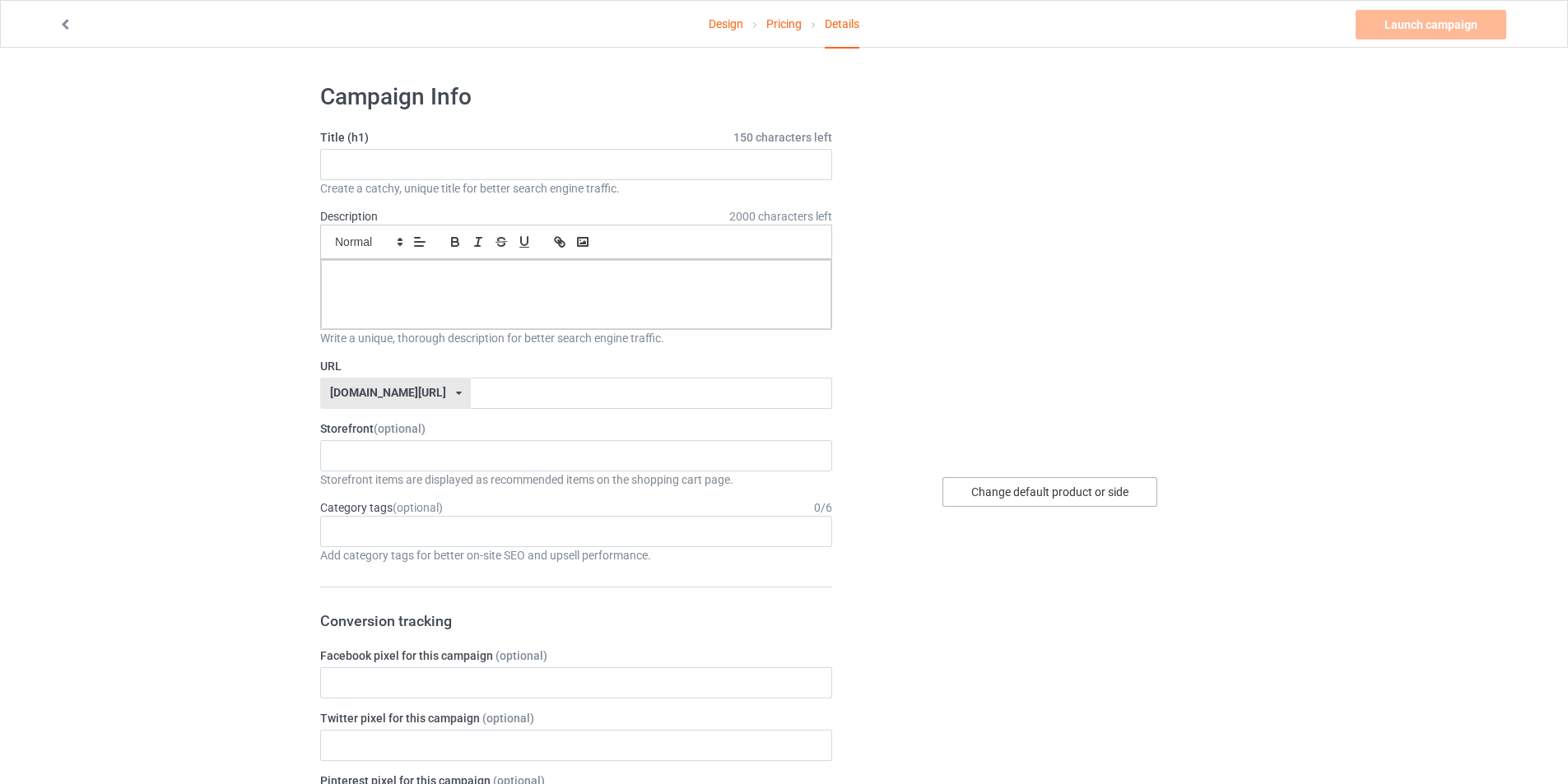
click at [1044, 497] on div "Change default product or side" at bounding box center [1049, 492] width 215 height 29
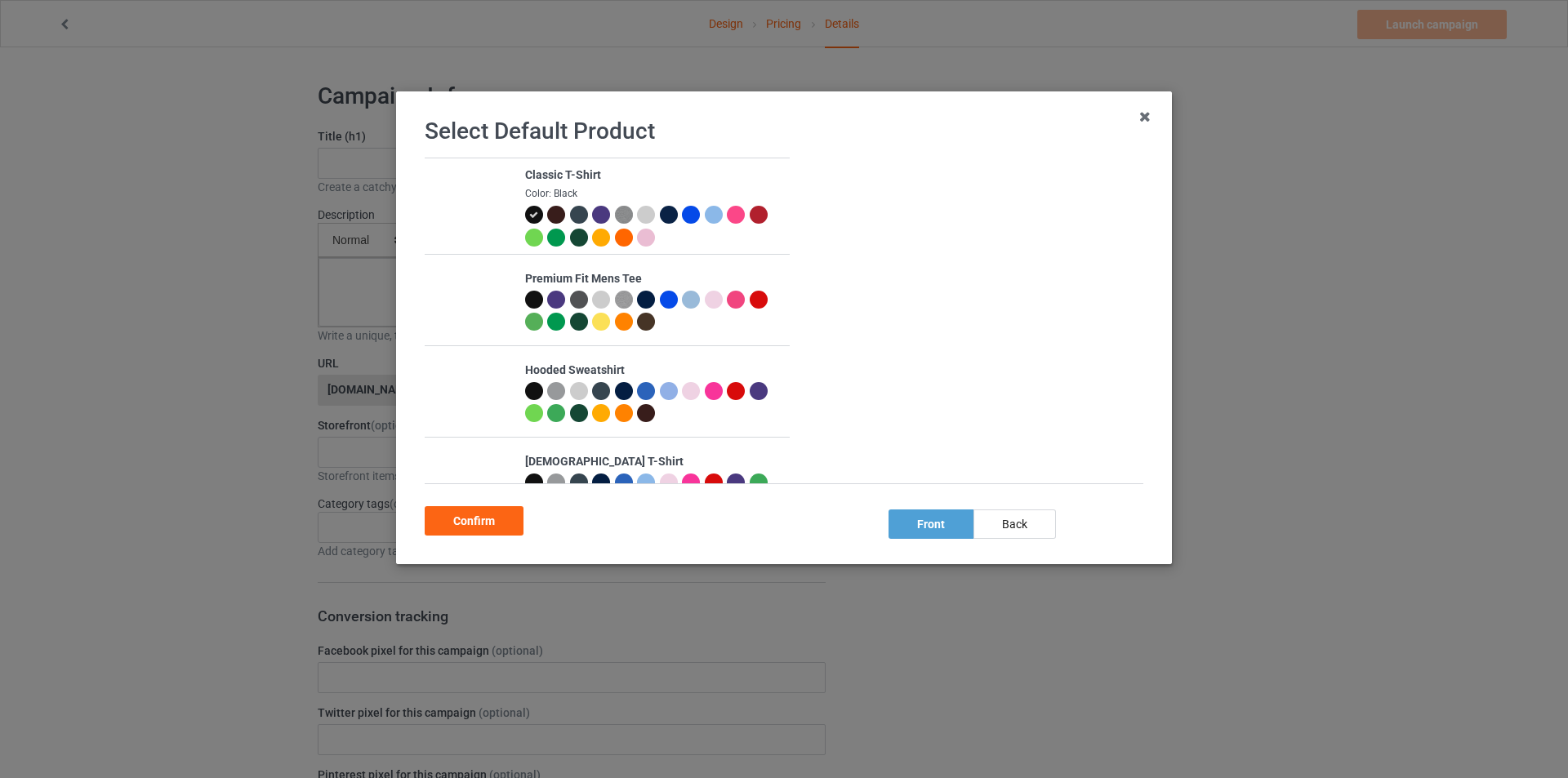
click at [1003, 531] on div "back" at bounding box center [1014, 524] width 82 height 29
click at [480, 521] on div "Confirm" at bounding box center [474, 520] width 99 height 29
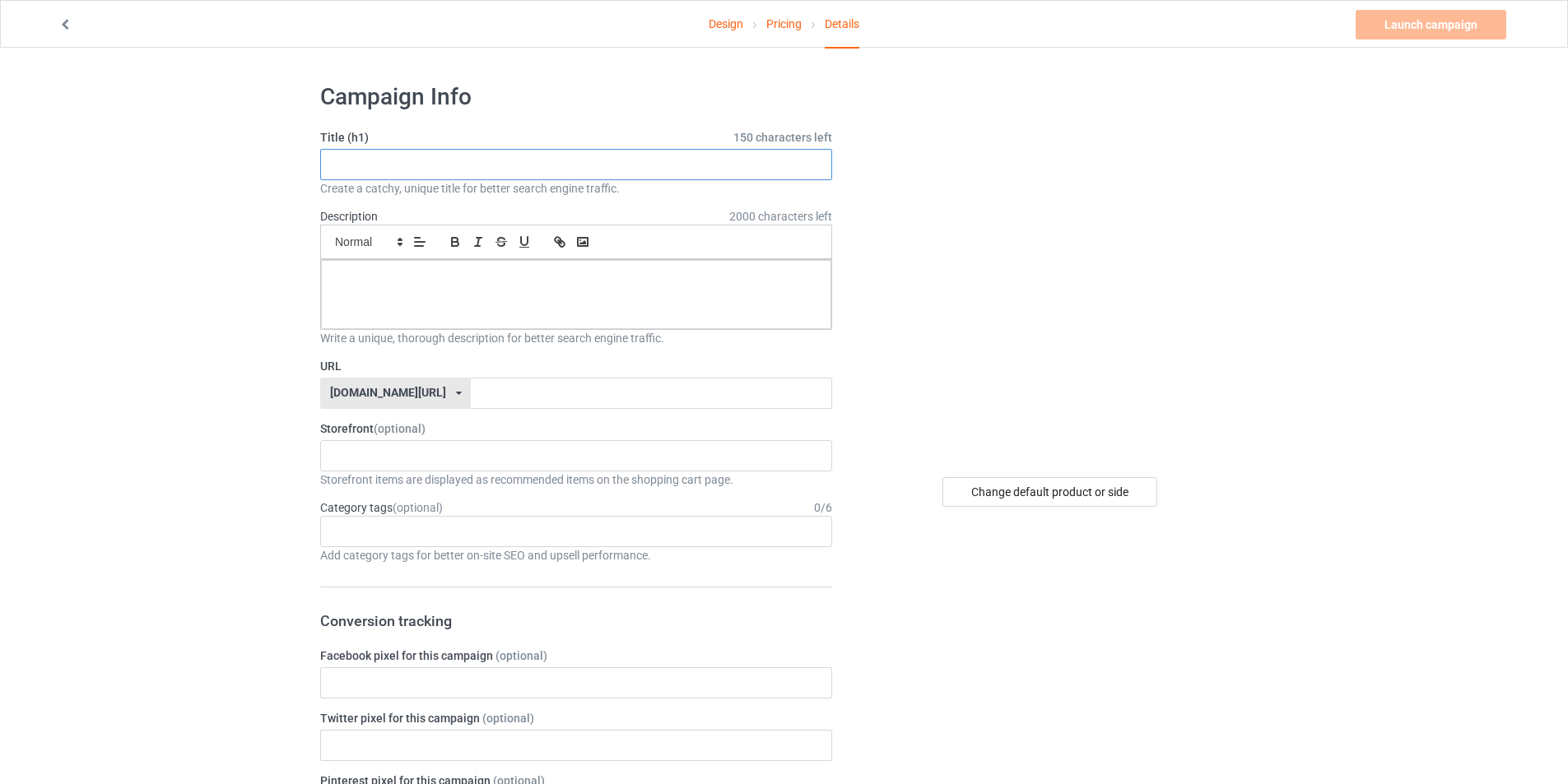
click at [400, 167] on input "text" at bounding box center [576, 165] width 512 height 31
paste input "oday I Don't Feel Like Doing Anything Except My Wife I'll Do Her"
drag, startPoint x: 666, startPoint y: 162, endPoint x: 25, endPoint y: 138, distance: 641.4
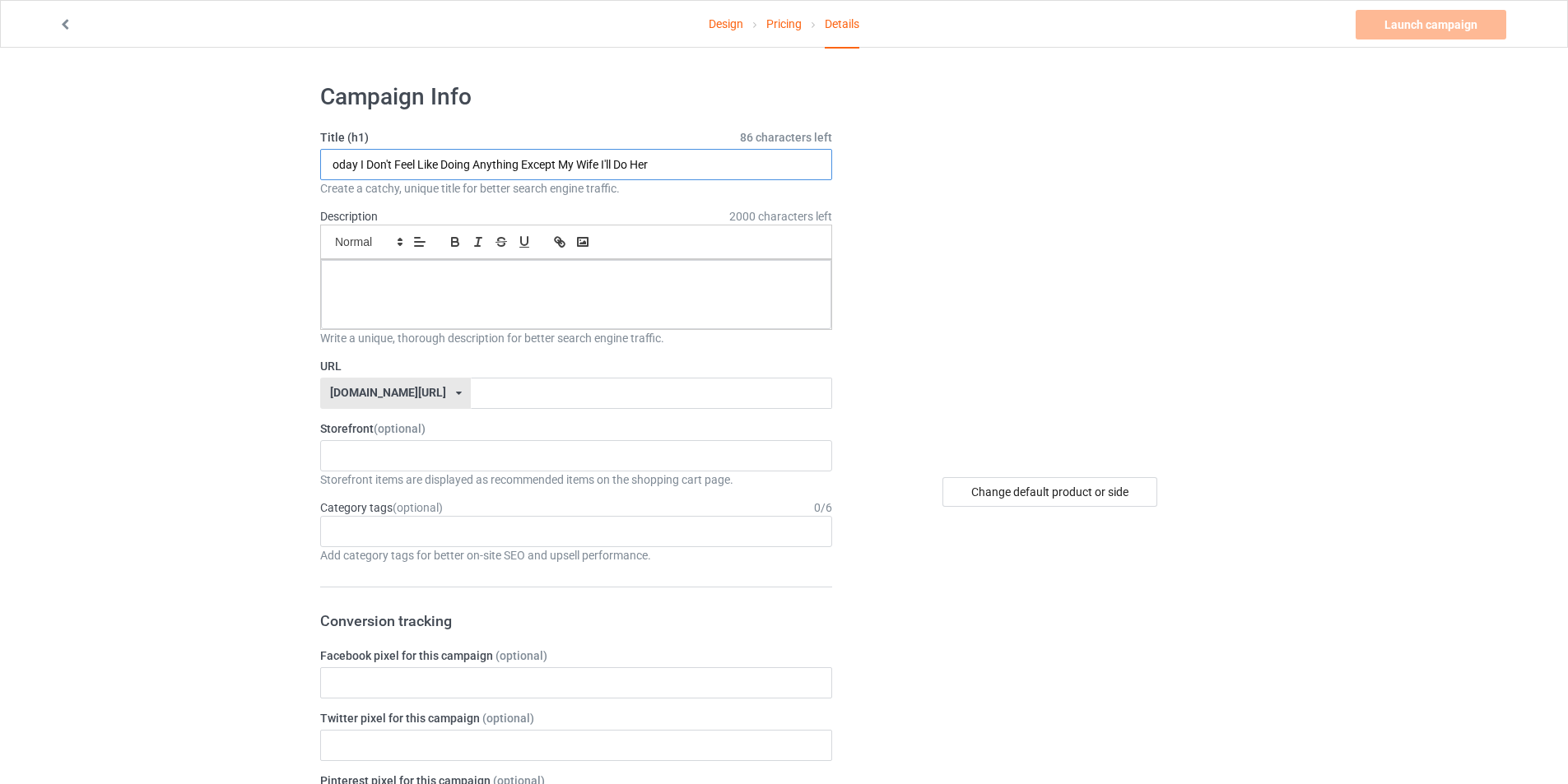
paste input "T"
click at [582, 167] on input "[DATE] I Don't Feel Like Doing Anything Except My Wife I'll Do Her" at bounding box center [576, 165] width 512 height 31
type input "[DATE] I Don't Feel Like Doing Anything Except My biker Wife I'll Do Her"
drag, startPoint x: 563, startPoint y: 310, endPoint x: 333, endPoint y: 30, distance: 362.4
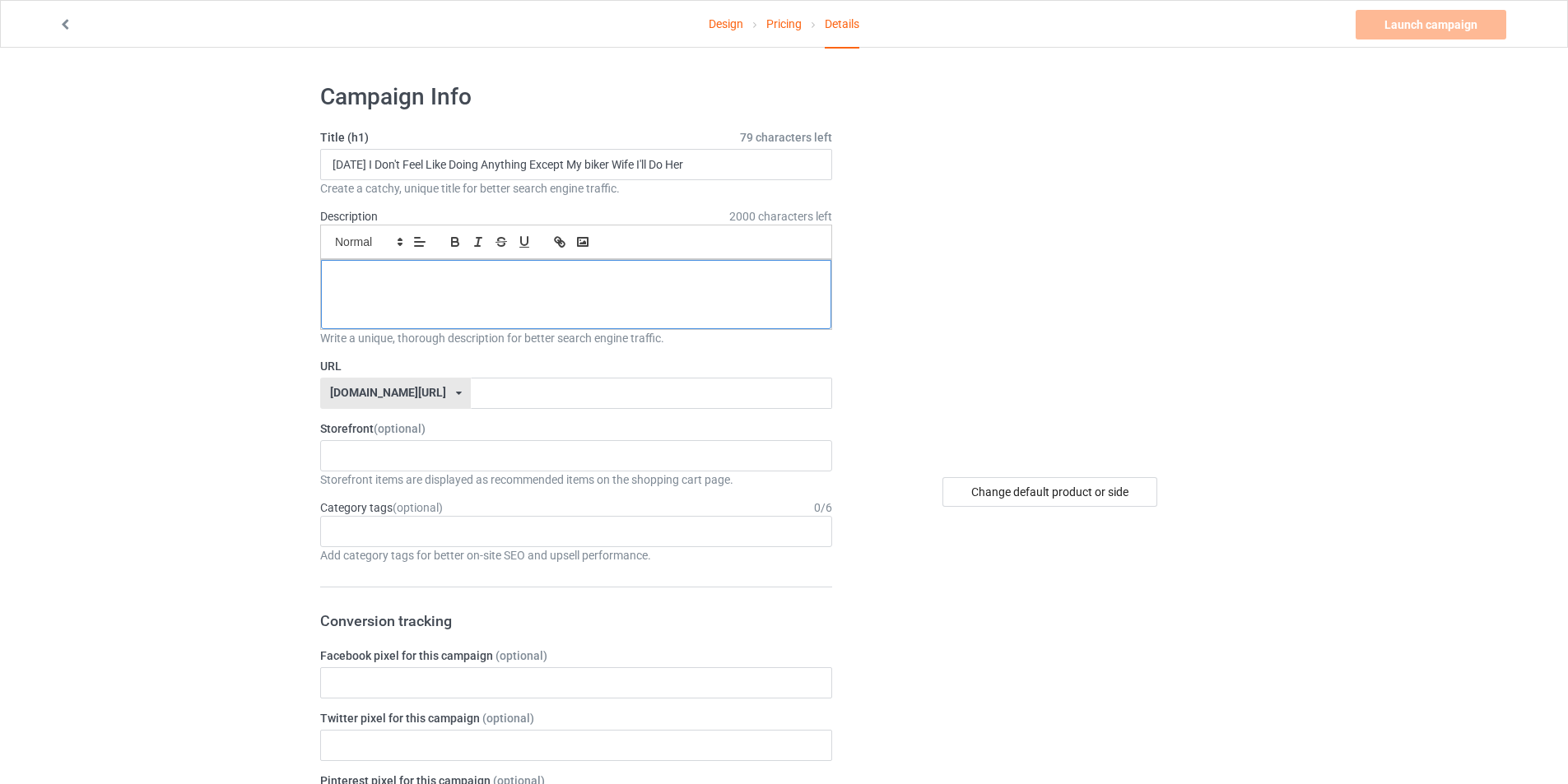
click at [561, 309] on div at bounding box center [576, 294] width 510 height 69
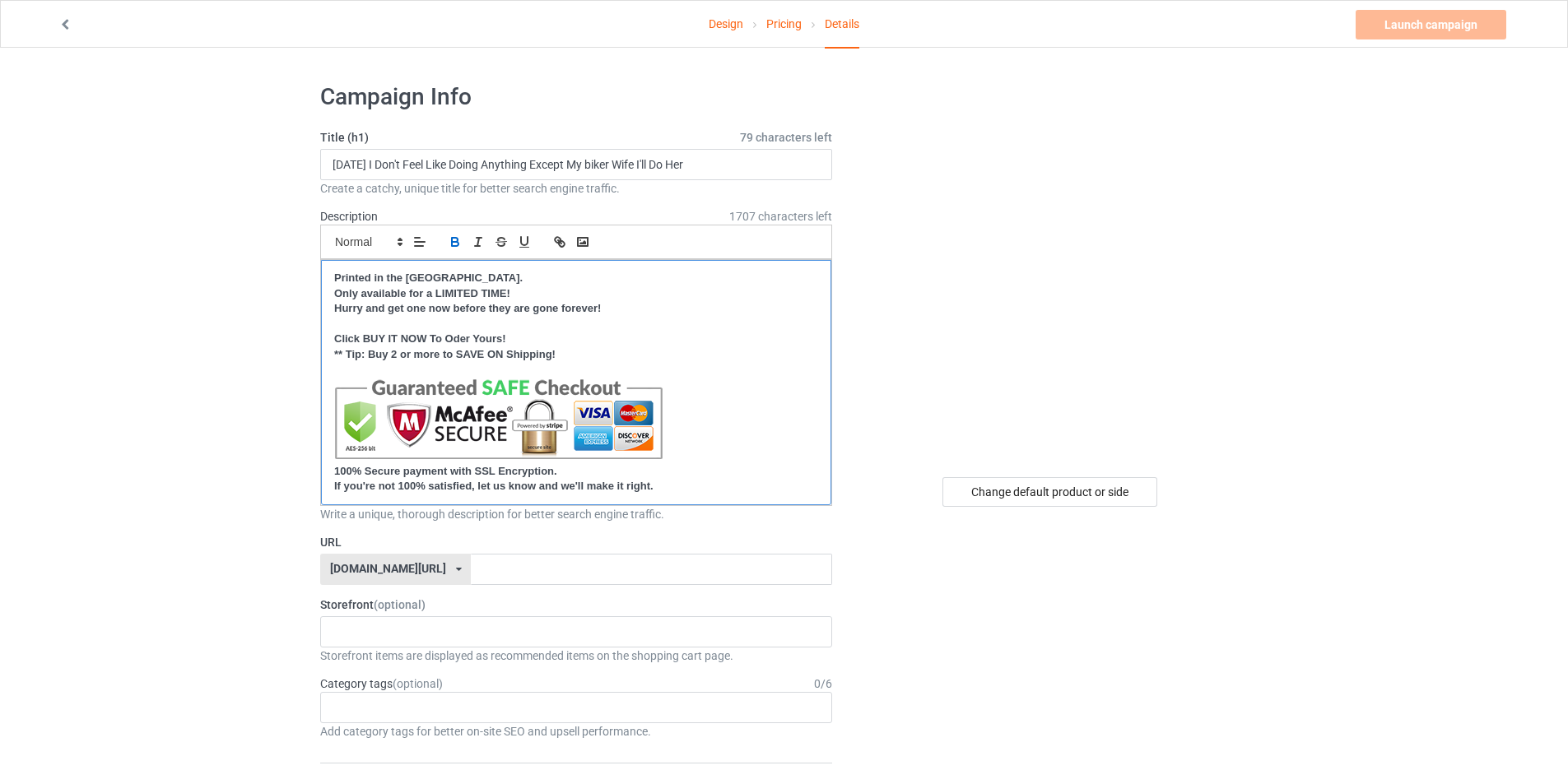
click at [400, 502] on div "Printed in the [GEOGRAPHIC_DATA]. Only available for a LIMITED TIME! Hurry and …" at bounding box center [576, 382] width 510 height 245
click at [382, 564] on div "[DOMAIN_NAME][URL]" at bounding box center [388, 569] width 116 height 11
click at [401, 626] on div "[DOMAIN_NAME]/" at bounding box center [395, 630] width 149 height 29
click at [480, 561] on input "text" at bounding box center [639, 569] width 384 height 31
click at [544, 569] on input "text" at bounding box center [639, 569] width 384 height 31
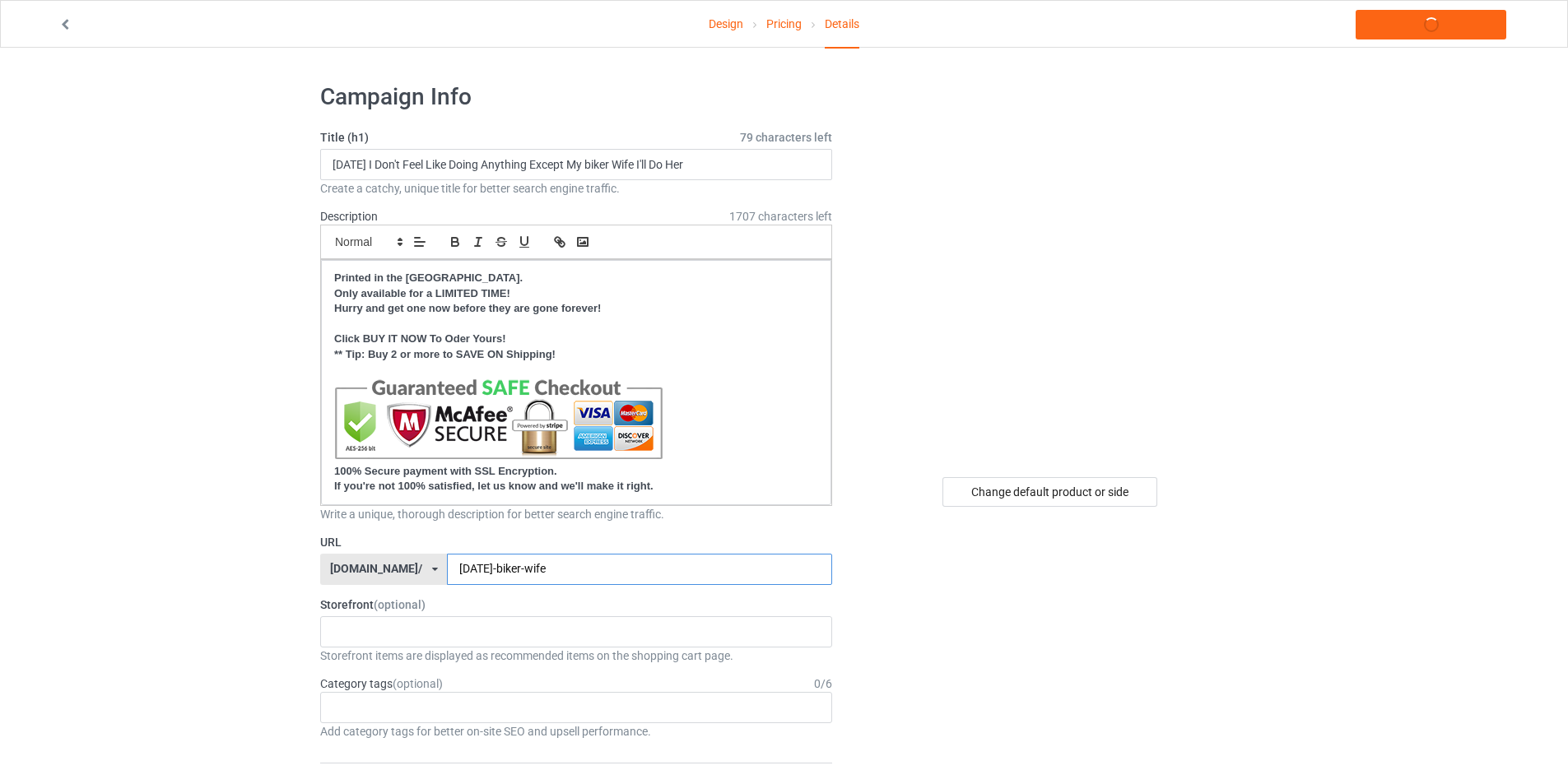
type input "[DATE]-biker-wife"
click at [578, 630] on div "Cool Motorcycle T-Shirt Gift 63c37b372cda1b0034e7a9a9" at bounding box center [576, 632] width 512 height 31
click at [537, 661] on div "Cool Motorcycle T-Shirt Gift" at bounding box center [576, 662] width 510 height 30
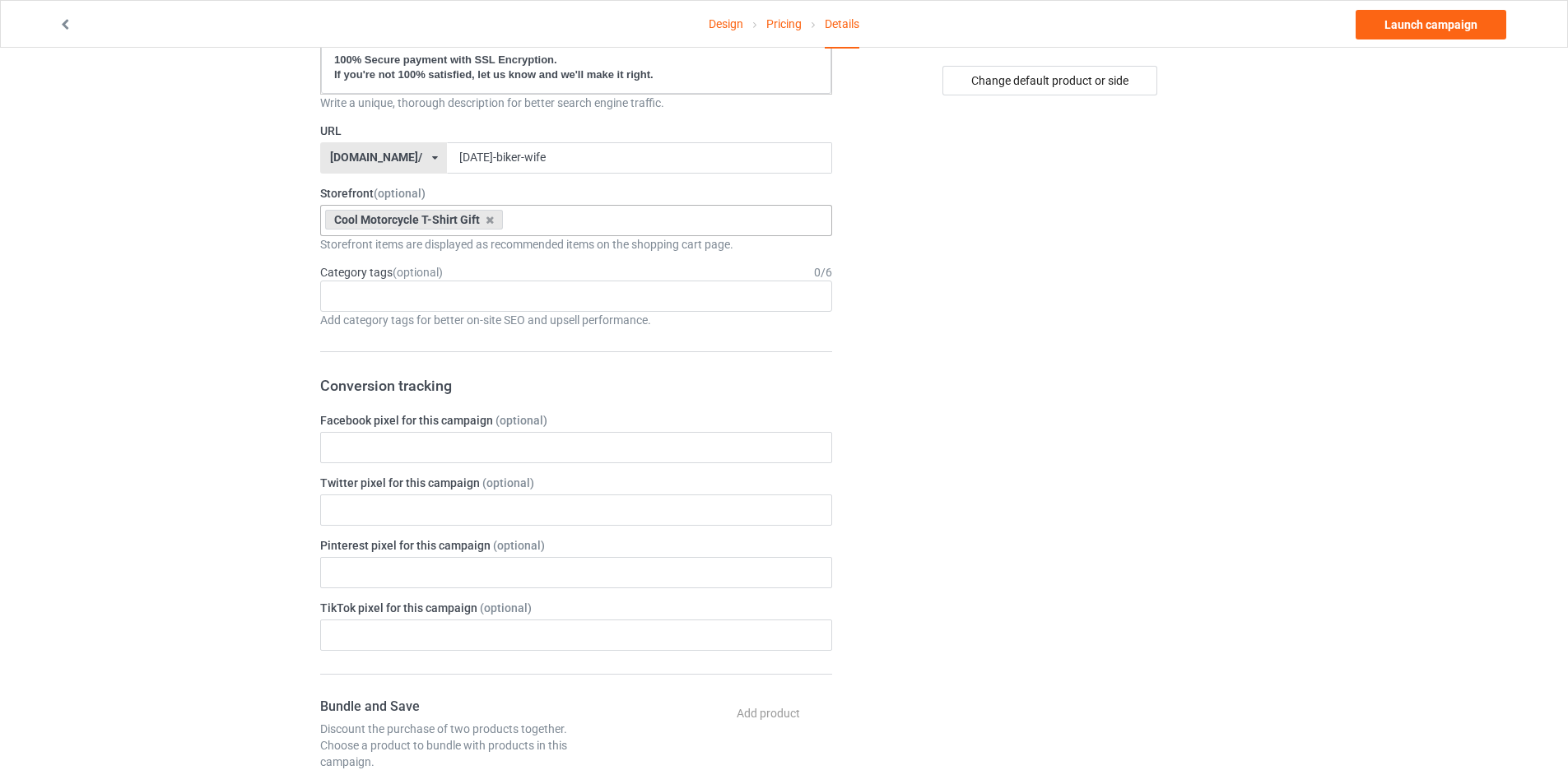
click at [943, 497] on div "Change default product or side" at bounding box center [1051, 578] width 416 height 1836
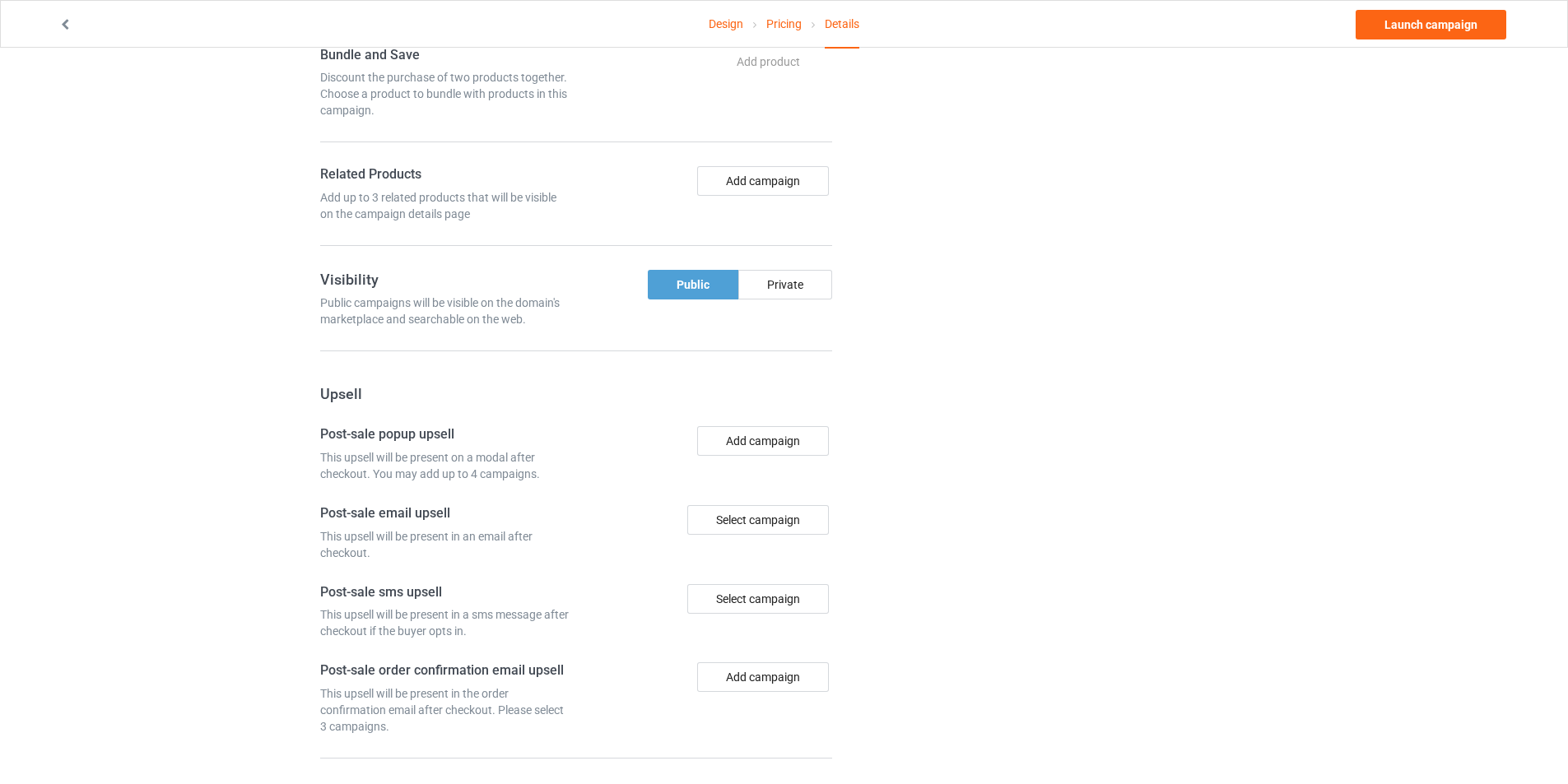
scroll to position [1146, 0]
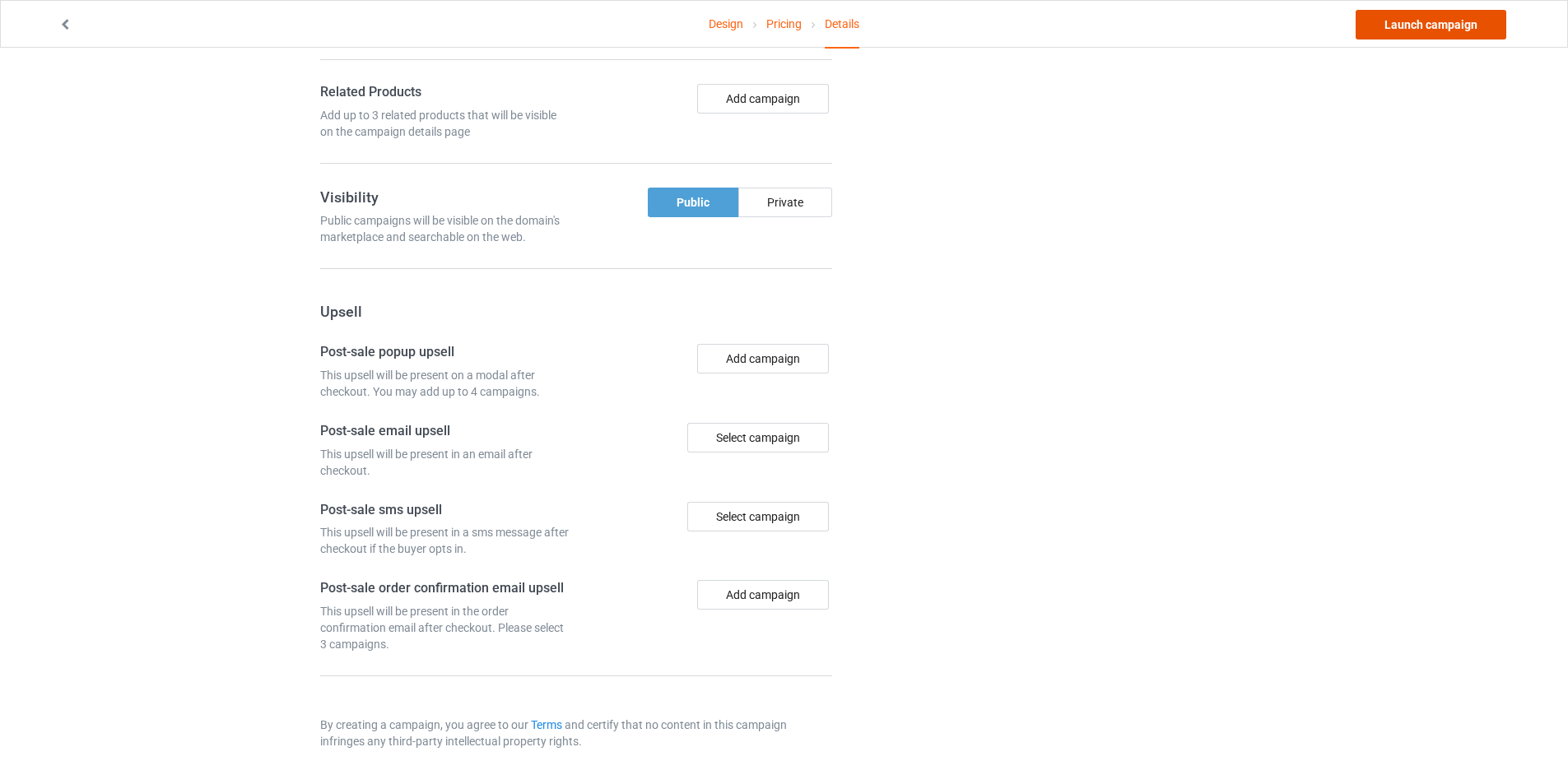
click at [1423, 22] on link "Launch campaign" at bounding box center [1431, 24] width 150 height 29
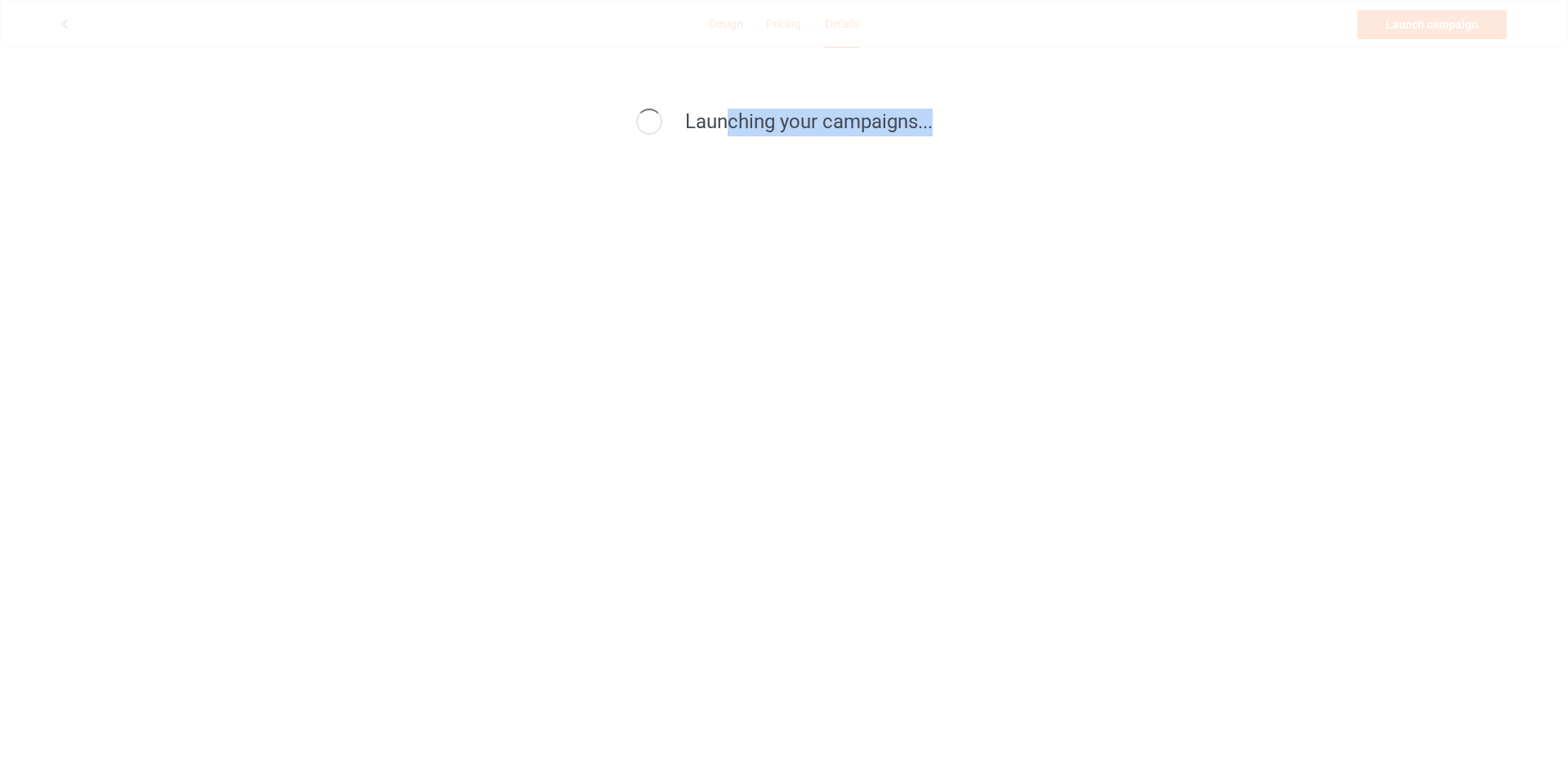
drag, startPoint x: 914, startPoint y: 136, endPoint x: 729, endPoint y: 137, distance: 185.0
click at [729, 137] on div "Launching your campaigns..." at bounding box center [784, 123] width 776 height 62
click at [661, 174] on div "Launching your campaigns..." at bounding box center [784, 389] width 1568 height 778
